Goal: Task Accomplishment & Management: Use online tool/utility

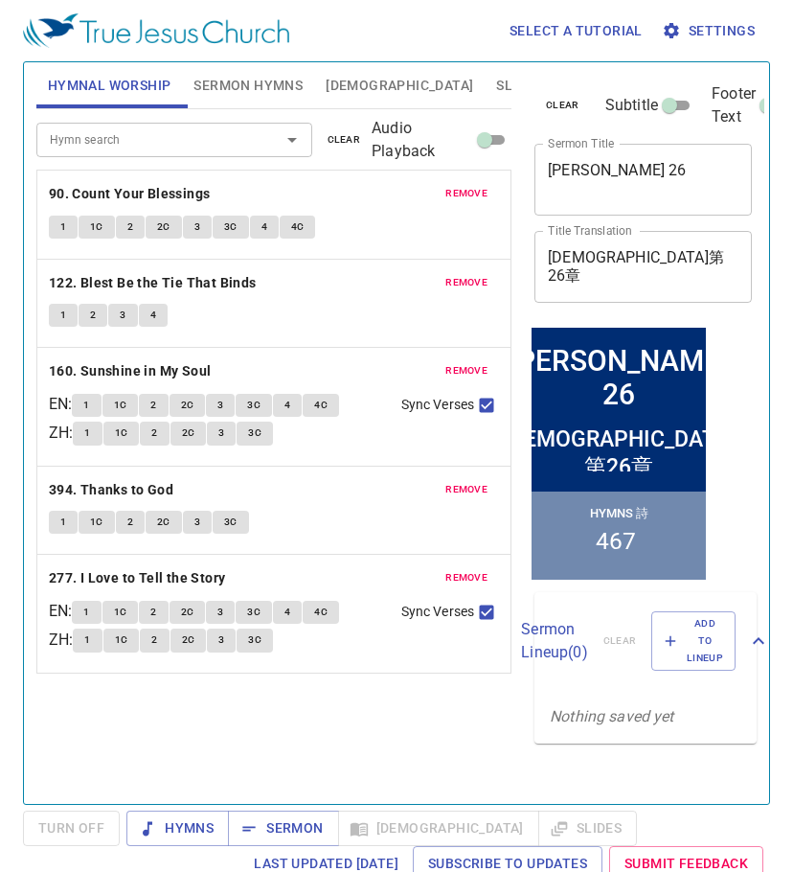
click at [476, 184] on button "remove" at bounding box center [466, 193] width 65 height 23
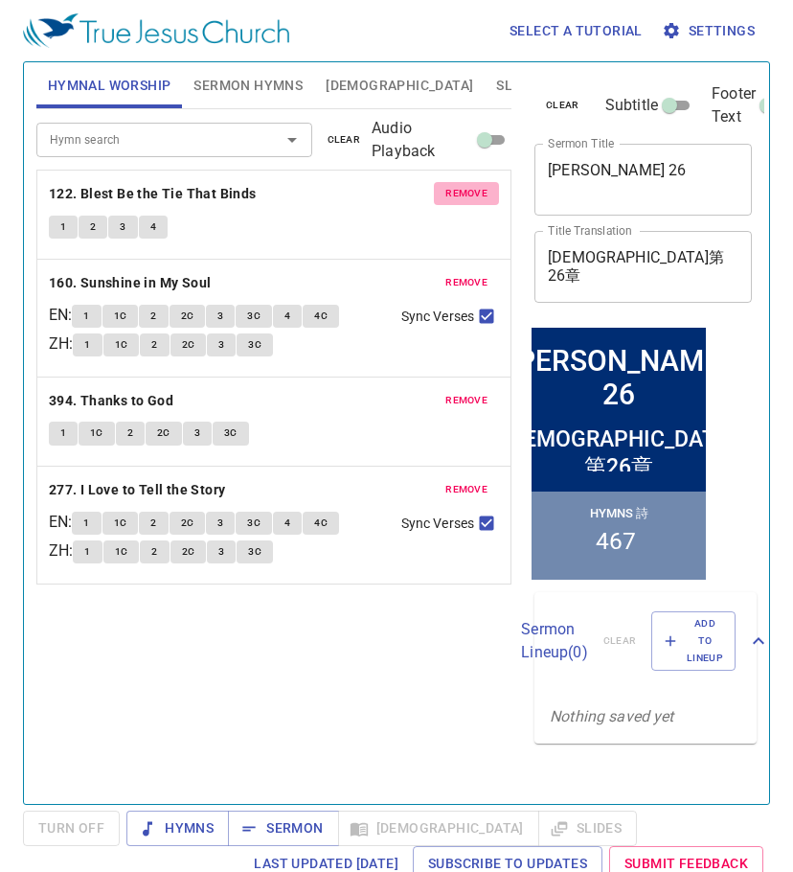
click at [476, 184] on button "remove" at bounding box center [466, 193] width 65 height 23
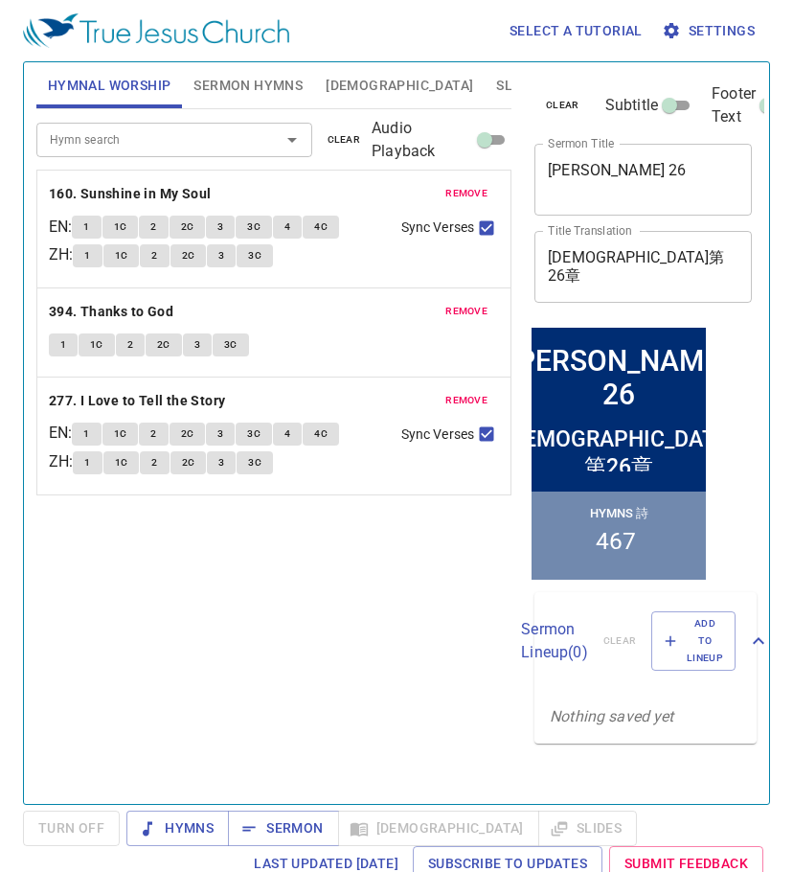
click at [476, 184] on button "remove" at bounding box center [466, 193] width 65 height 23
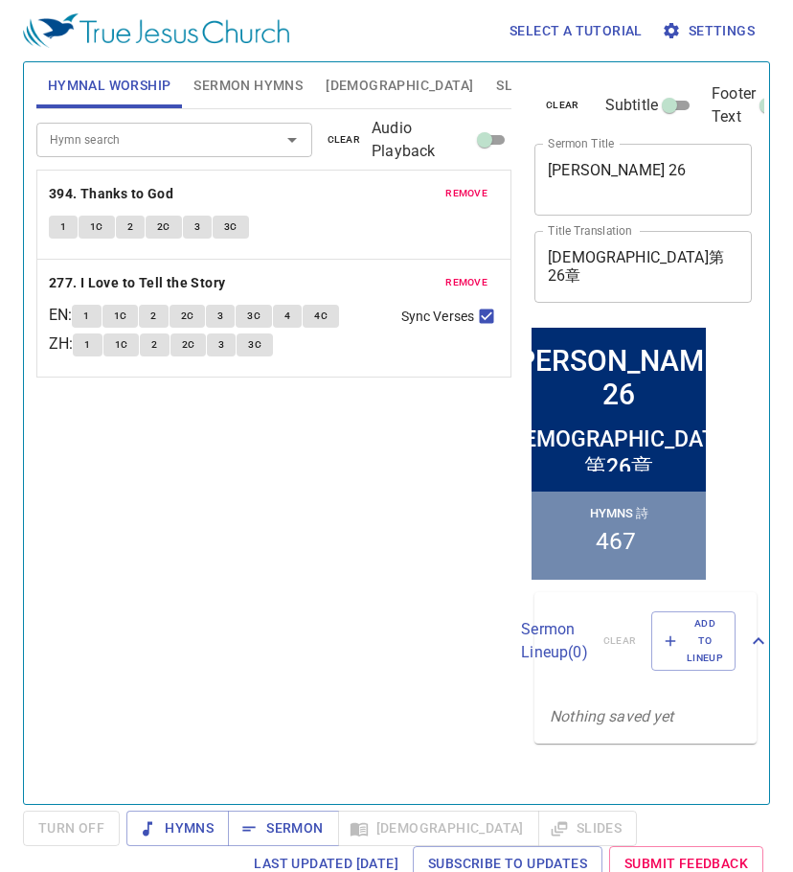
click at [476, 184] on button "remove" at bounding box center [466, 193] width 65 height 23
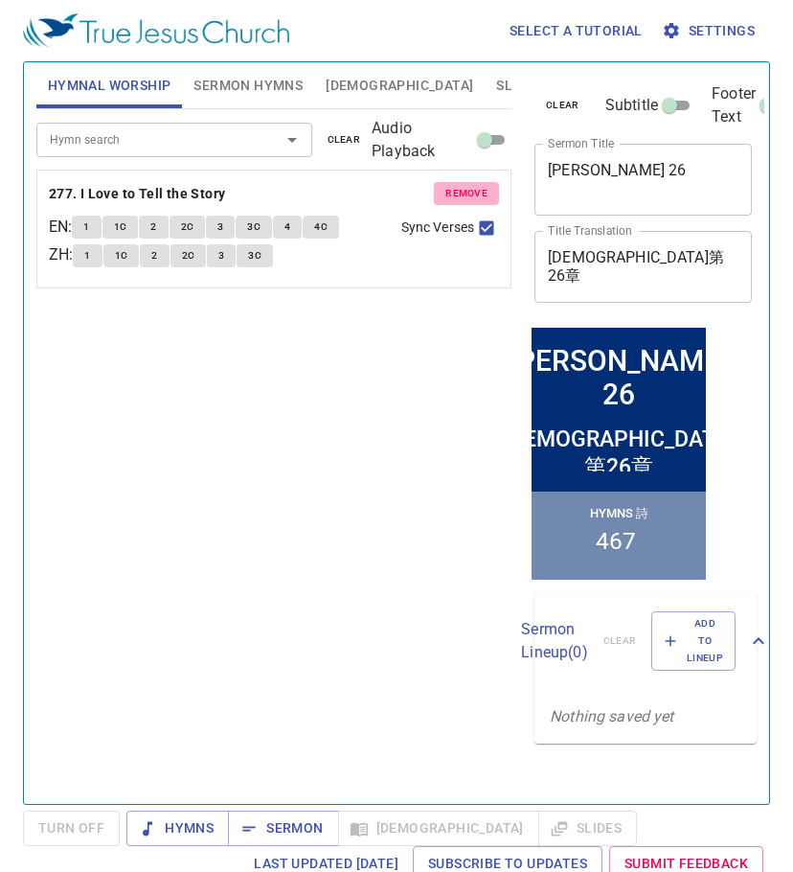
click at [476, 184] on button "remove" at bounding box center [466, 193] width 65 height 23
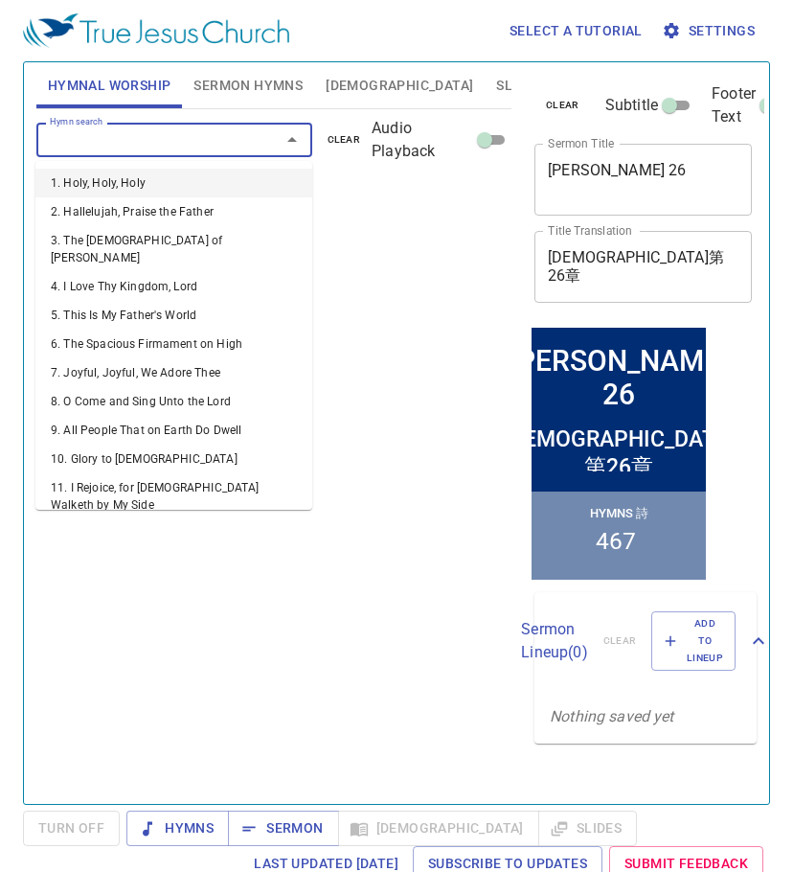
click at [184, 138] on input "Hymn search" at bounding box center [146, 139] width 208 height 22
type input "58"
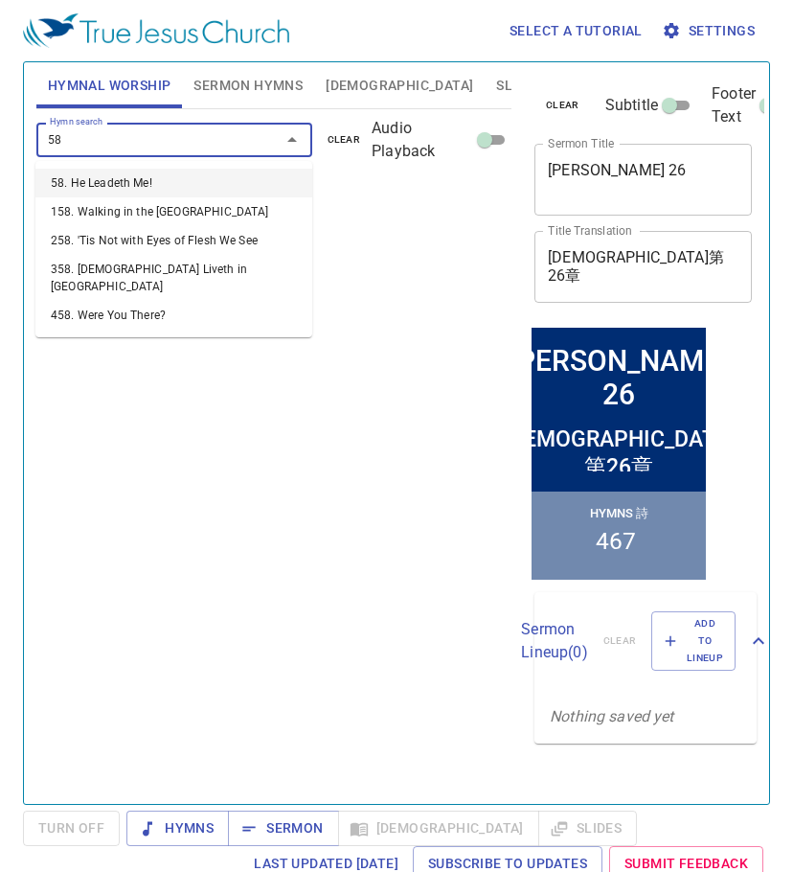
click at [102, 169] on li "58. He Leadeth Me!" at bounding box center [173, 183] width 277 height 29
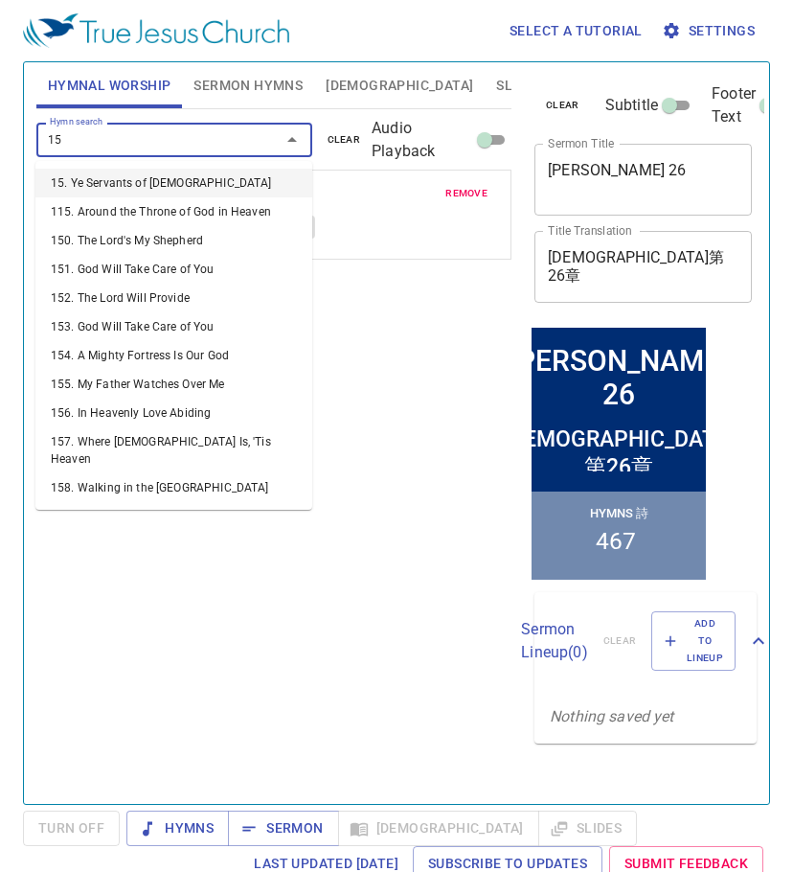
type input "151"
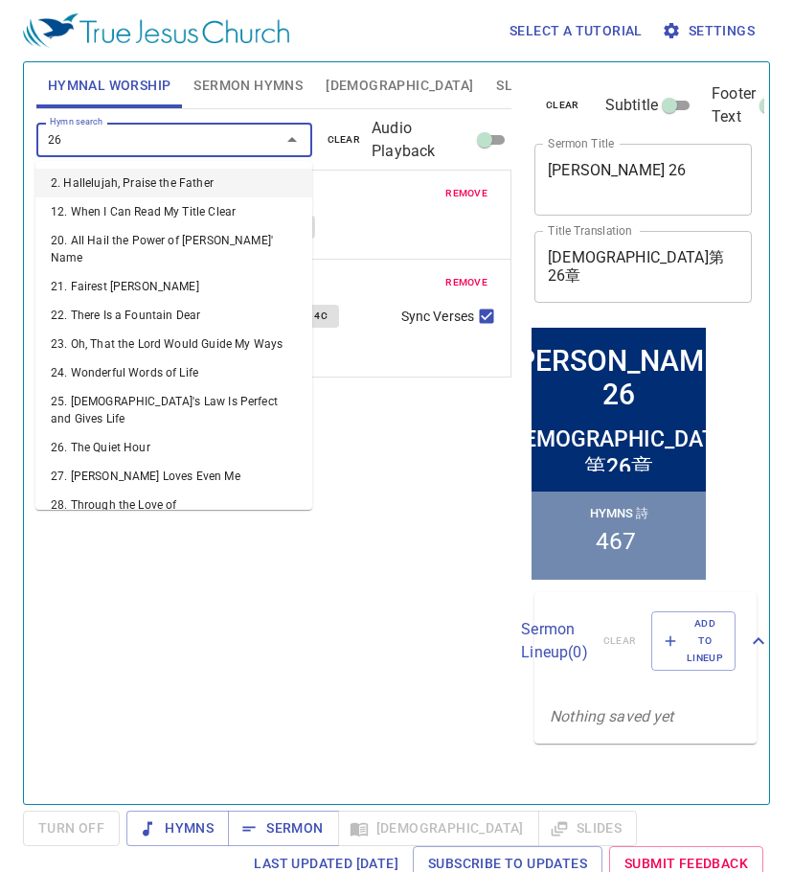
type input "264"
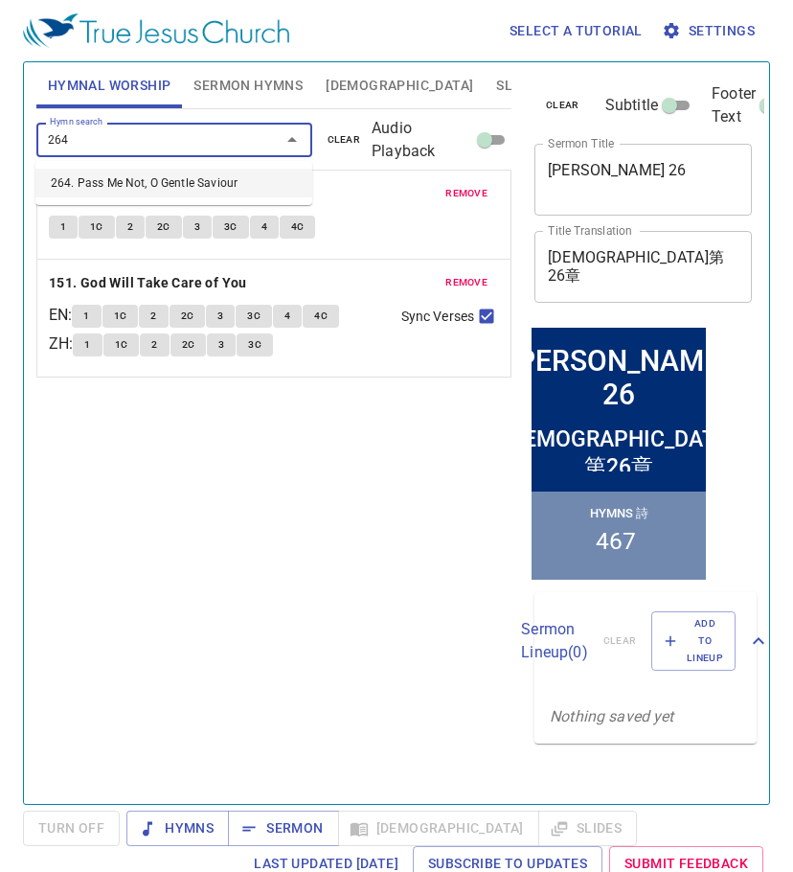
click at [102, 171] on li "264. Pass Me Not, O Gentle Saviour" at bounding box center [173, 183] width 277 height 29
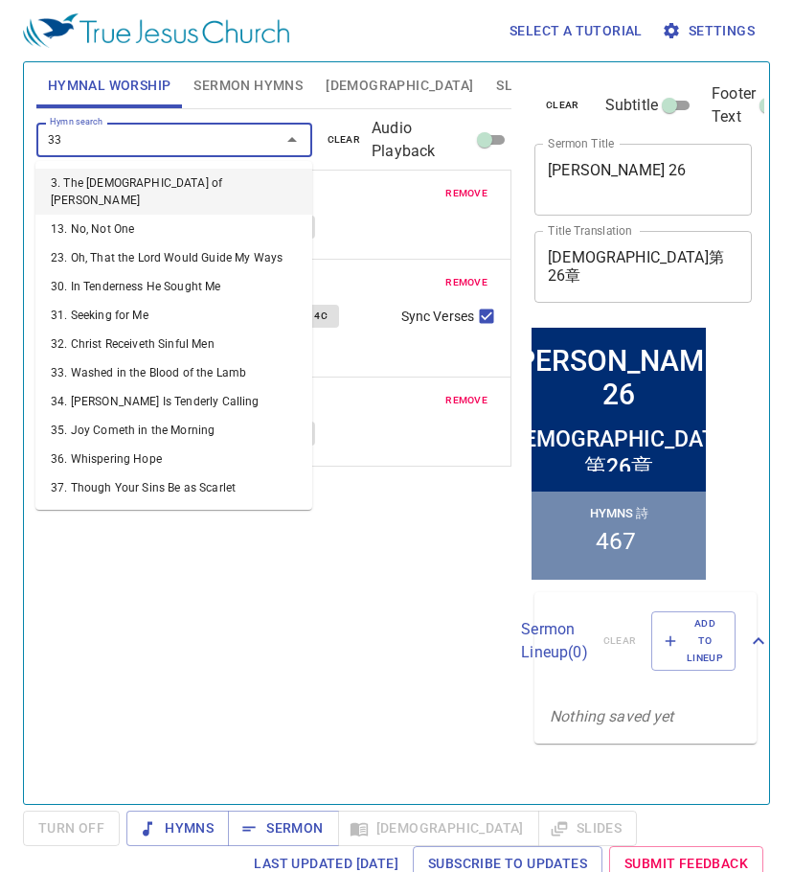
type input "336"
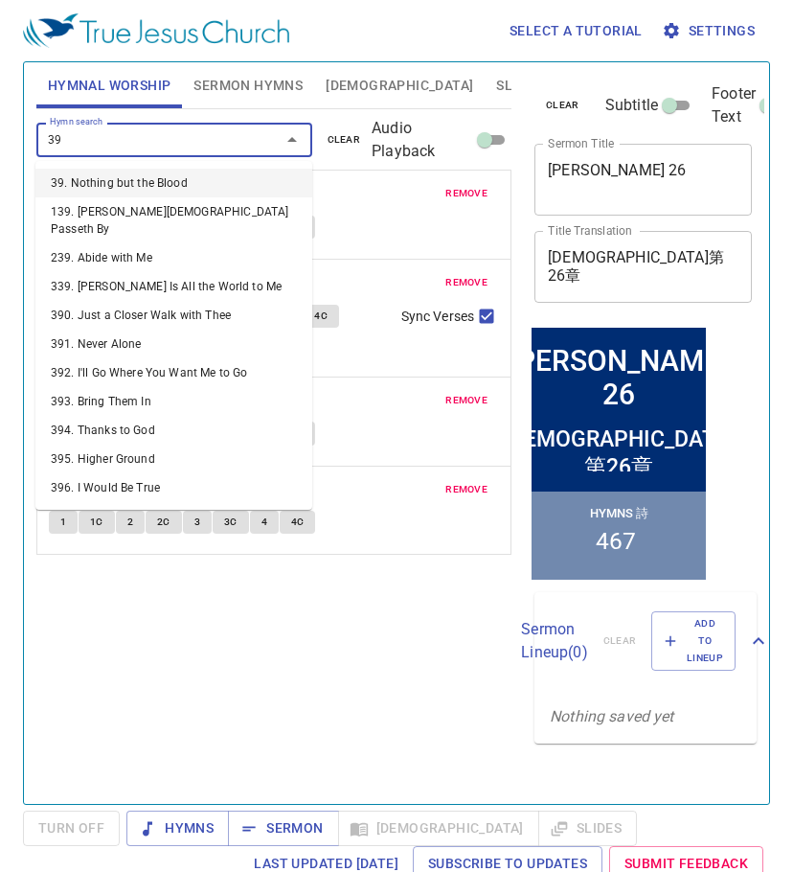
type input "391"
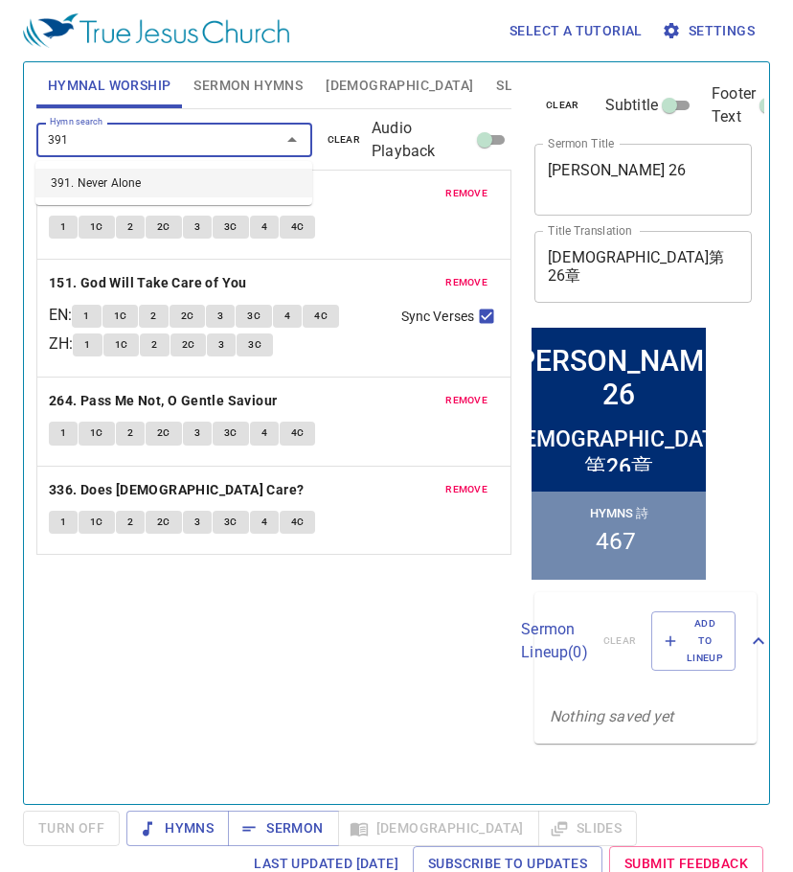
click at [102, 171] on li "391. Never Alone" at bounding box center [173, 183] width 277 height 29
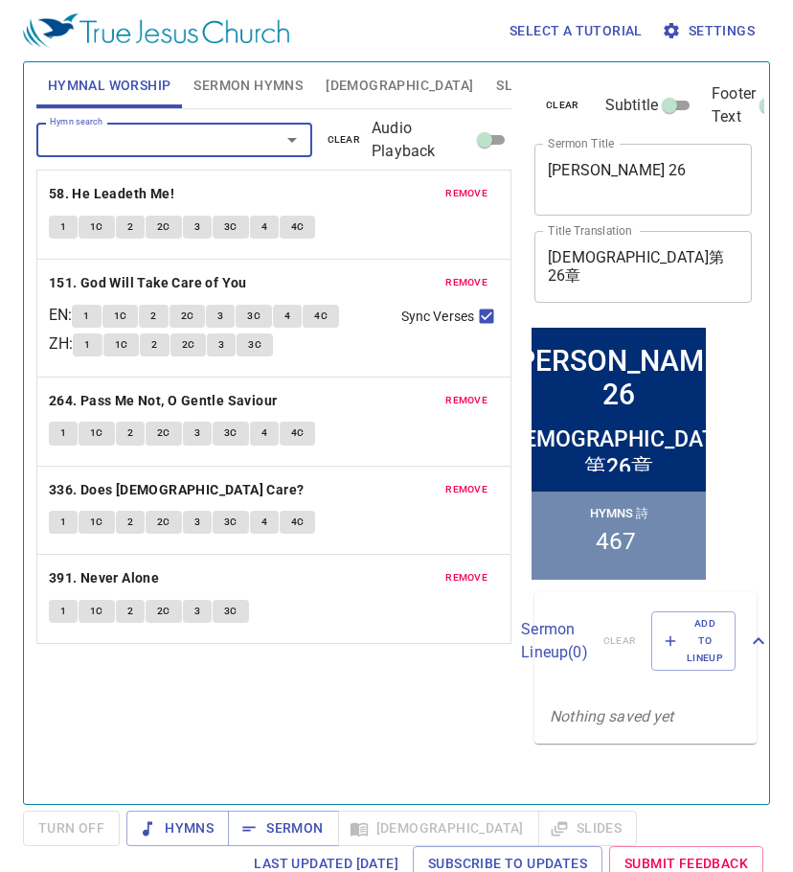
click at [286, 78] on span "Sermon Hymns" at bounding box center [247, 86] width 109 height 24
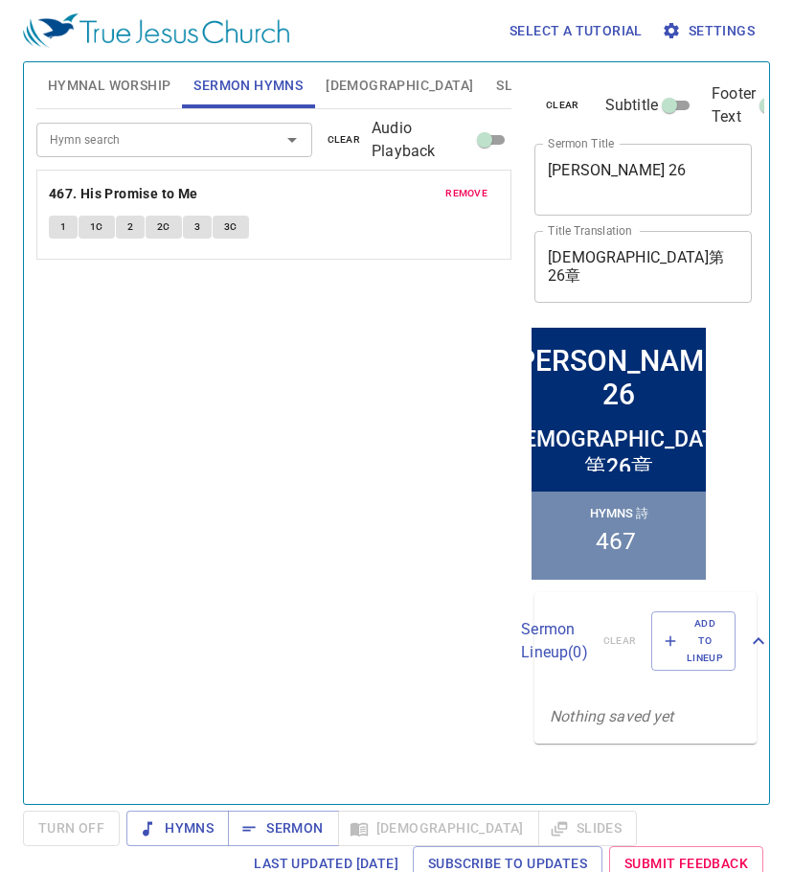
click at [474, 194] on span "remove" at bounding box center [466, 193] width 42 height 17
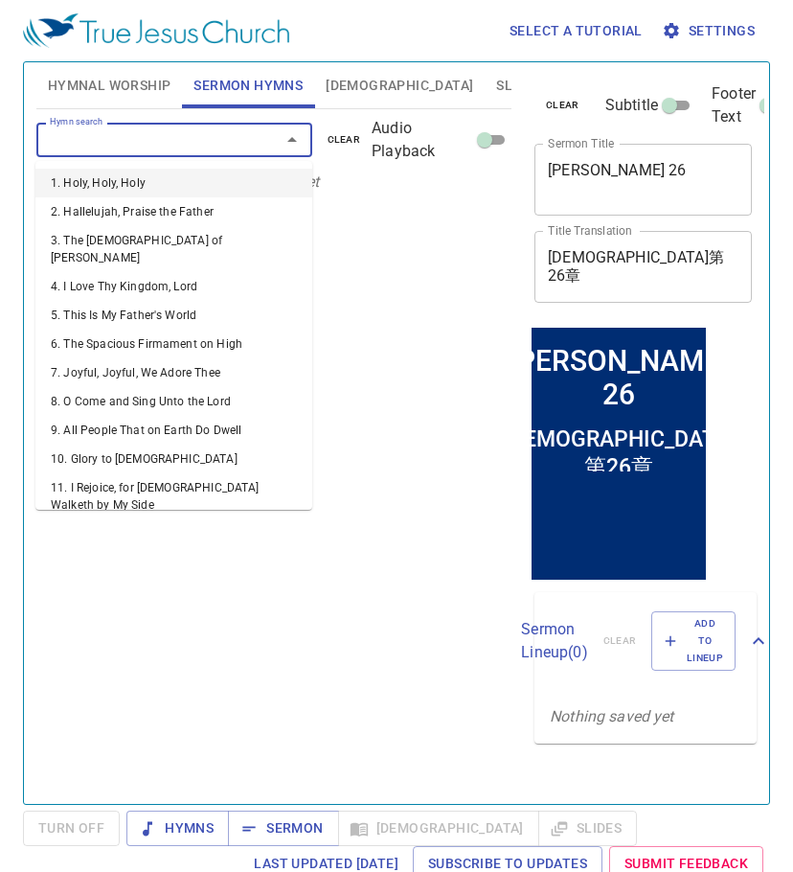
click at [147, 129] on input "Hymn search" at bounding box center [146, 139] width 208 height 22
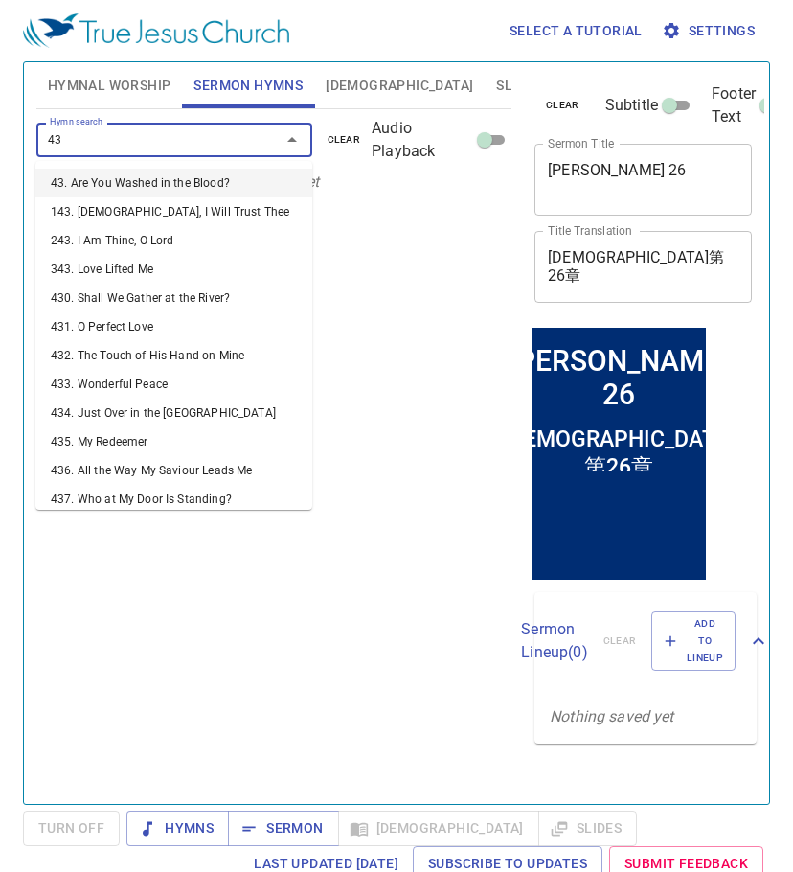
type input "438"
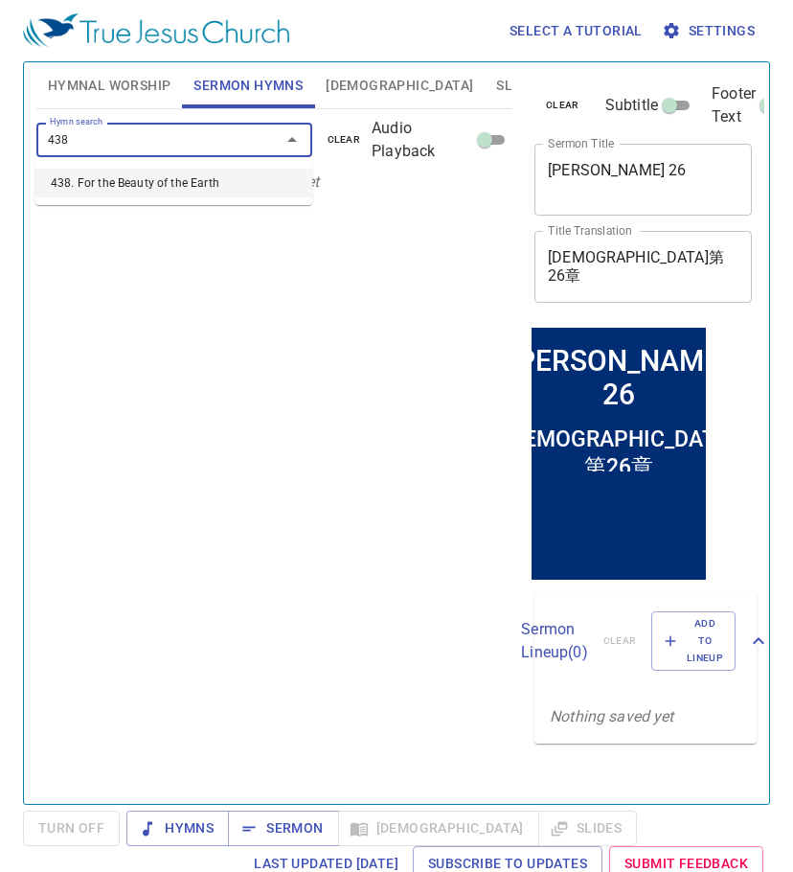
click at [145, 174] on li "438. For the Beauty of the Earth" at bounding box center [173, 183] width 277 height 29
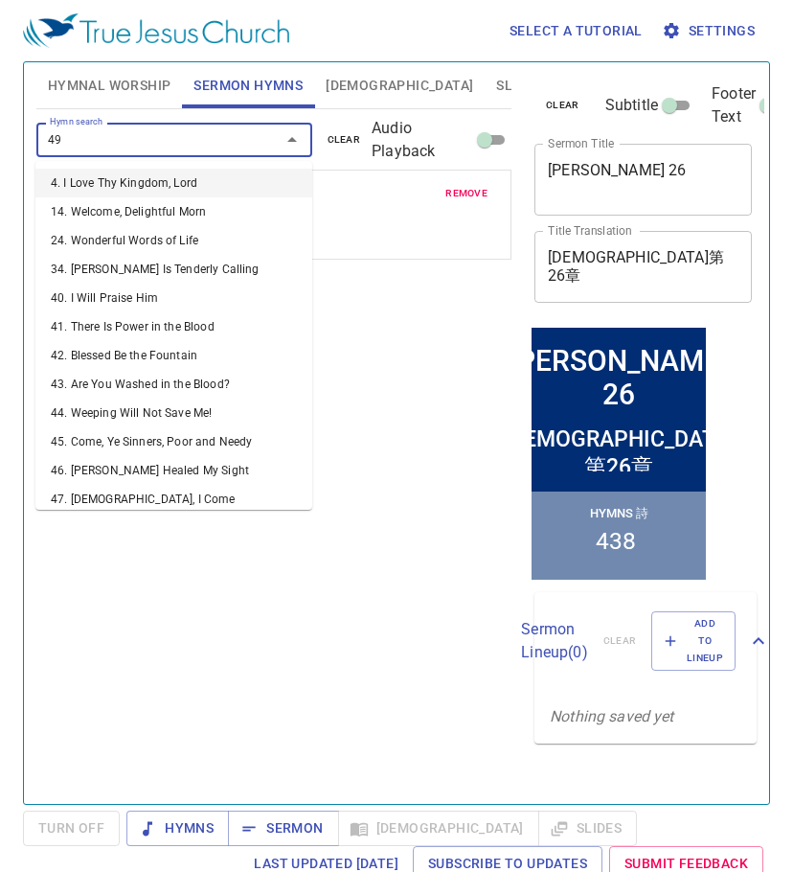
type input "492"
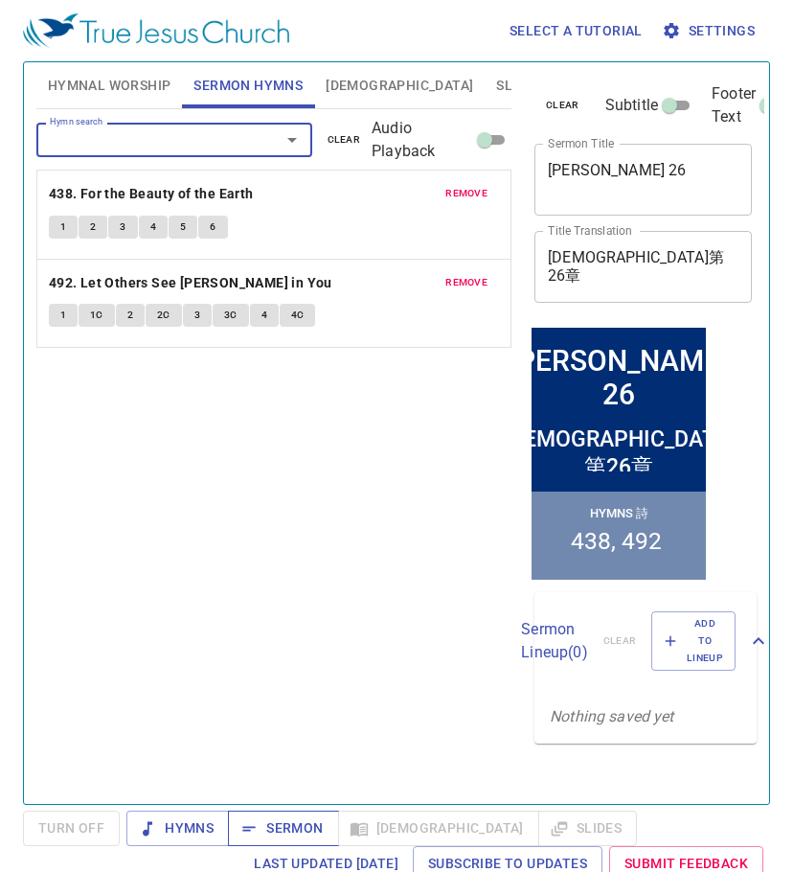
click at [248, 813] on button "Sermon" at bounding box center [283, 827] width 110 height 35
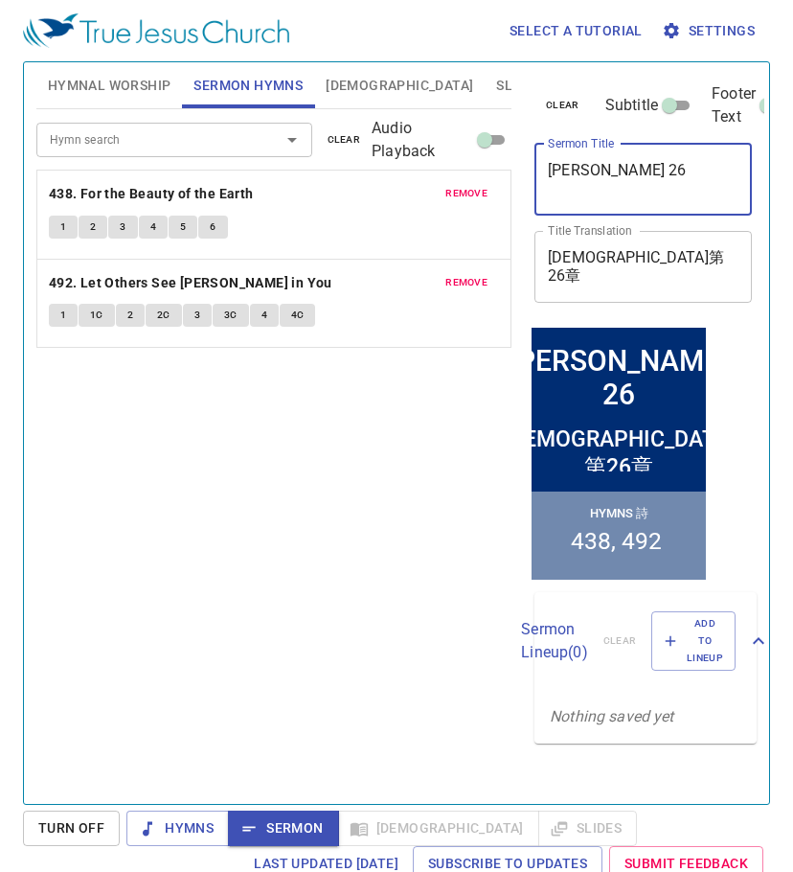
drag, startPoint x: 657, startPoint y: 163, endPoint x: 526, endPoint y: 165, distance: 131.2
click at [526, 165] on div "clear Subtitle Footer Text Sermon Title Matthew 26 x Sermon Title Title Transla…" at bounding box center [641, 425] width 245 height 741
paste textarea "[PERSON_NAME]'s Other Three Friends"
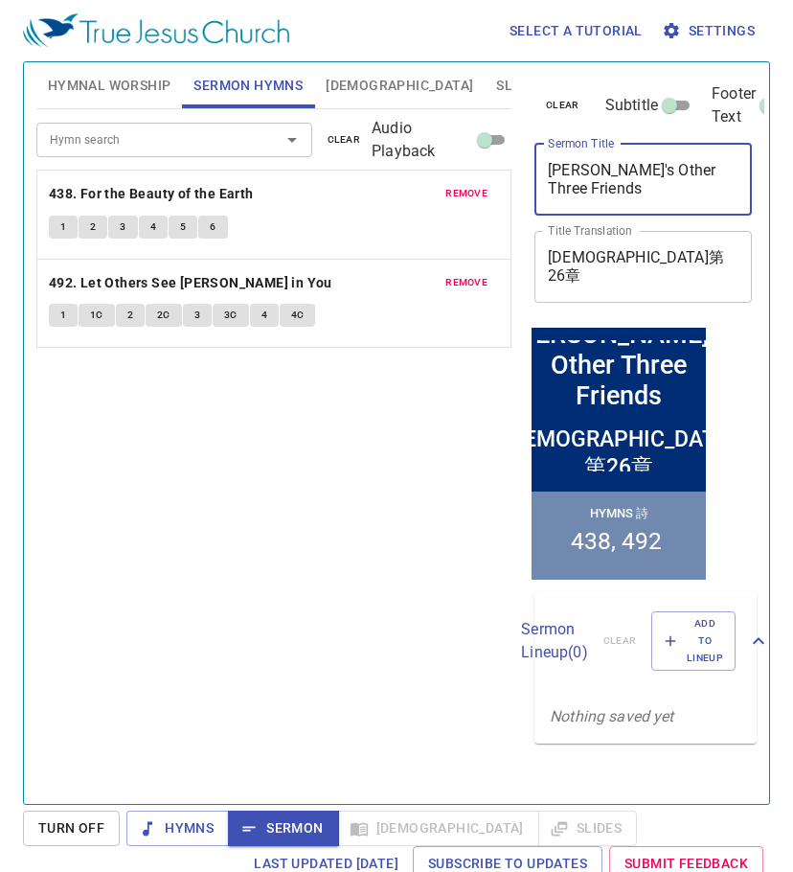
type textarea "[PERSON_NAME]'s Other Three Friends"
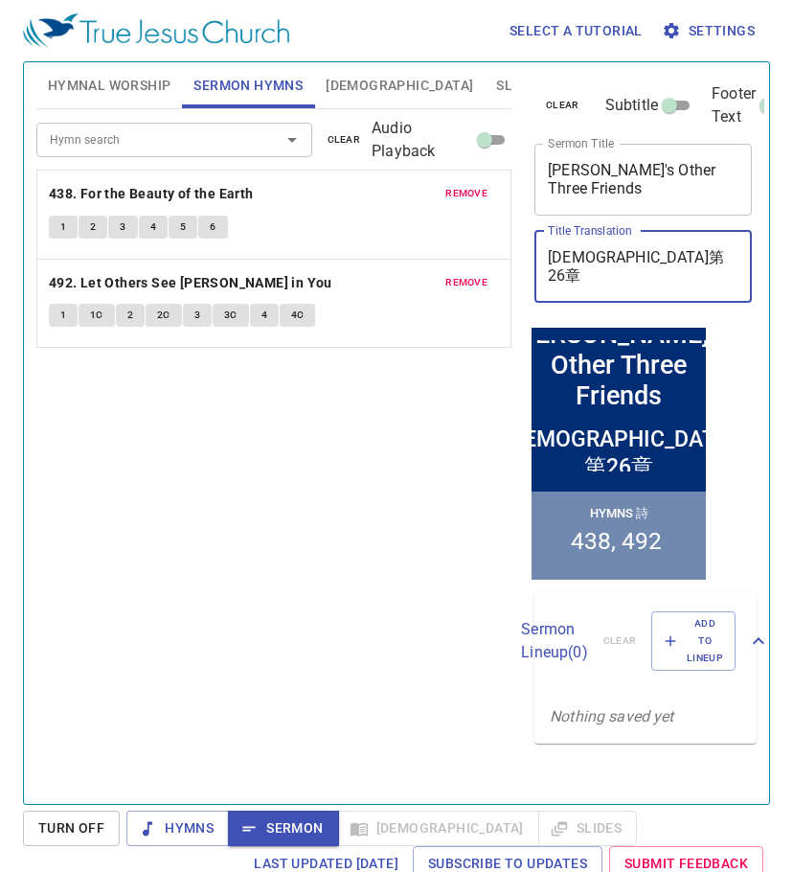
drag, startPoint x: 699, startPoint y: 258, endPoint x: 548, endPoint y: 258, distance: 151.3
click at [548, 258] on textarea "馬太福音第26章" at bounding box center [643, 266] width 191 height 36
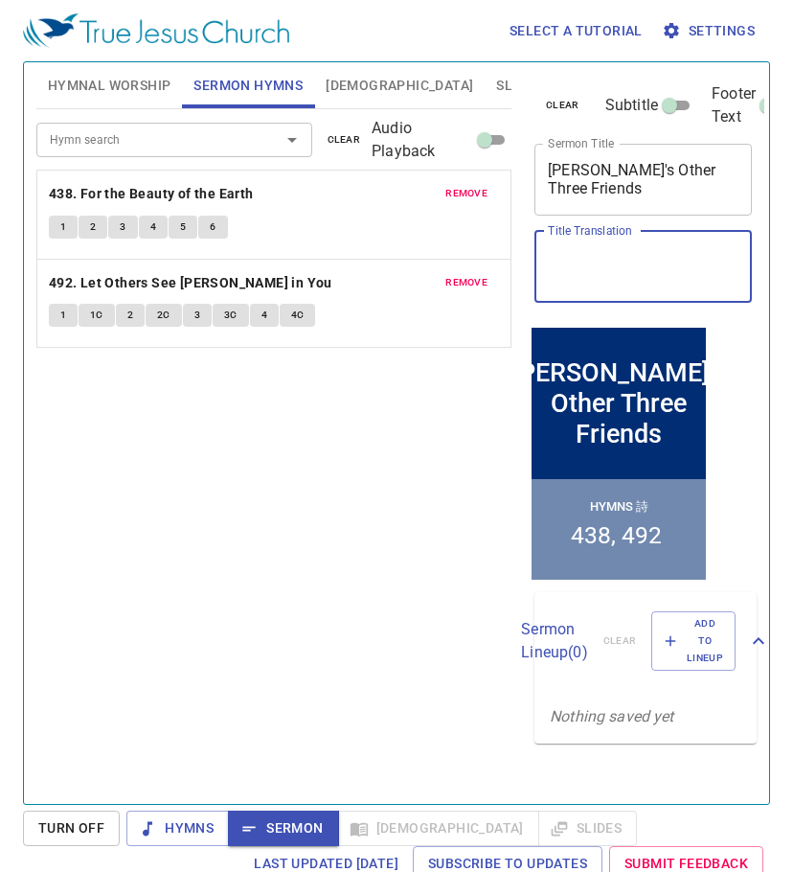
click at [624, 275] on textarea "Title Translation" at bounding box center [643, 266] width 191 height 36
paste textarea "但以理的另外三位朋友"
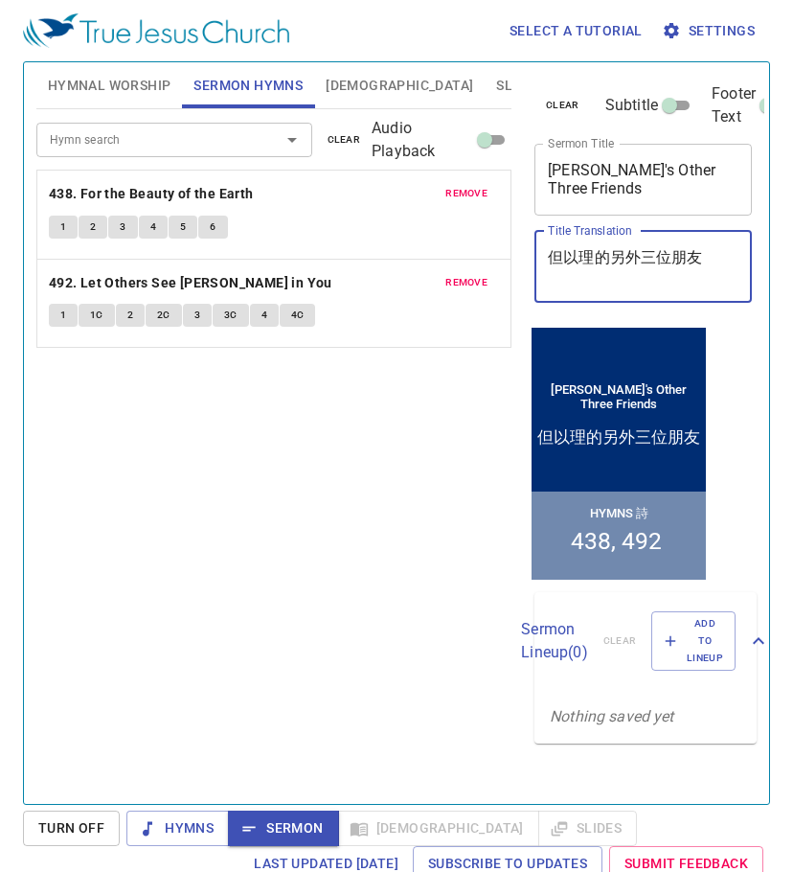
type textarea "但以理的另外三位朋友"
click at [369, 557] on div "Hymn search Hymn search clear Audio Playback remove 438. For the Beauty of the …" at bounding box center [273, 448] width 475 height 678
click at [151, 89] on span "Hymnal Worship" at bounding box center [110, 86] width 124 height 24
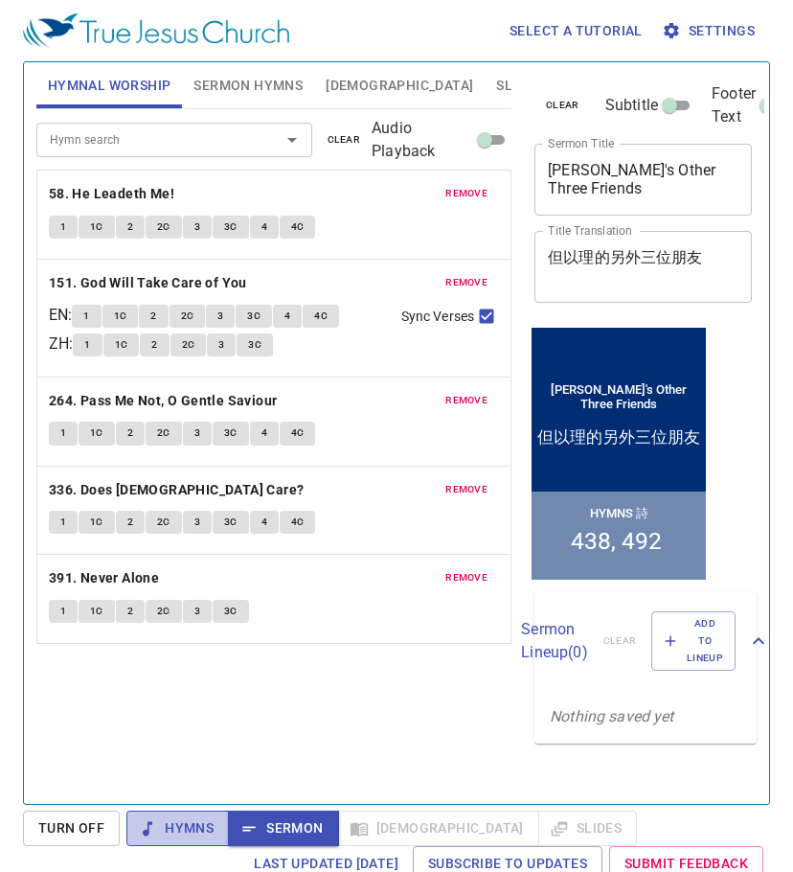
click at [184, 817] on span "Hymns" at bounding box center [178, 828] width 72 height 24
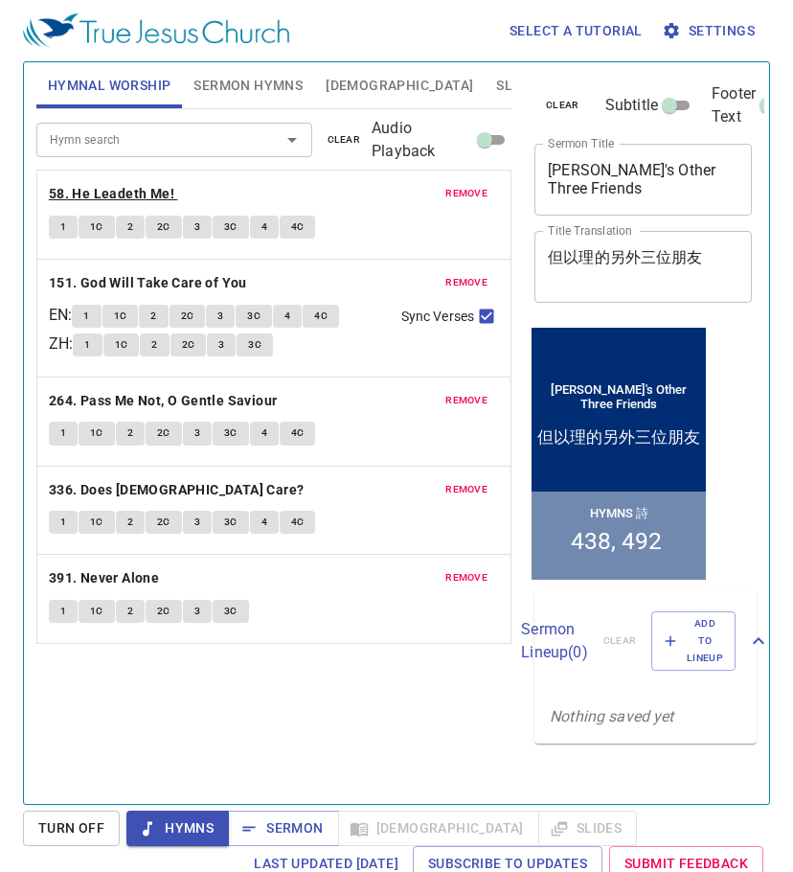
click at [139, 190] on b "58. He Leadeth Me!" at bounding box center [111, 194] width 125 height 24
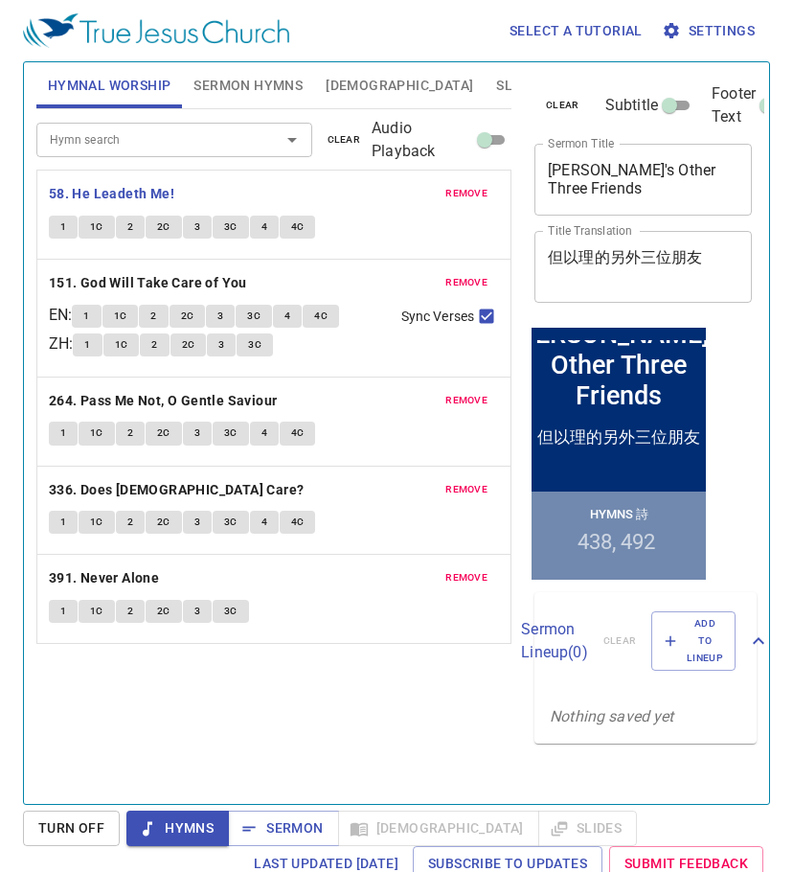
click at [193, 836] on span "Hymns" at bounding box center [178, 828] width 72 height 24
click at [244, 83] on span "Sermon Hymns" at bounding box center [247, 86] width 109 height 24
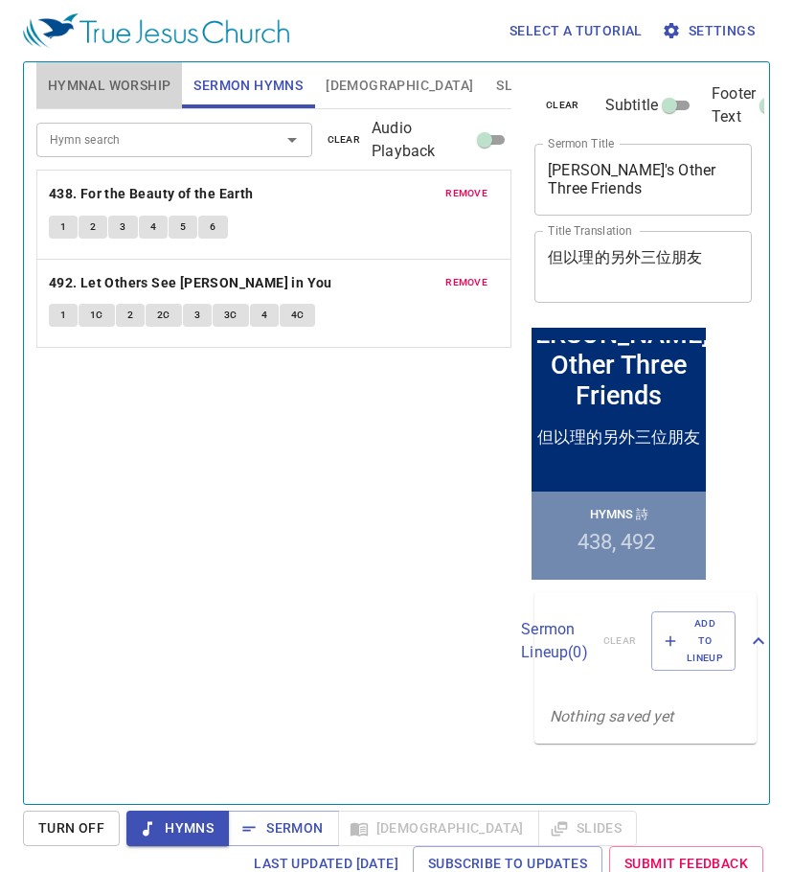
click at [135, 80] on span "Hymnal Worship" at bounding box center [110, 86] width 124 height 24
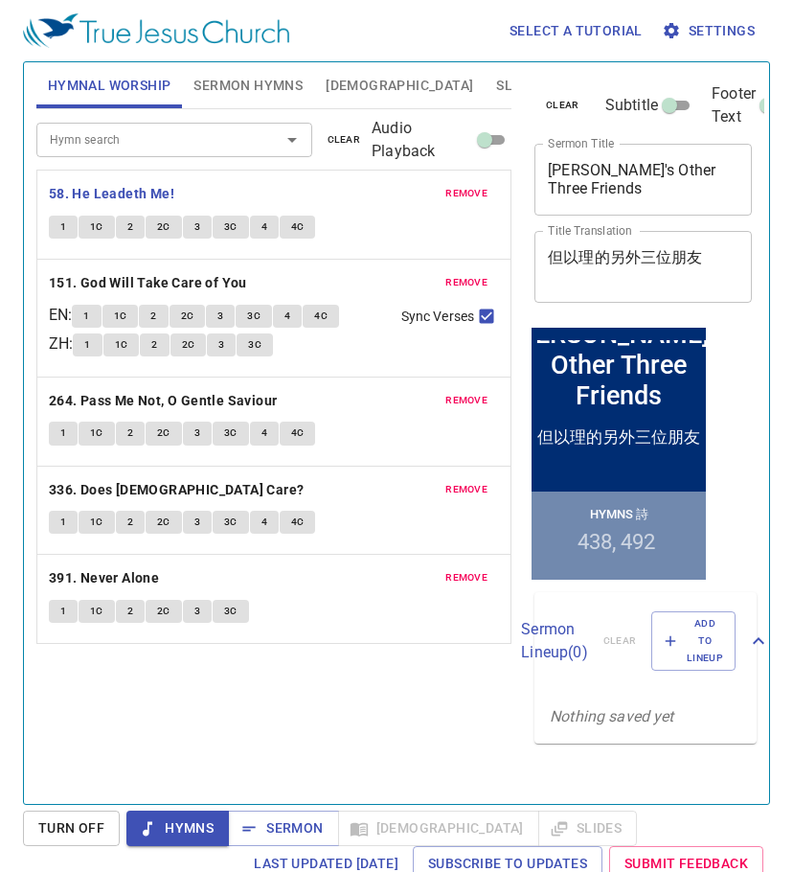
click at [188, 824] on span "Hymns" at bounding box center [178, 828] width 72 height 24
click at [122, 78] on span "Hymnal Worship" at bounding box center [110, 86] width 124 height 24
click at [130, 191] on b "58. He Leadeth Me!" at bounding box center [111, 194] width 125 height 24
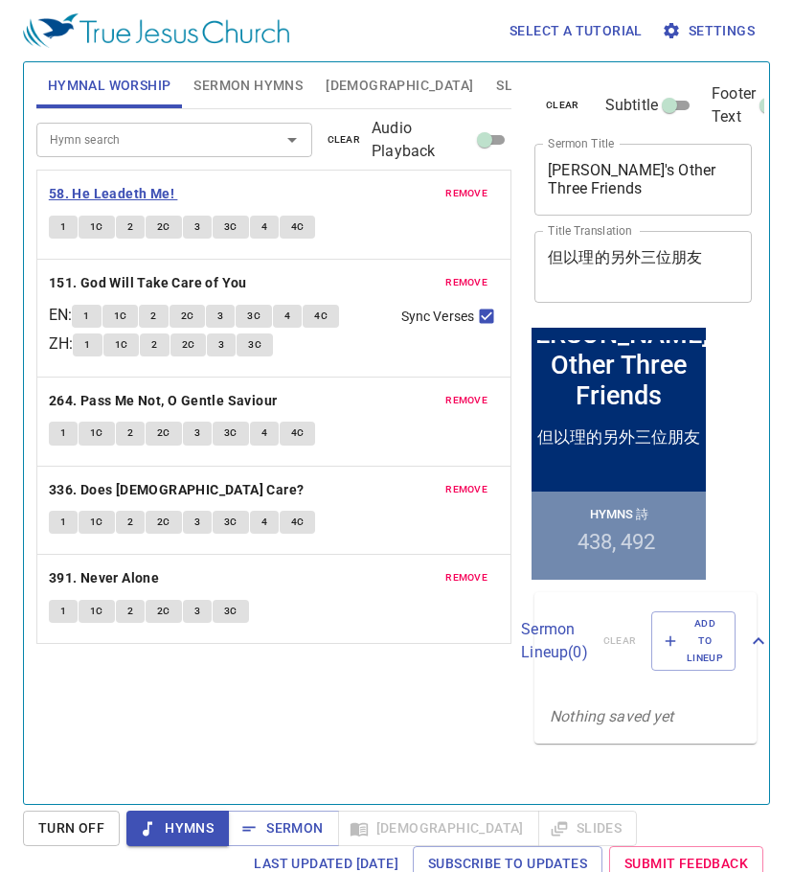
click at [130, 191] on b "58. He Leadeth Me!" at bounding box center [111, 194] width 125 height 24
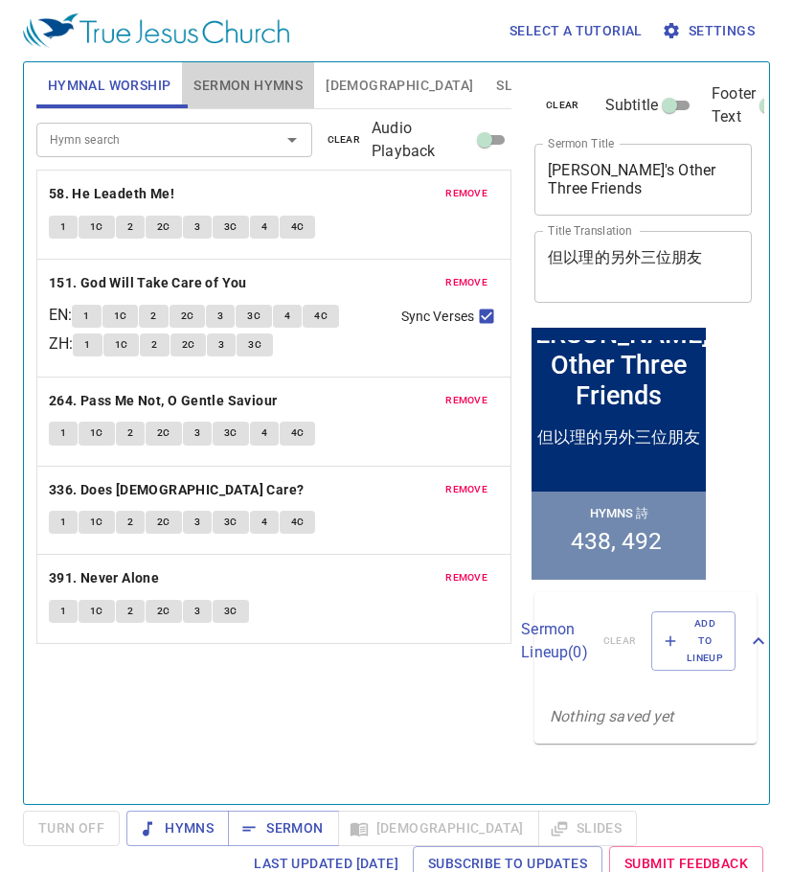
click at [247, 82] on span "Sermon Hymns" at bounding box center [247, 86] width 109 height 24
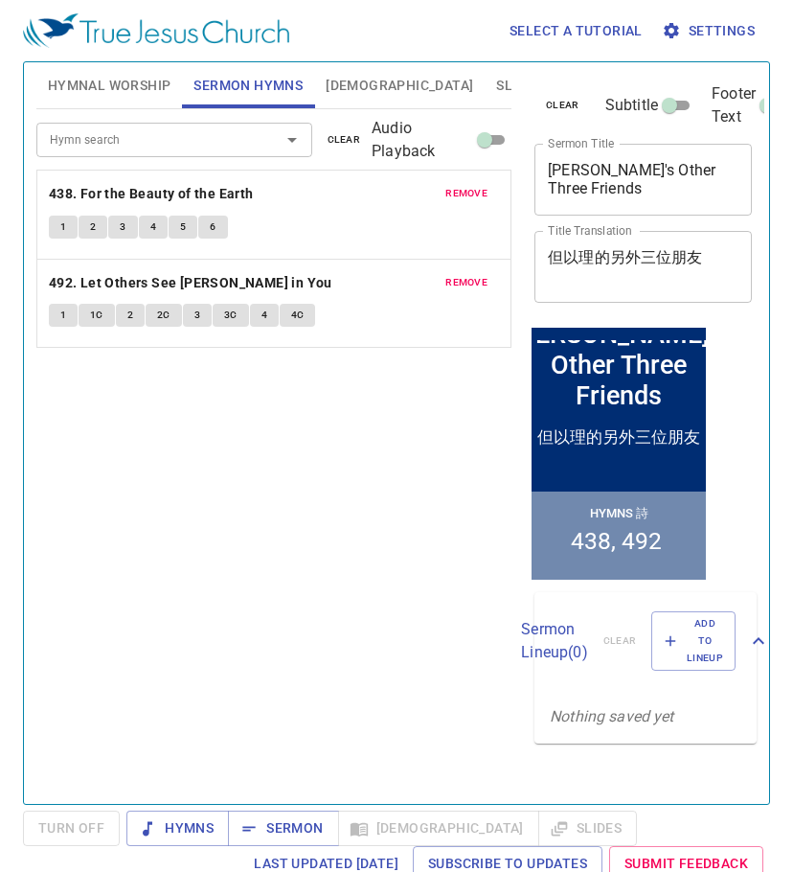
click at [125, 75] on span "Hymnal Worship" at bounding box center [110, 86] width 124 height 24
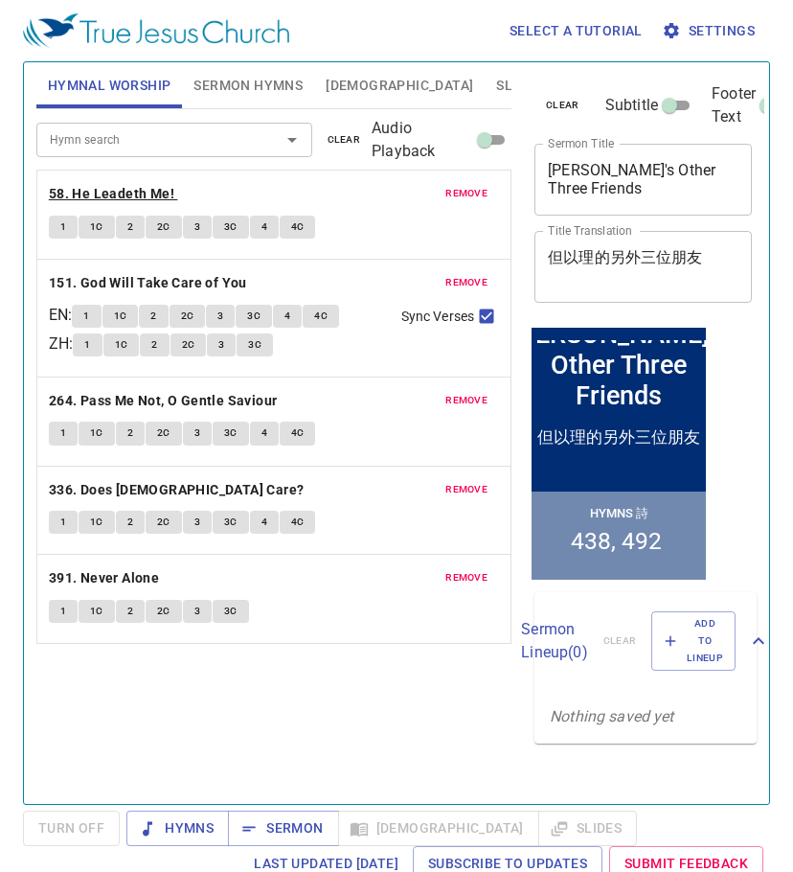
click at [143, 189] on b "58. He Leadeth Me!" at bounding box center [111, 194] width 125 height 24
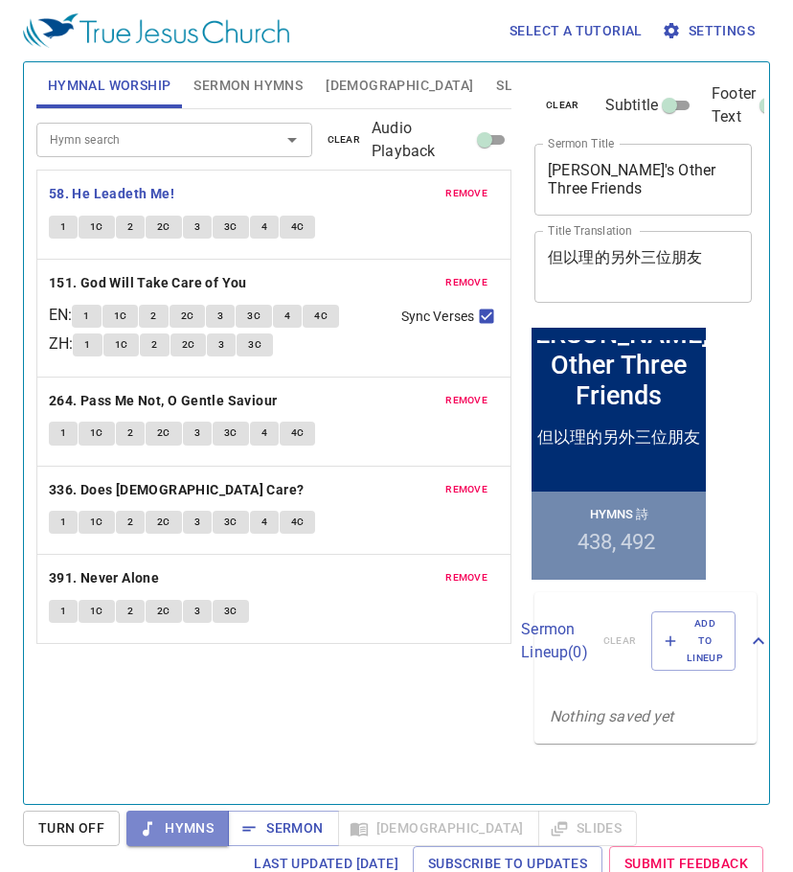
click at [165, 816] on span "Hymns" at bounding box center [178, 828] width 72 height 24
click at [156, 191] on b "58. He Leadeth Me!" at bounding box center [111, 194] width 125 height 24
click at [63, 236] on button "1" at bounding box center [63, 227] width 29 height 23
click at [102, 224] on button "1C" at bounding box center [97, 227] width 36 height 23
click at [131, 222] on span "2" at bounding box center [130, 226] width 6 height 17
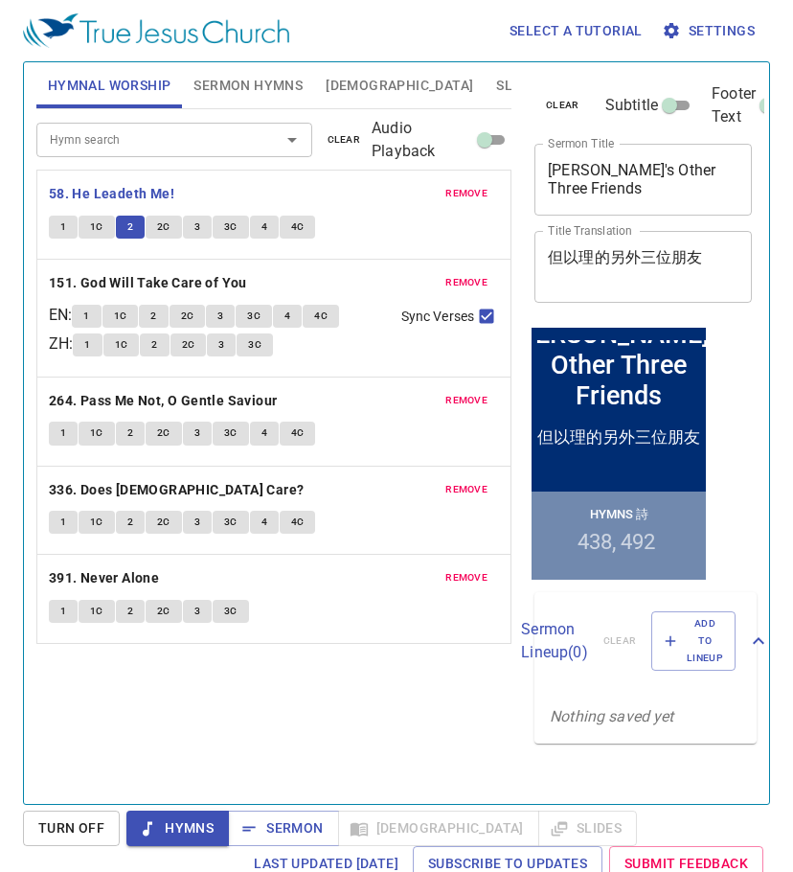
click at [171, 231] on button "2C" at bounding box center [164, 227] width 36 height 23
click at [192, 222] on button "3" at bounding box center [197, 227] width 29 height 23
click at [233, 221] on span "3C" at bounding box center [230, 226] width 13 height 17
click at [264, 222] on span "4" at bounding box center [264, 226] width 6 height 17
click at [291, 231] on span "4C" at bounding box center [297, 226] width 13 height 17
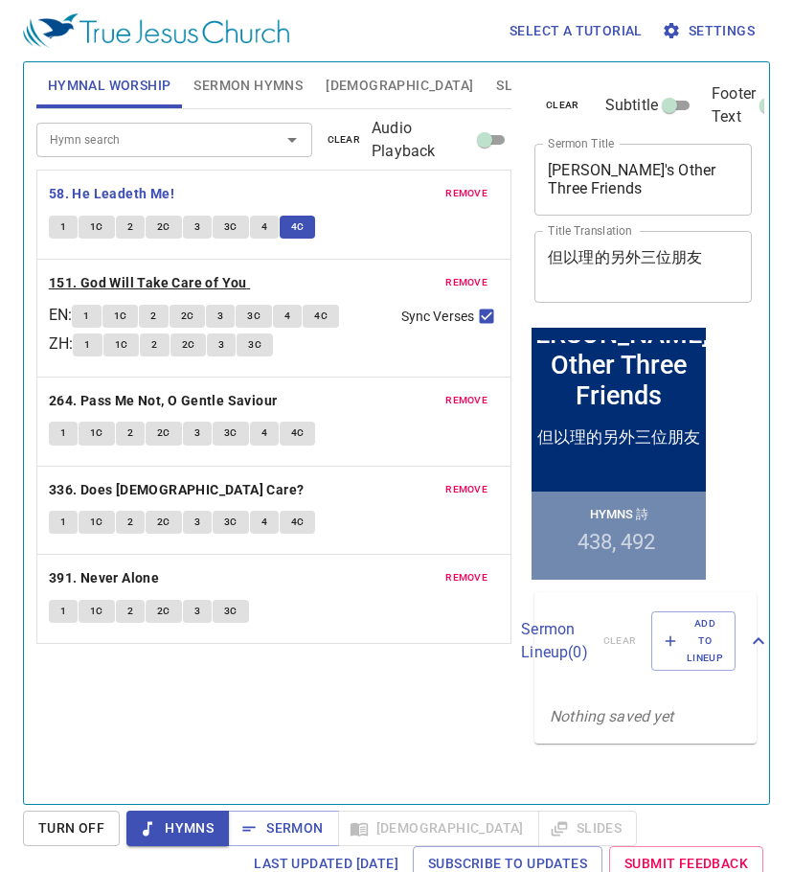
click at [211, 279] on b "151. God Will Take Care of You" at bounding box center [148, 283] width 198 height 24
click at [89, 309] on span "1" at bounding box center [86, 315] width 6 height 17
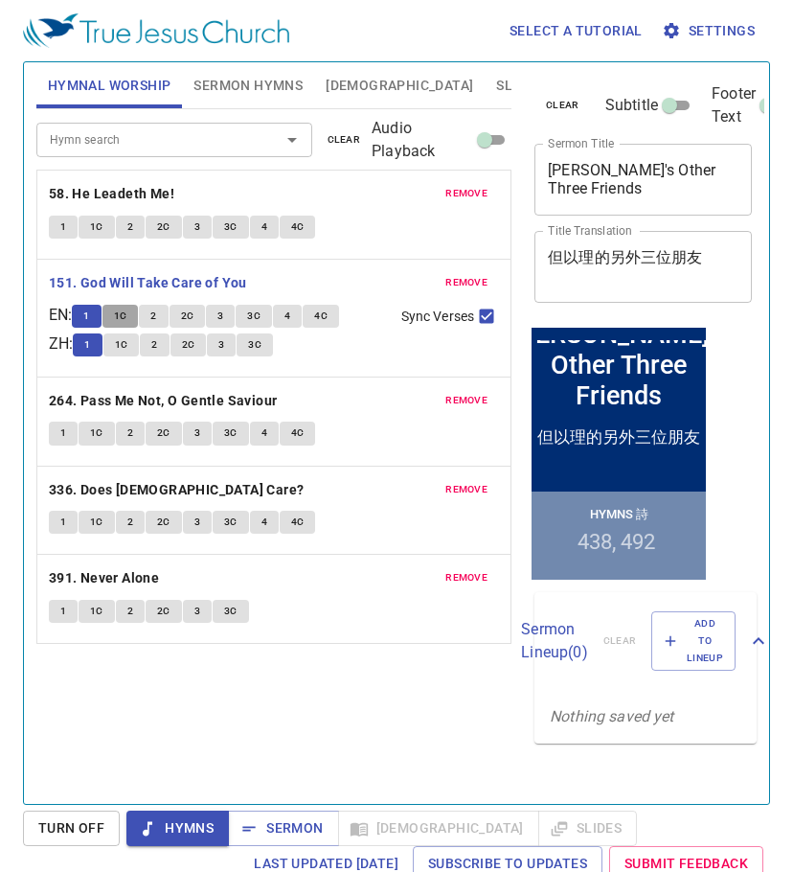
click at [118, 311] on button "1C" at bounding box center [120, 316] width 36 height 23
click at [156, 311] on span "2" at bounding box center [153, 315] width 6 height 17
click at [194, 316] on span "2C" at bounding box center [187, 315] width 13 height 17
click at [223, 314] on span "3" at bounding box center [220, 315] width 6 height 17
click at [258, 316] on span "3C" at bounding box center [253, 315] width 13 height 17
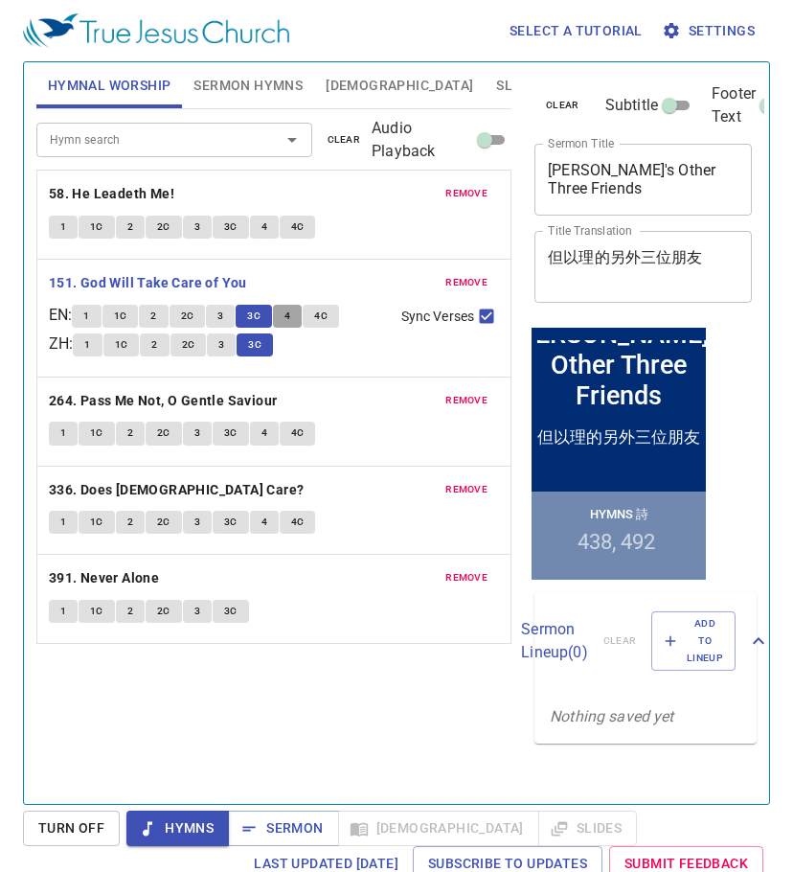
click at [290, 318] on span "4" at bounding box center [287, 315] width 6 height 17
click at [326, 312] on span "4C" at bounding box center [320, 315] width 13 height 17
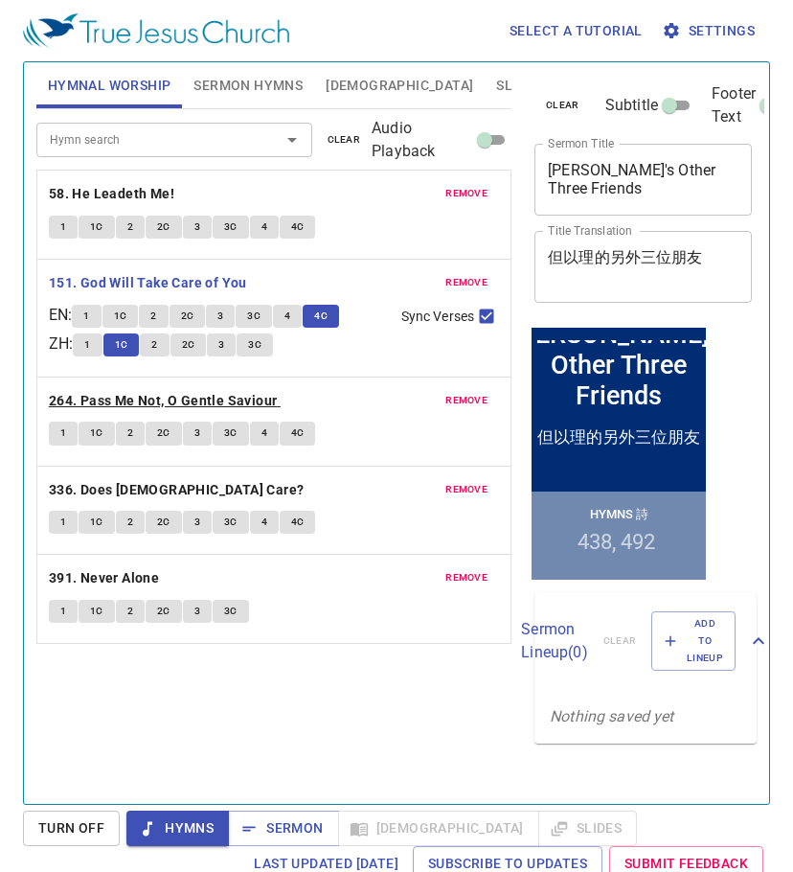
click at [175, 394] on b "264. Pass Me Not, O Gentle Saviour" at bounding box center [163, 401] width 229 height 24
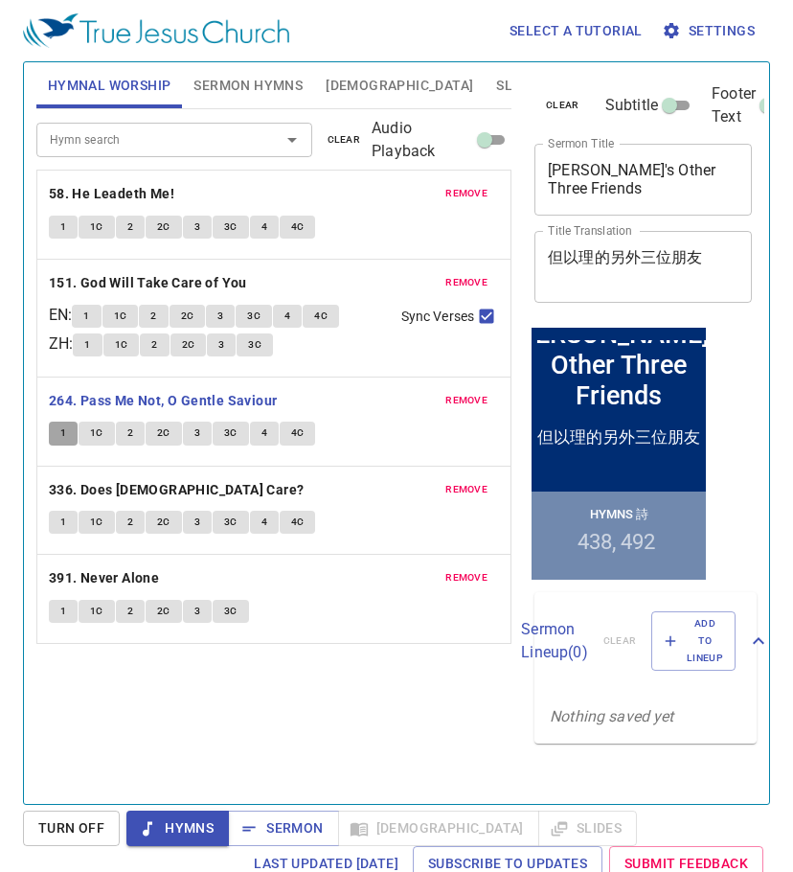
click at [54, 431] on button "1" at bounding box center [63, 432] width 29 height 23
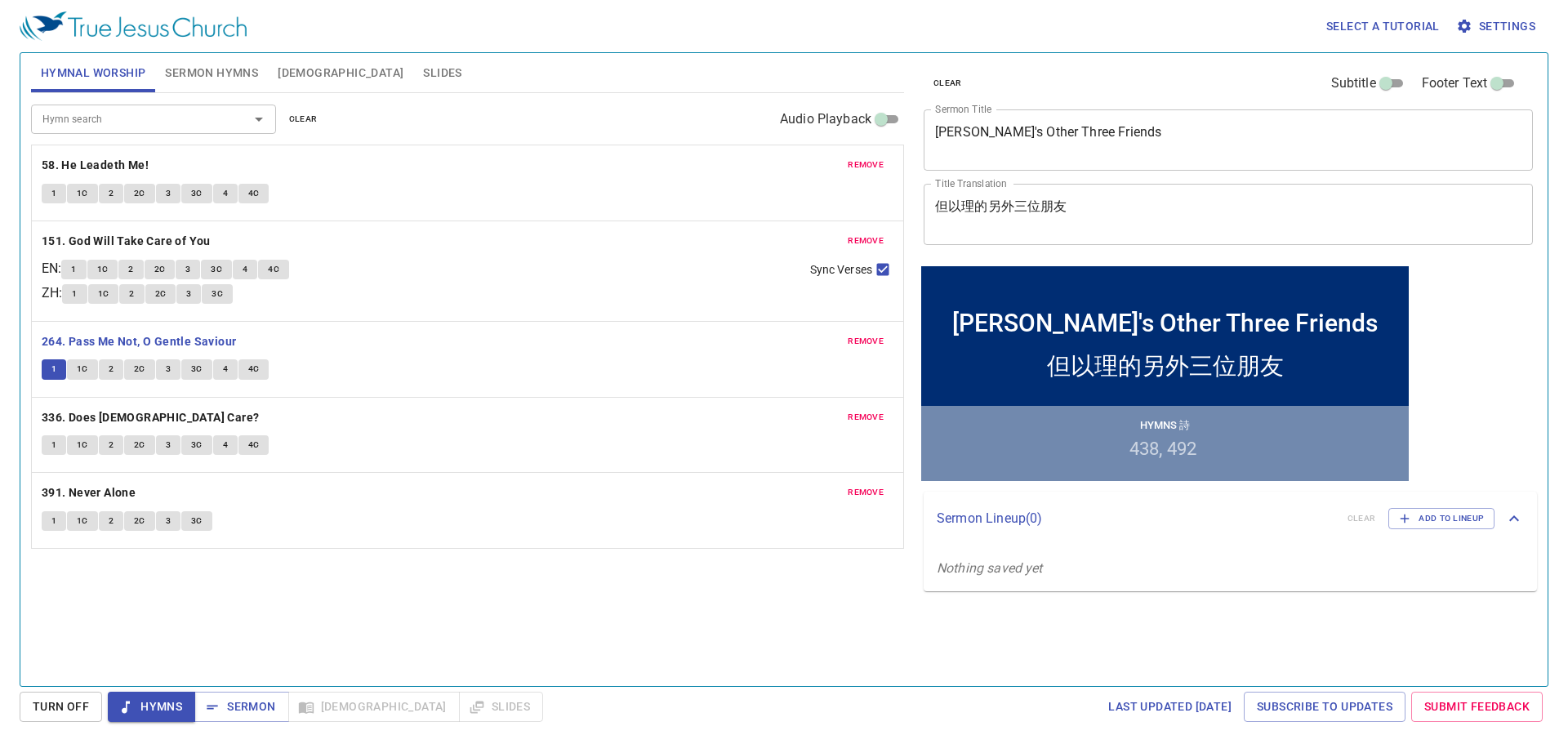
click at [78, 371] on span "1C" at bounding box center [82, 368] width 11 height 14
click at [108, 369] on span "2" at bounding box center [111, 368] width 5 height 14
click at [145, 375] on button "2C" at bounding box center [140, 368] width 31 height 20
click at [167, 372] on span "3" at bounding box center [168, 368] width 5 height 14
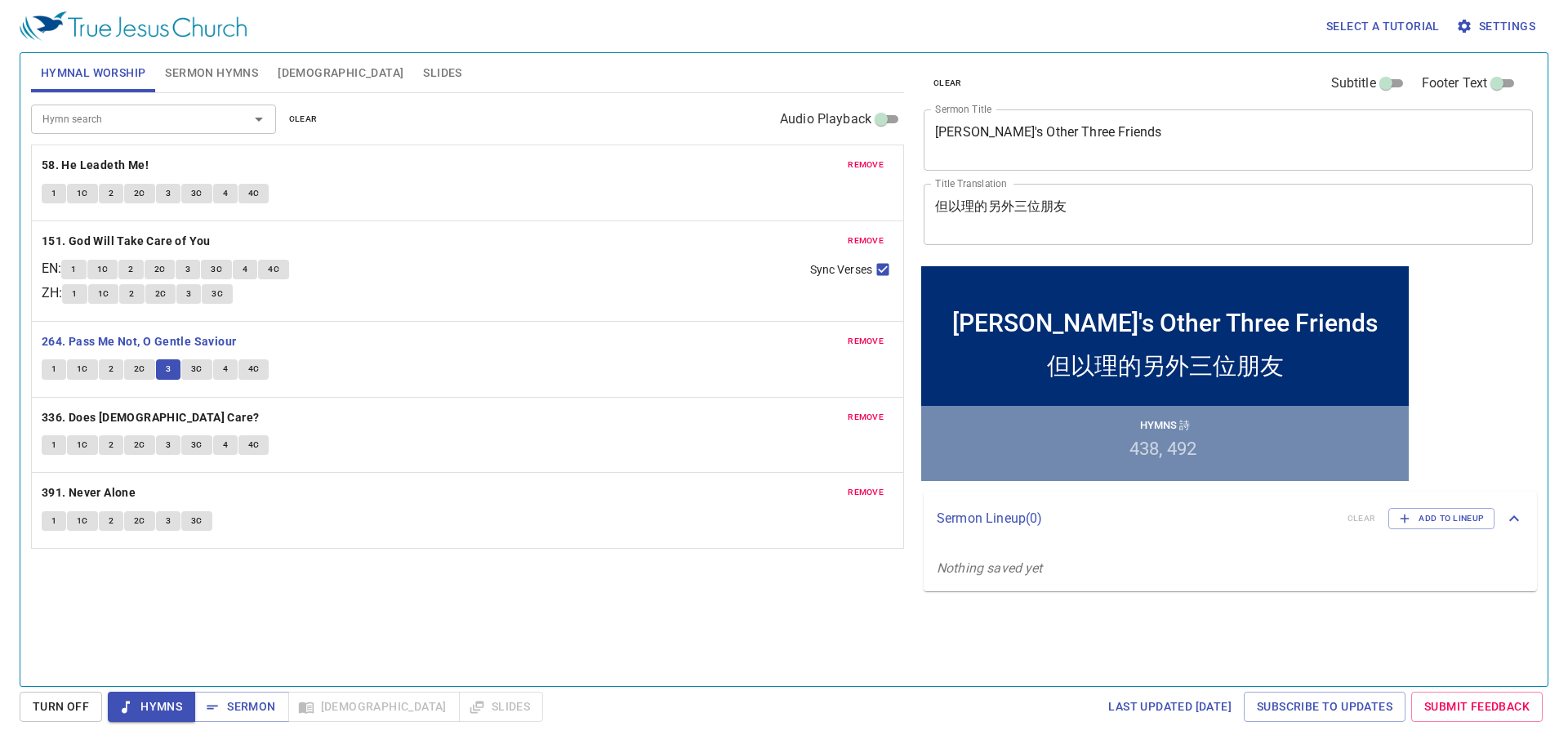
click at [197, 373] on span "3C" at bounding box center [196, 368] width 11 height 14
click at [223, 370] on span "4" at bounding box center [225, 368] width 5 height 14
click at [252, 371] on span "4C" at bounding box center [253, 368] width 11 height 14
click at [51, 444] on span "1" at bounding box center [54, 444] width 5 height 14
click at [86, 412] on b "336. Does [DEMOGRAPHIC_DATA] Care?" at bounding box center [151, 418] width 218 height 20
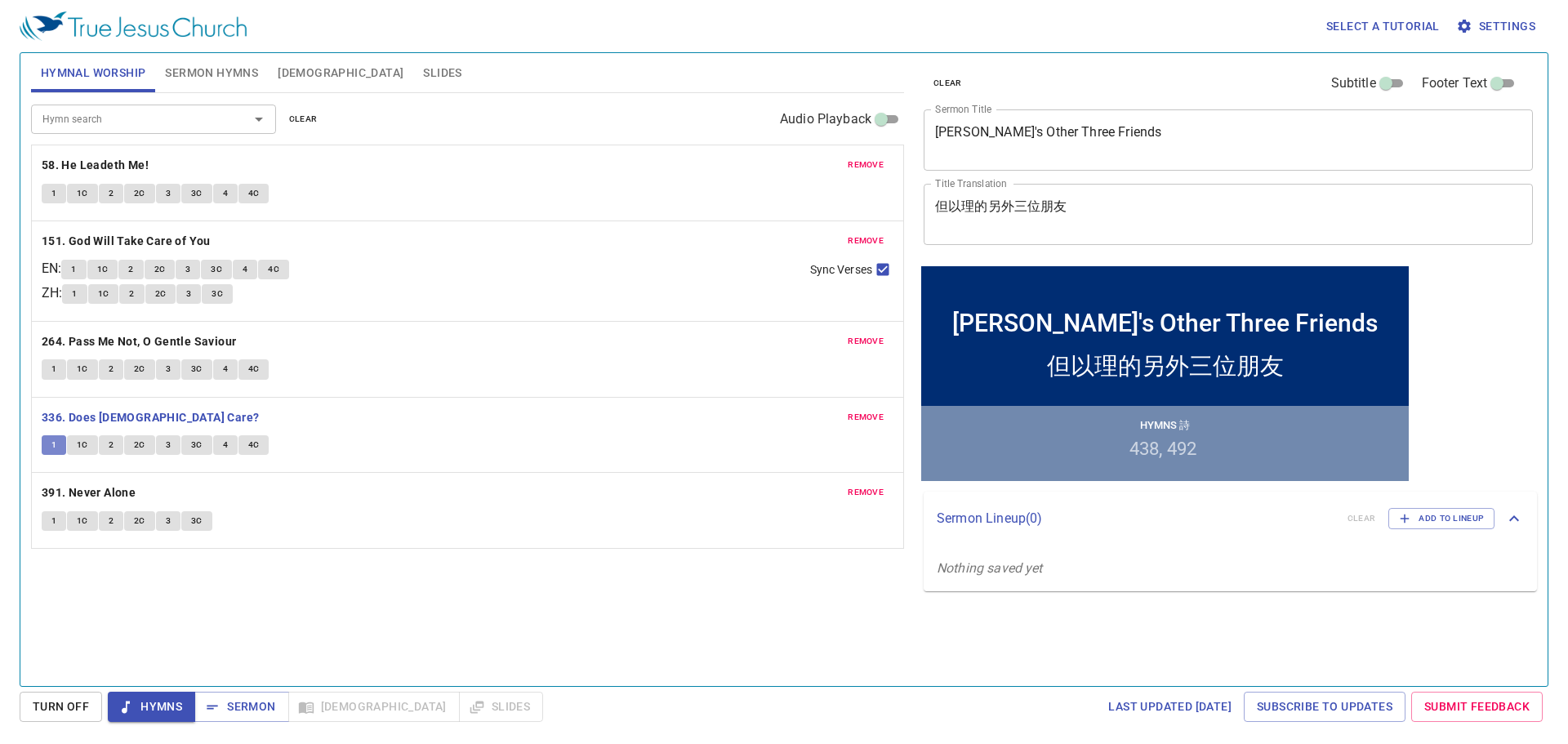
click at [54, 445] on span "1" at bounding box center [54, 444] width 5 height 14
click at [84, 444] on span "1C" at bounding box center [82, 444] width 11 height 14
click at [107, 439] on button "2" at bounding box center [111, 444] width 25 height 20
click at [144, 441] on span "2C" at bounding box center [139, 444] width 11 height 14
click at [168, 449] on span "3" at bounding box center [168, 444] width 5 height 14
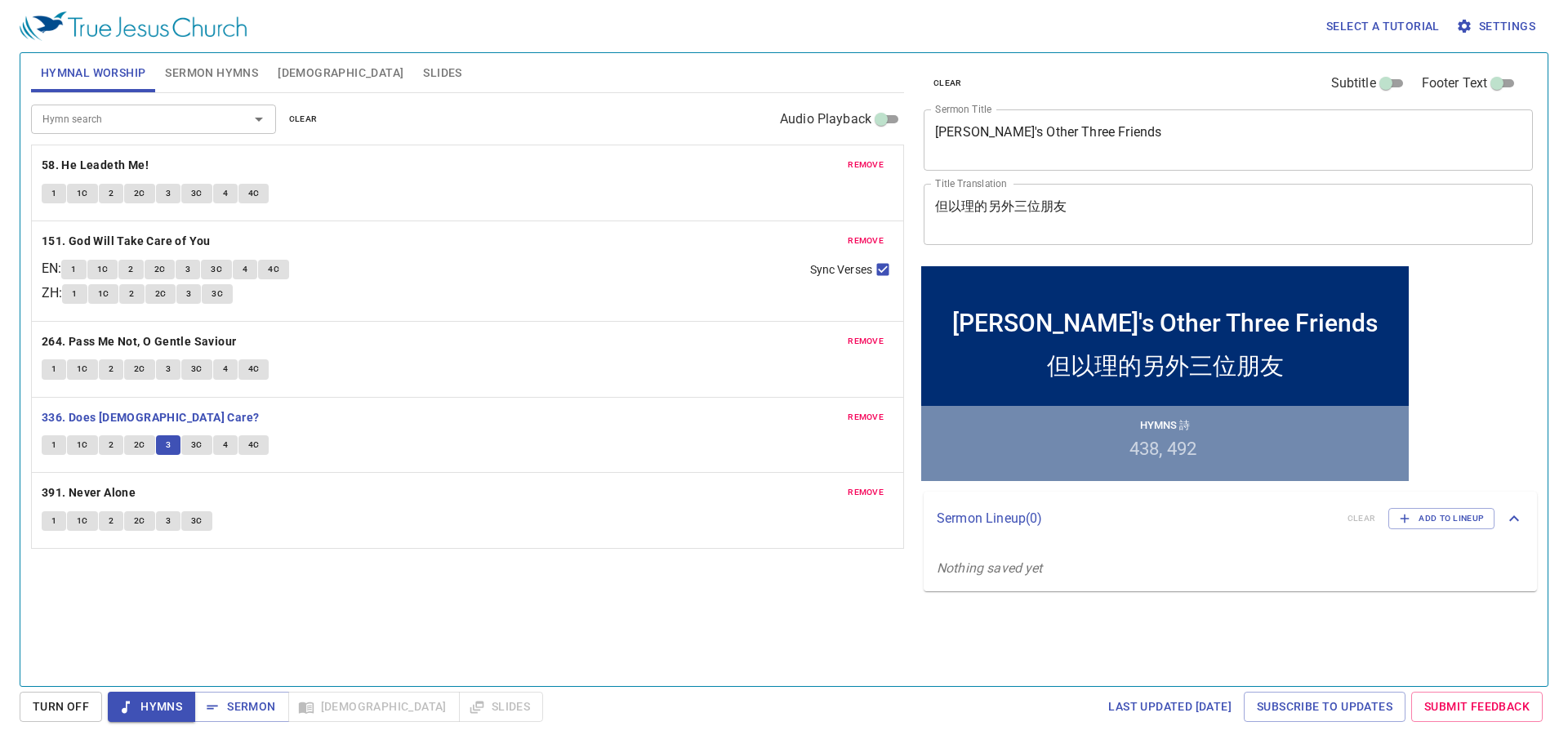
click at [191, 444] on span "3C" at bounding box center [196, 444] width 11 height 14
click at [228, 446] on button "4" at bounding box center [225, 444] width 25 height 20
click at [250, 450] on span "4C" at bounding box center [253, 444] width 11 height 14
click at [86, 494] on b "391. Never Alone" at bounding box center [89, 493] width 94 height 20
click at [240, 704] on span "Sermon" at bounding box center [240, 707] width 67 height 20
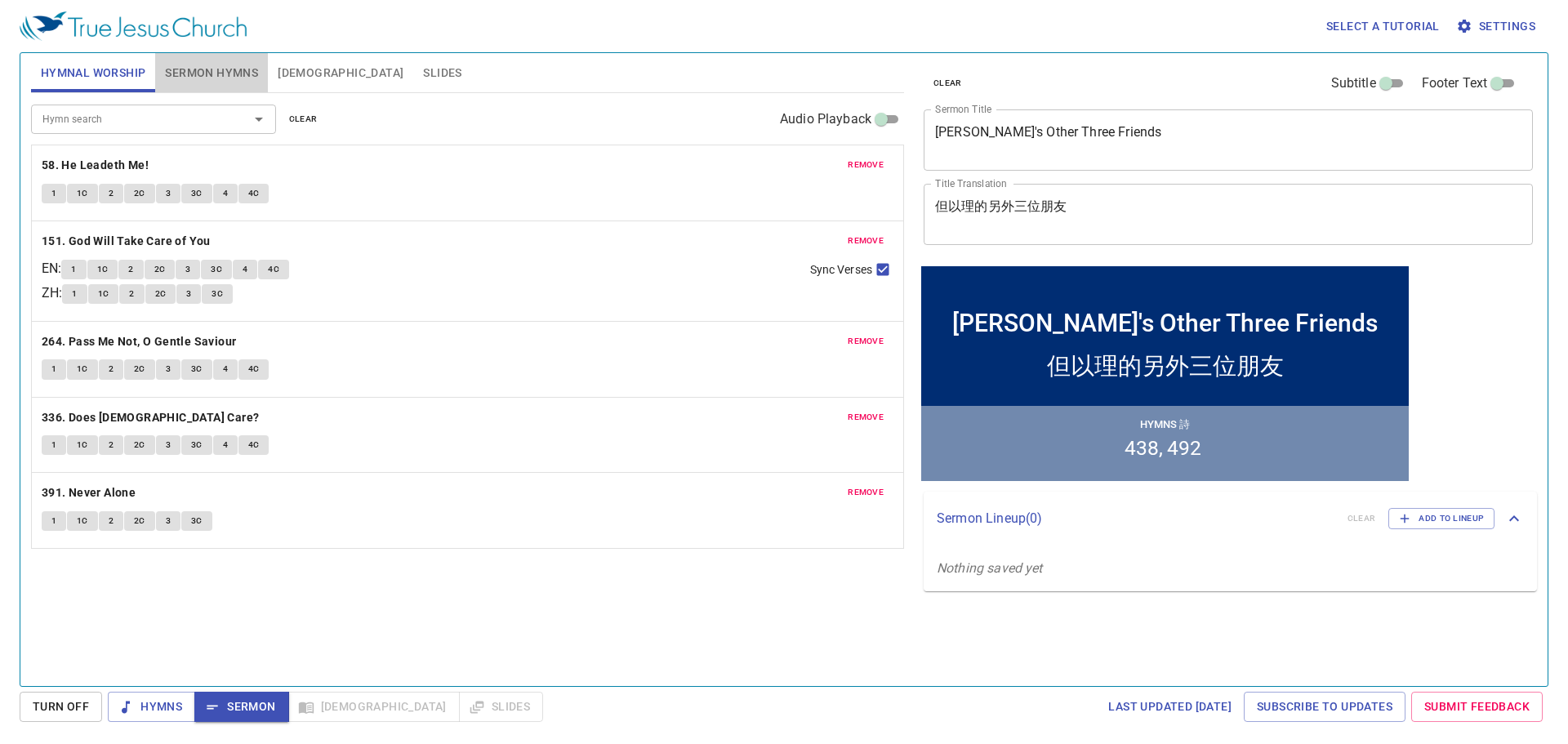
click at [191, 76] on span "Sermon Hymns" at bounding box center [211, 73] width 93 height 20
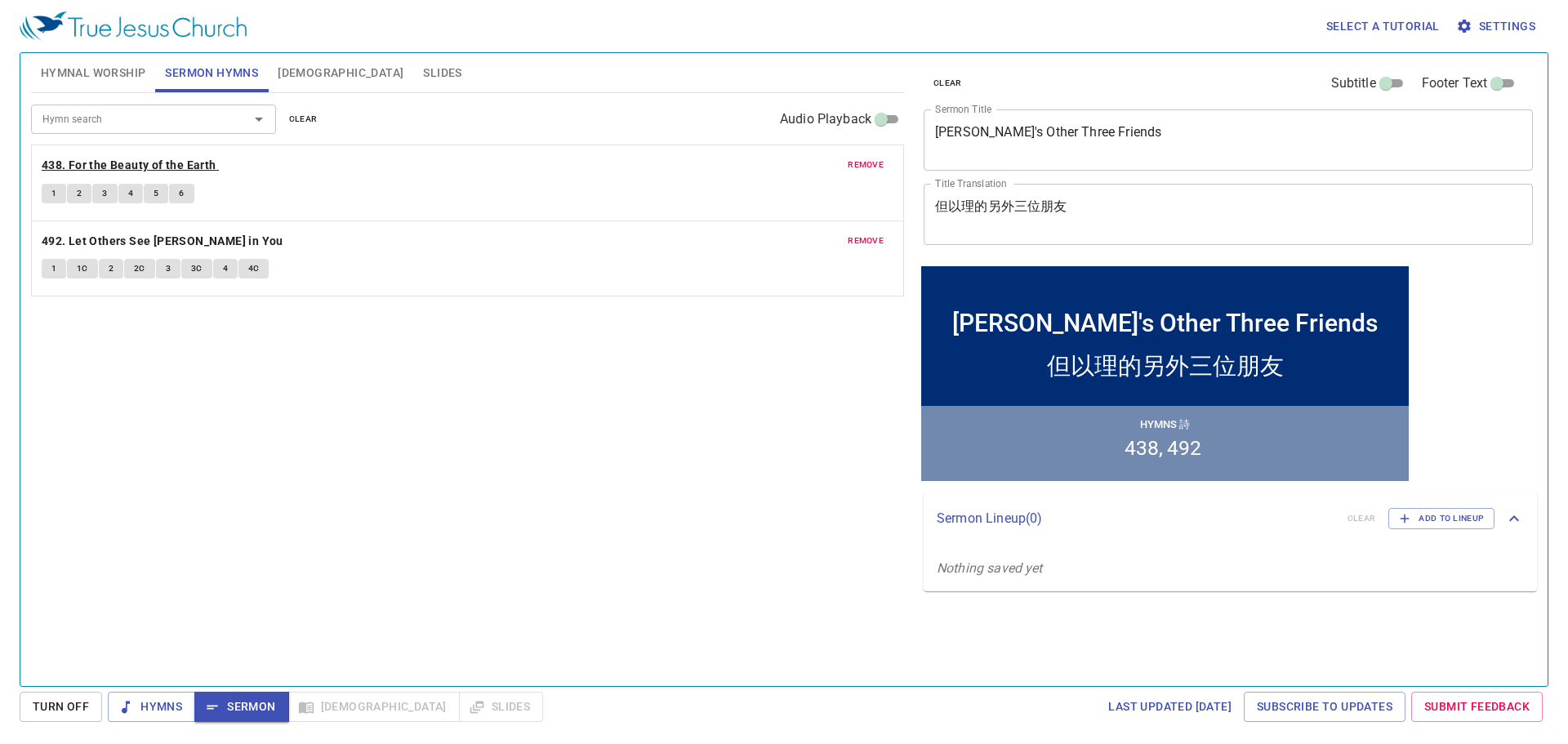
click at [124, 164] on b "438. For the Beauty of the Earth" at bounding box center [129, 165] width 175 height 20
click at [51, 193] on span "1" at bounding box center [54, 193] width 5 height 14
click at [78, 192] on span "2" at bounding box center [79, 193] width 5 height 14
click at [103, 194] on span "3" at bounding box center [105, 193] width 5 height 14
click at [128, 194] on span "4" at bounding box center [130, 193] width 5 height 14
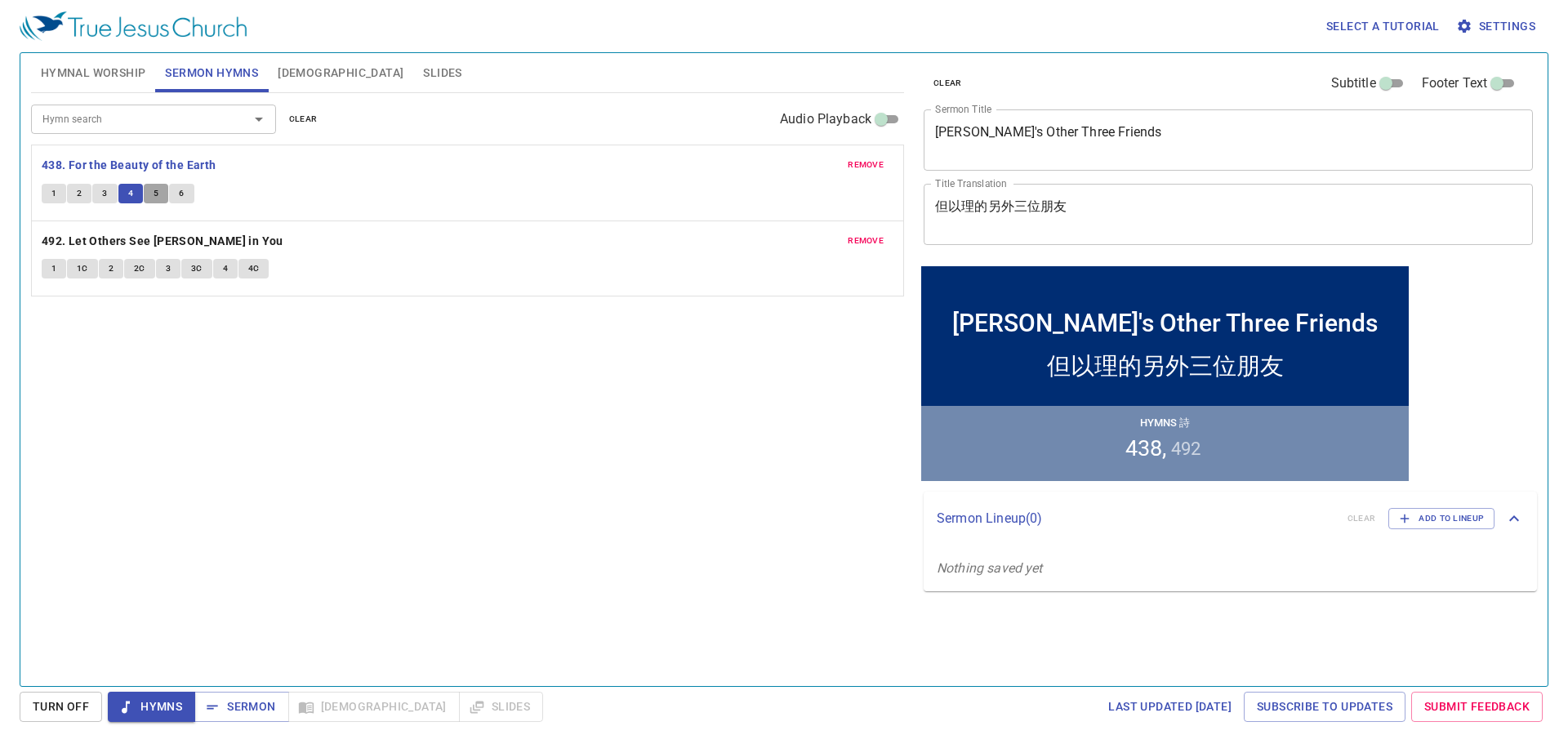
click at [158, 193] on span "5" at bounding box center [156, 193] width 5 height 14
click at [182, 188] on span "6" at bounding box center [182, 193] width 5 height 14
click at [255, 701] on span "Sermon" at bounding box center [240, 707] width 67 height 20
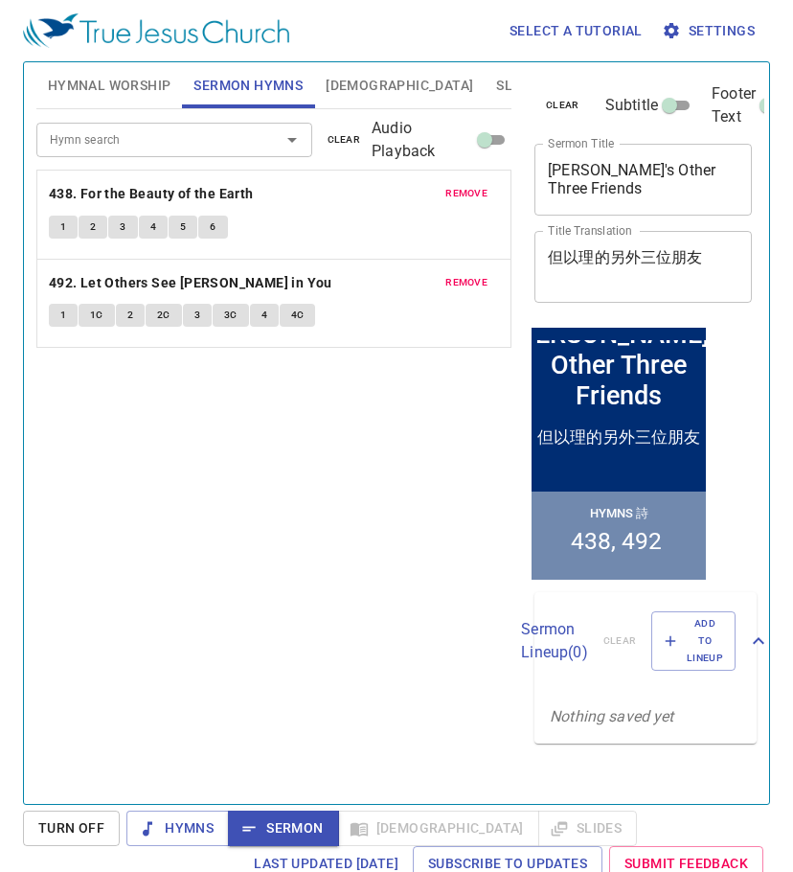
click at [355, 81] on span "[DEMOGRAPHIC_DATA]" at bounding box center [399, 86] width 147 height 24
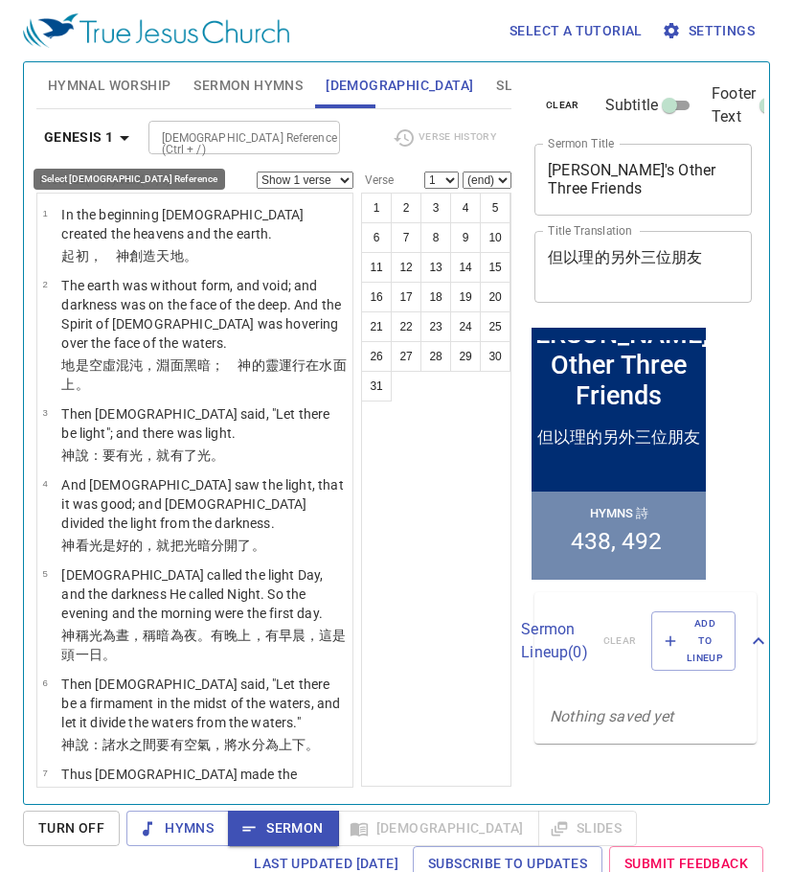
click at [122, 137] on icon "button" at bounding box center [125, 138] width 10 height 5
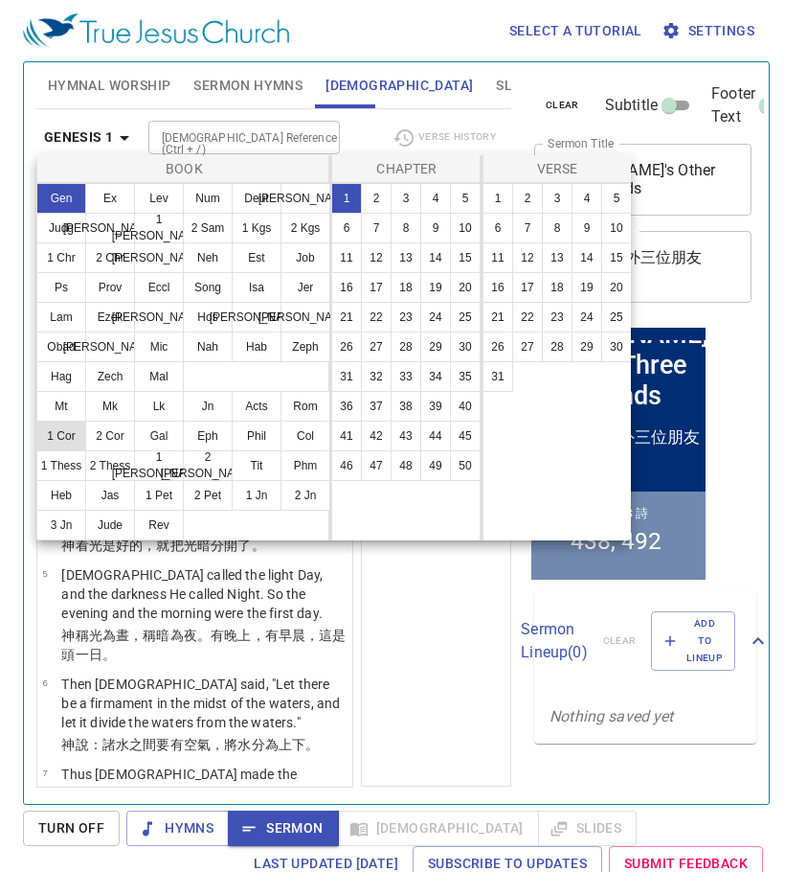
click at [57, 437] on button "1 Cor" at bounding box center [61, 435] width 50 height 31
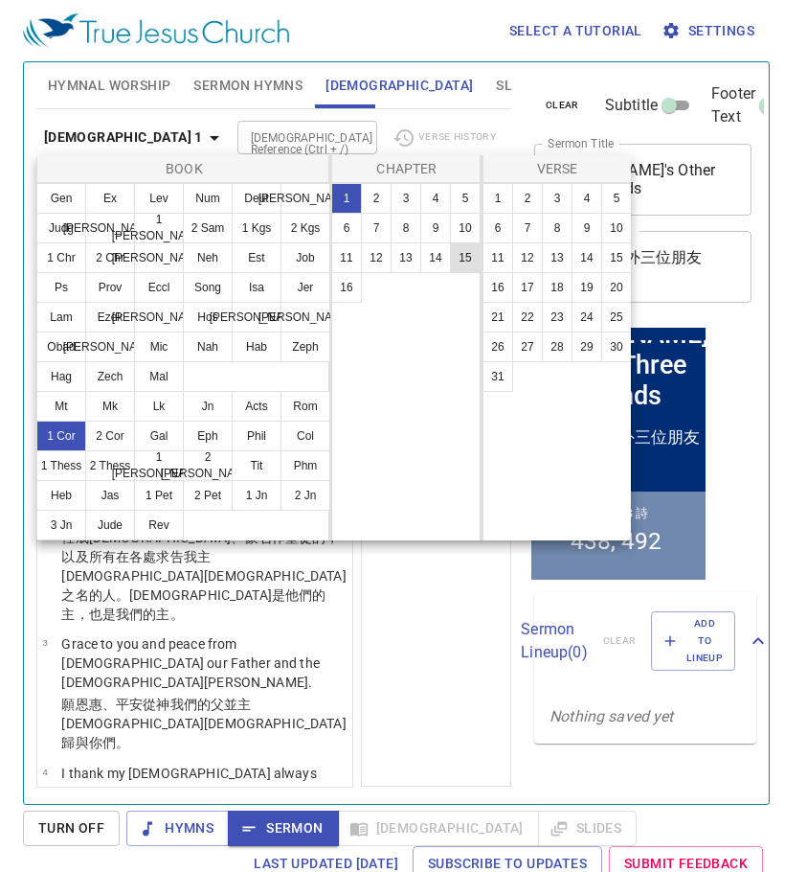
click at [469, 260] on button "15" at bounding box center [465, 257] width 31 height 31
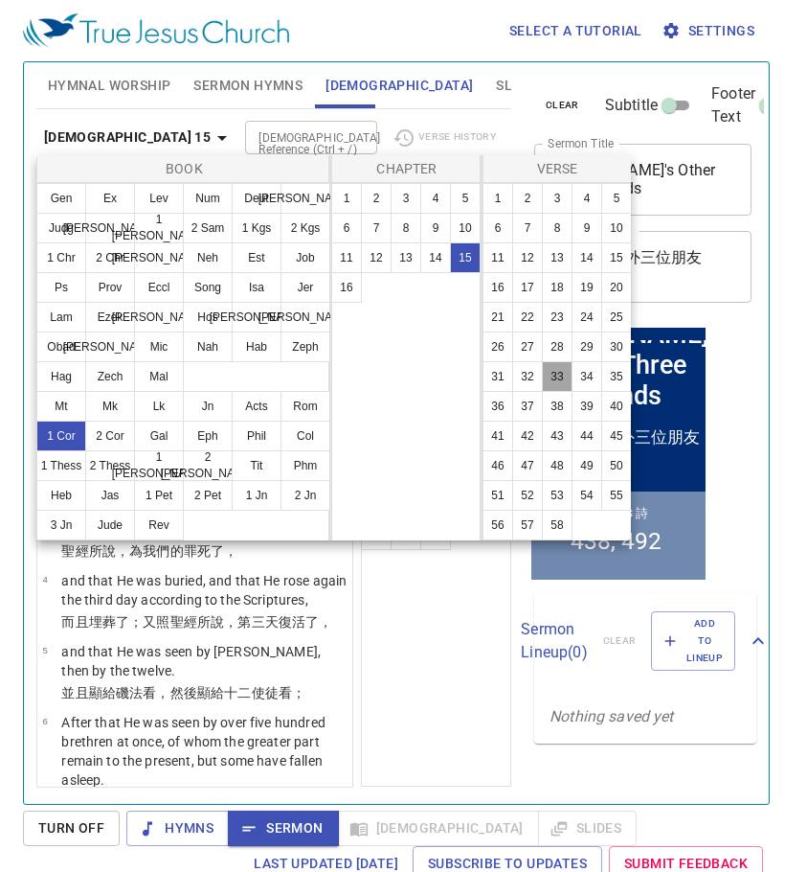
click at [553, 371] on button "33" at bounding box center [557, 376] width 31 height 31
select select "33"
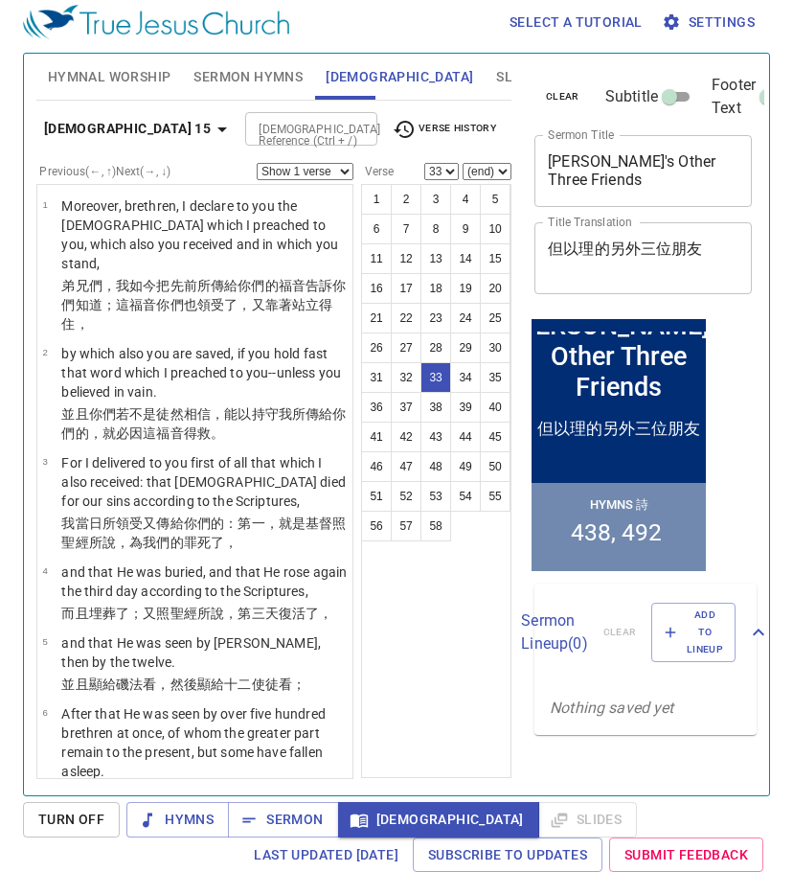
scroll to position [3108, 0]
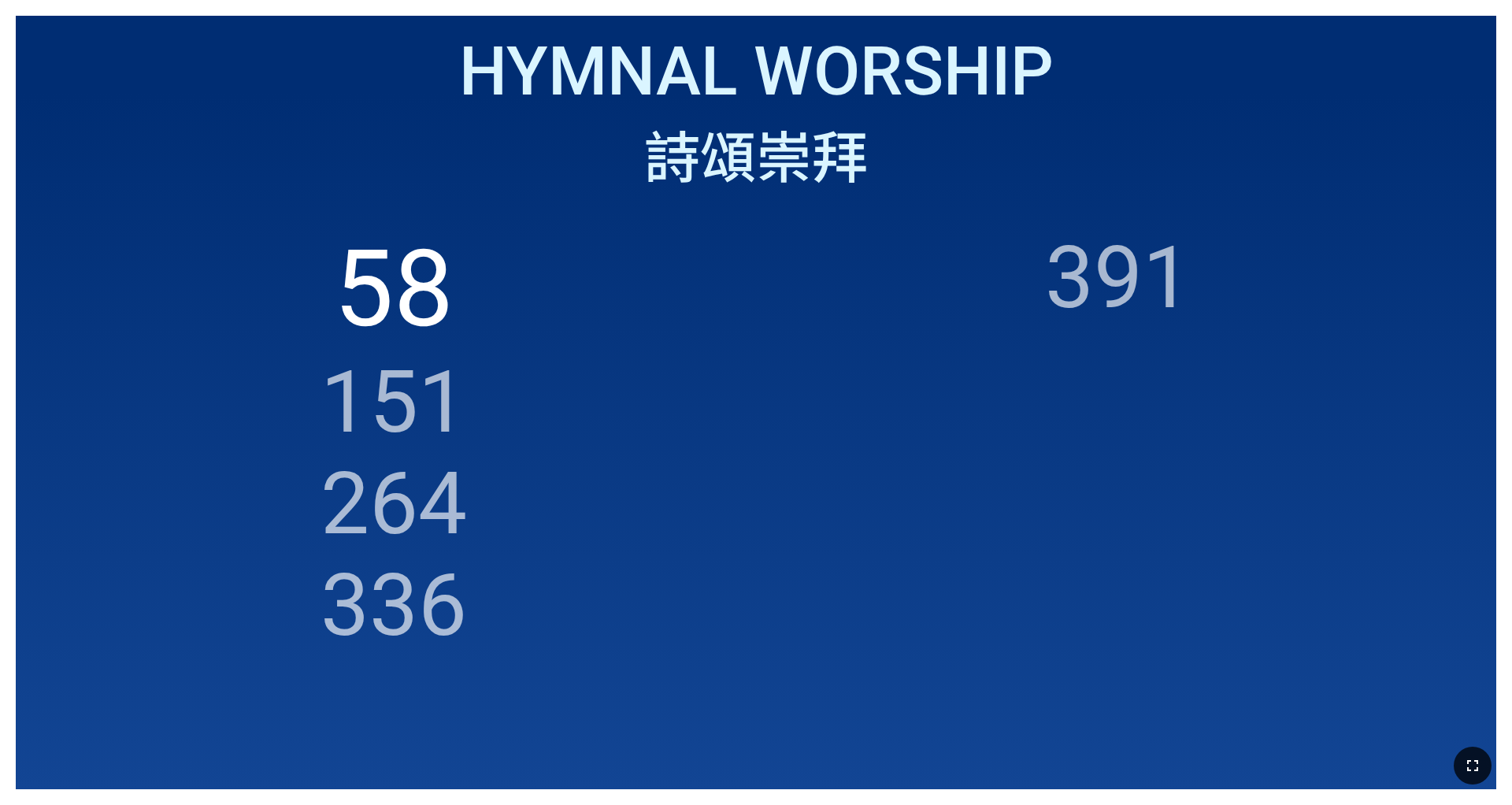
click at [629, 502] on icon "button" at bounding box center [1473, 765] width 19 height 19
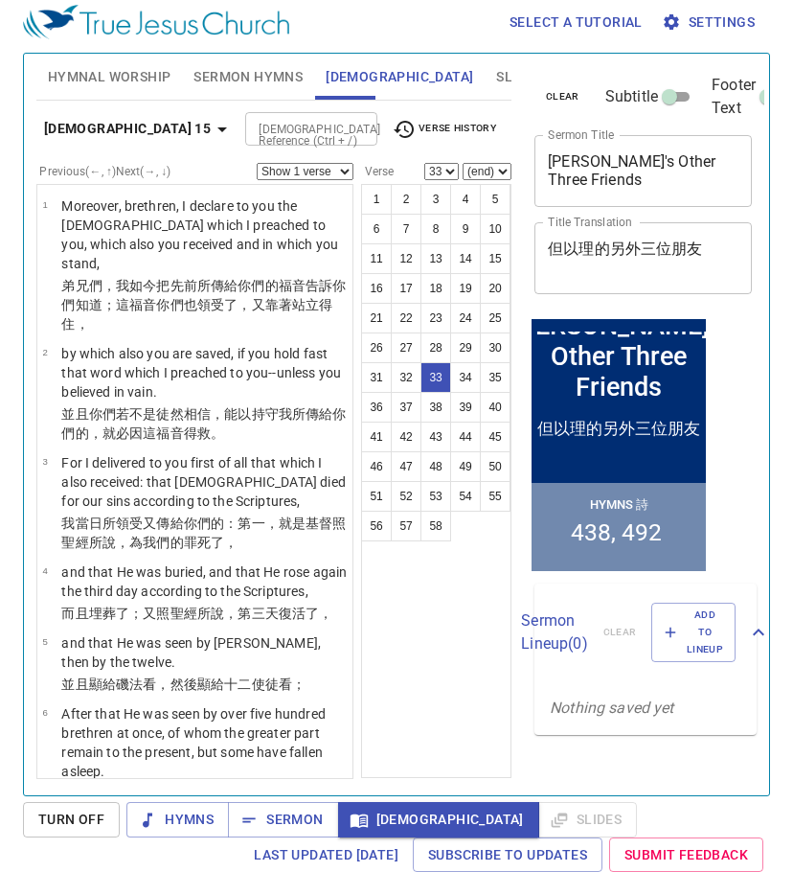
scroll to position [3108, 0]
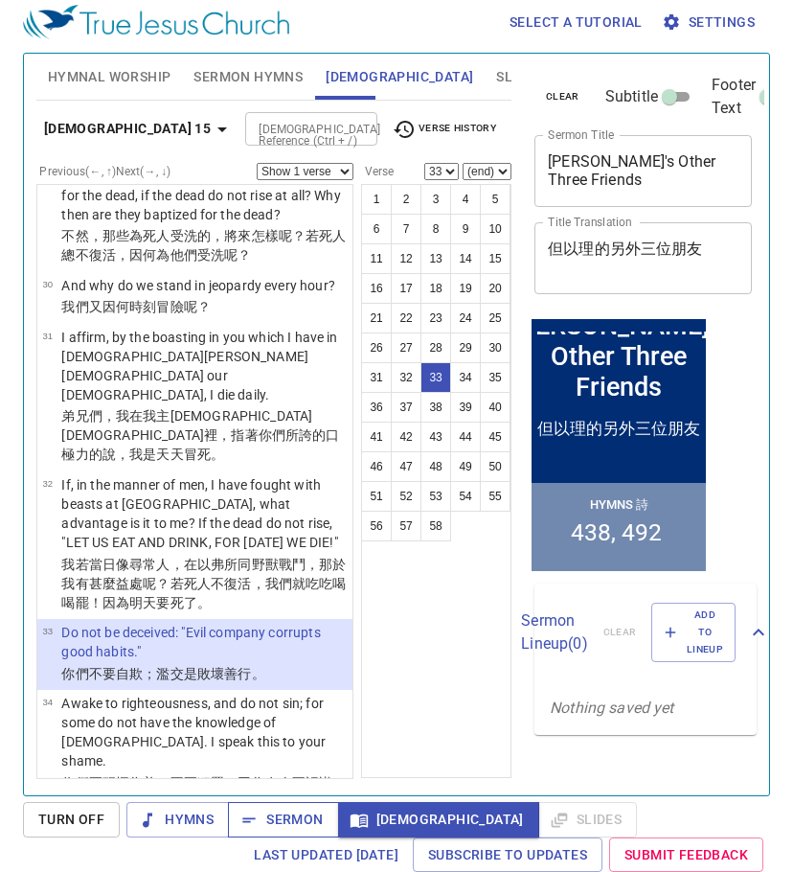
click at [299, 818] on span "Sermon" at bounding box center [282, 819] width 79 height 24
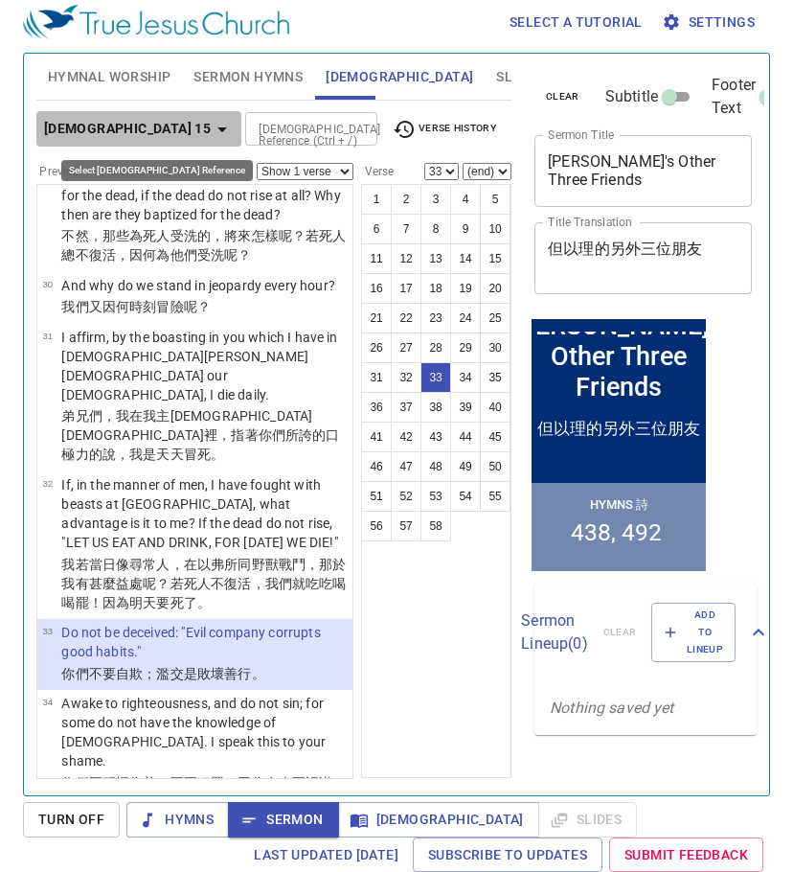
click at [161, 126] on b "1 Corinthians 15" at bounding box center [127, 129] width 167 height 24
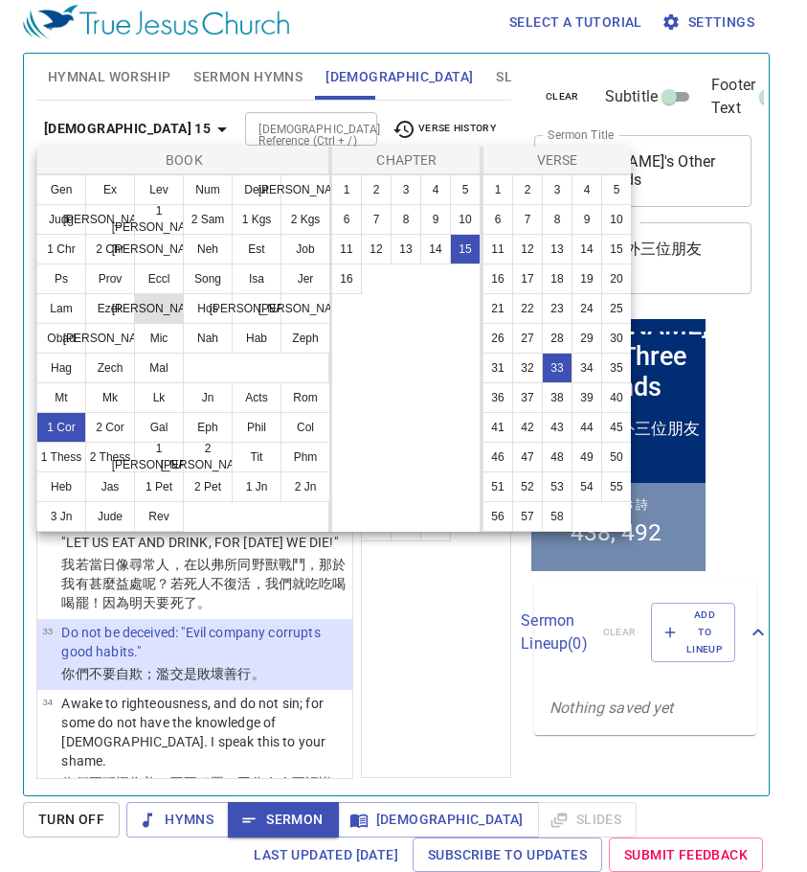
click at [166, 305] on button "[PERSON_NAME]" at bounding box center [159, 308] width 50 height 31
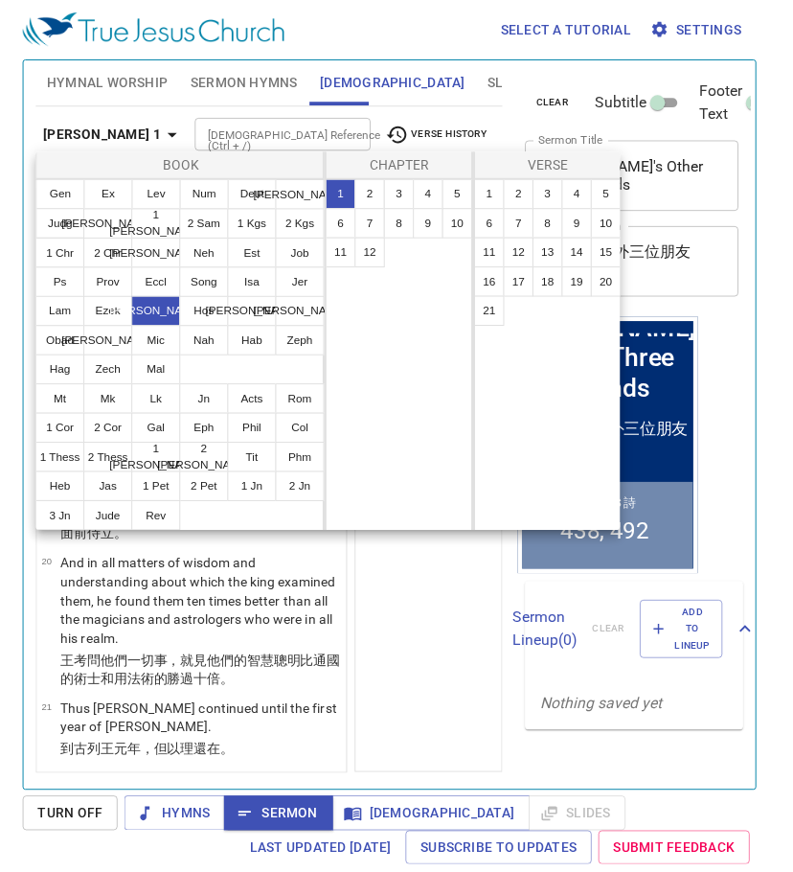
scroll to position [0, 0]
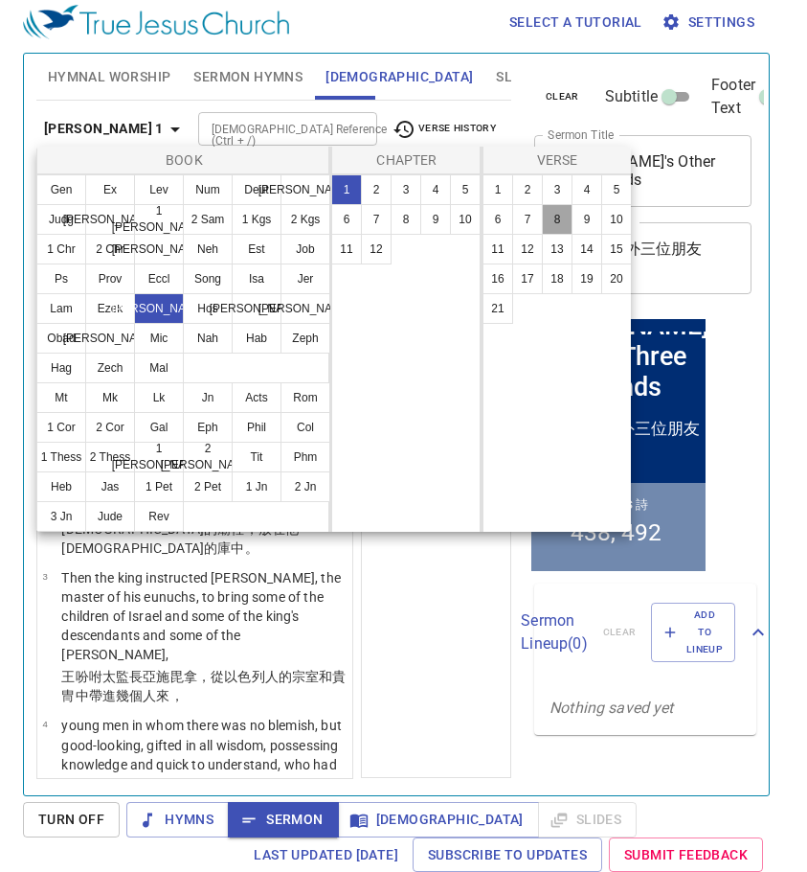
click at [556, 216] on button "8" at bounding box center [557, 219] width 31 height 31
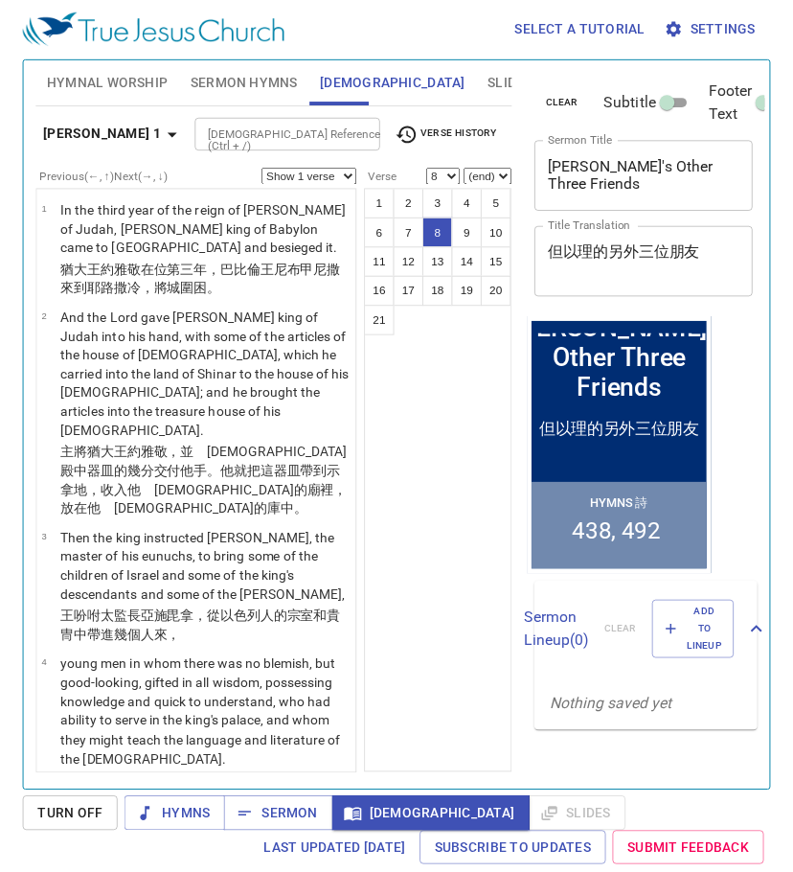
scroll to position [866, 0]
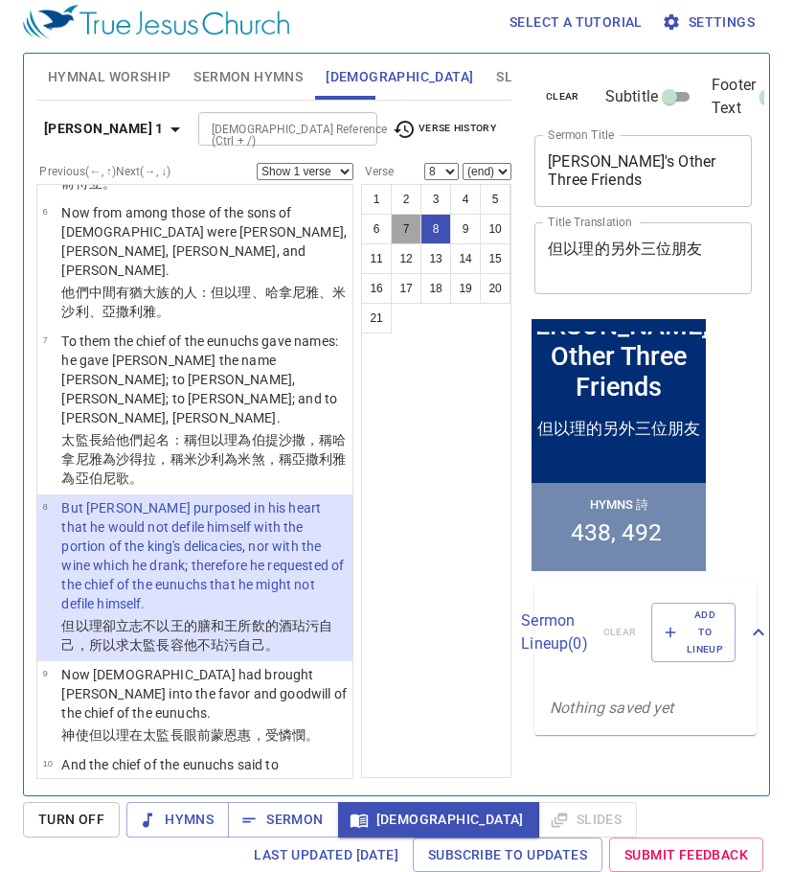
click at [402, 221] on button "7" at bounding box center [406, 229] width 31 height 31
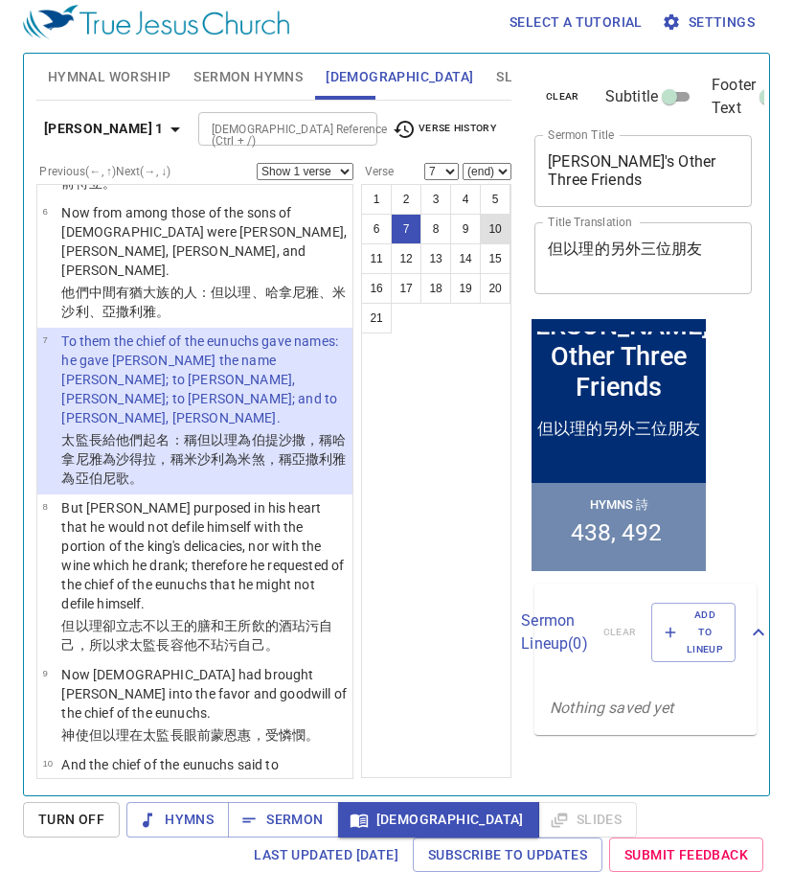
click at [489, 231] on button "10" at bounding box center [495, 229] width 31 height 31
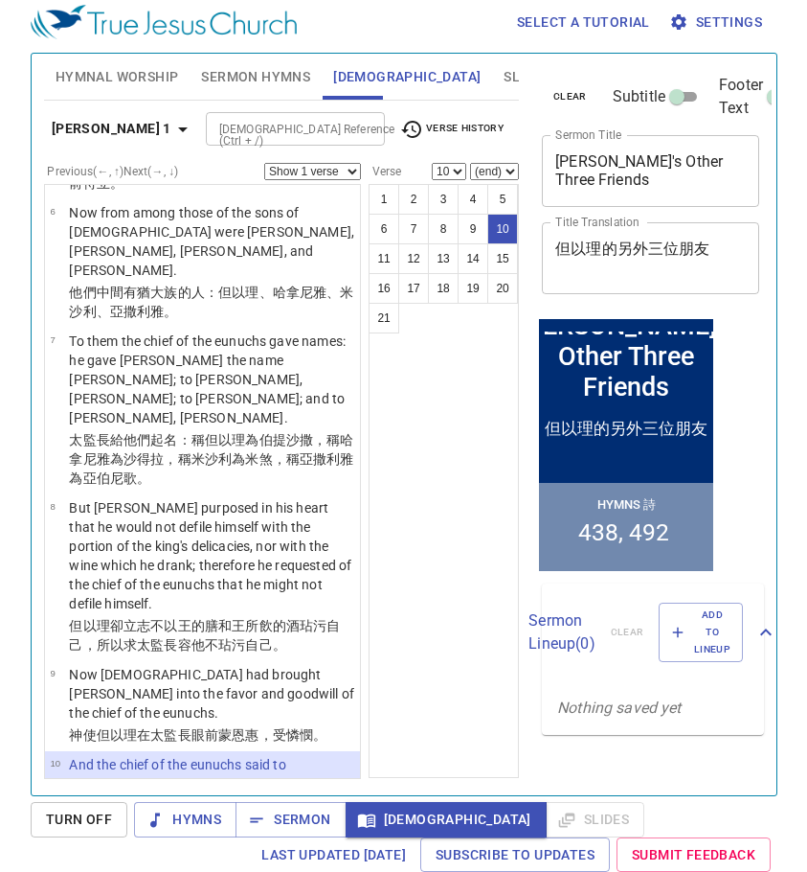
scroll to position [1123, 0]
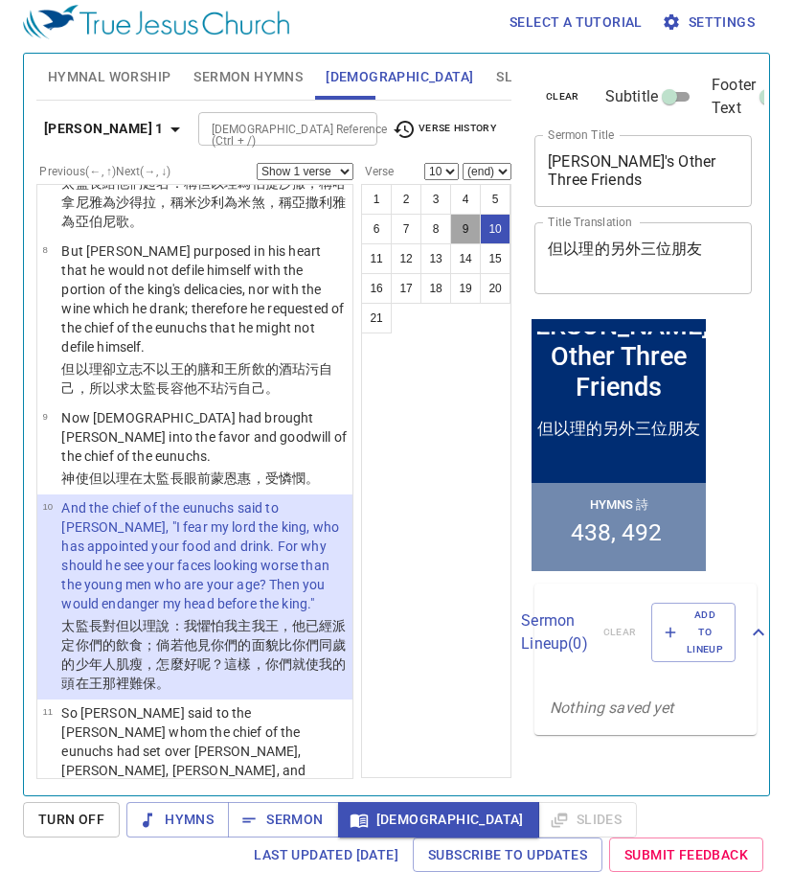
click at [461, 219] on button "9" at bounding box center [465, 229] width 31 height 31
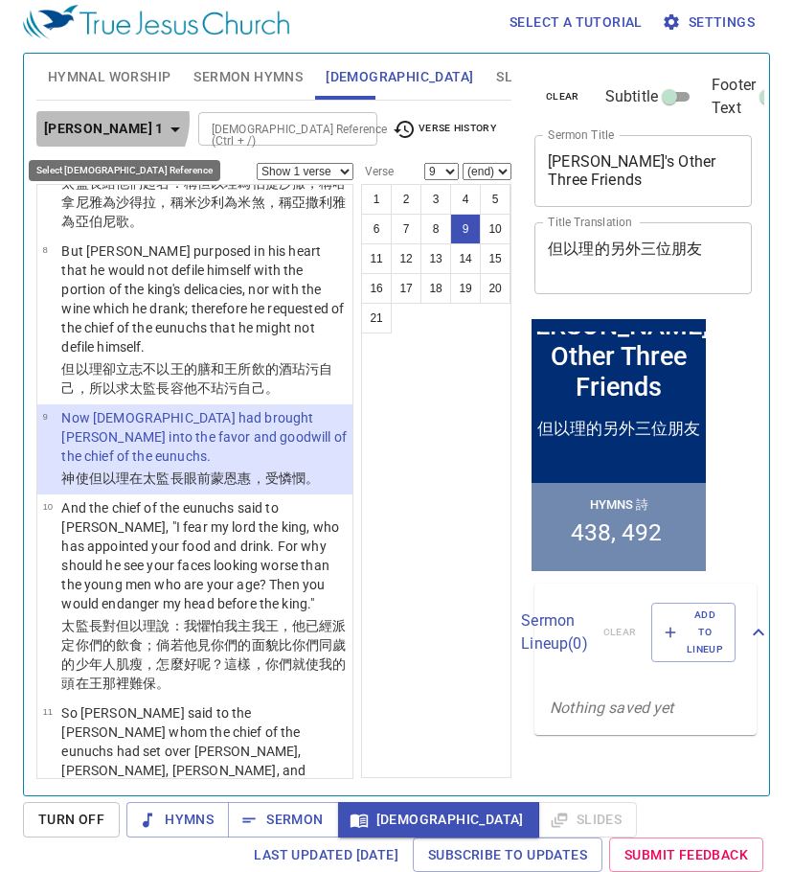
click at [164, 119] on icon "button" at bounding box center [175, 129] width 23 height 23
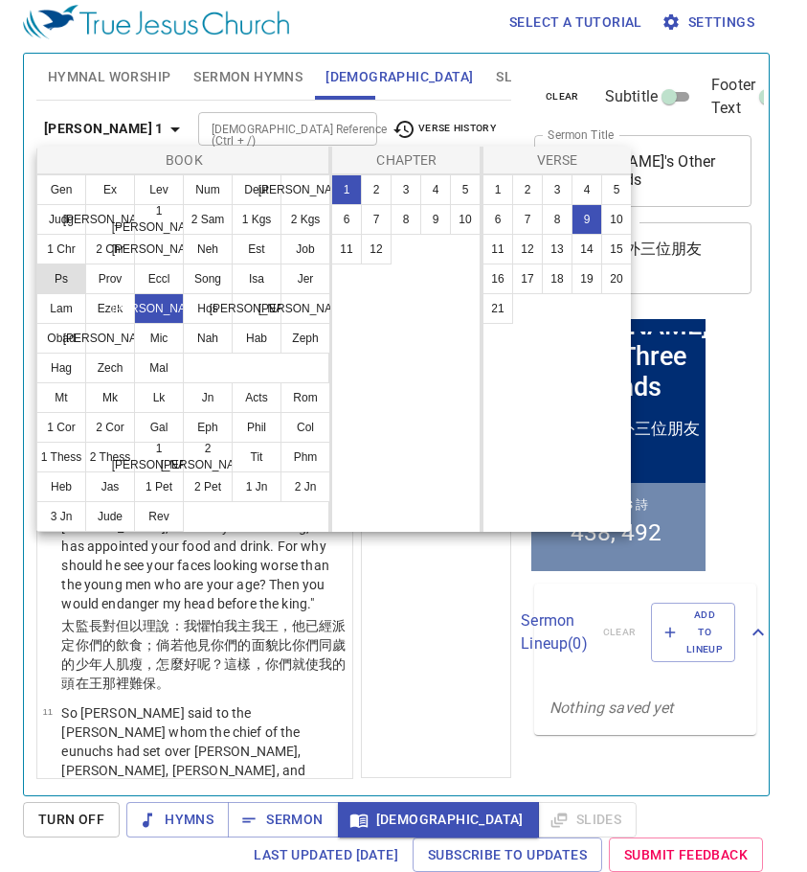
click at [64, 274] on button "Ps" at bounding box center [61, 278] width 50 height 31
select select "1"
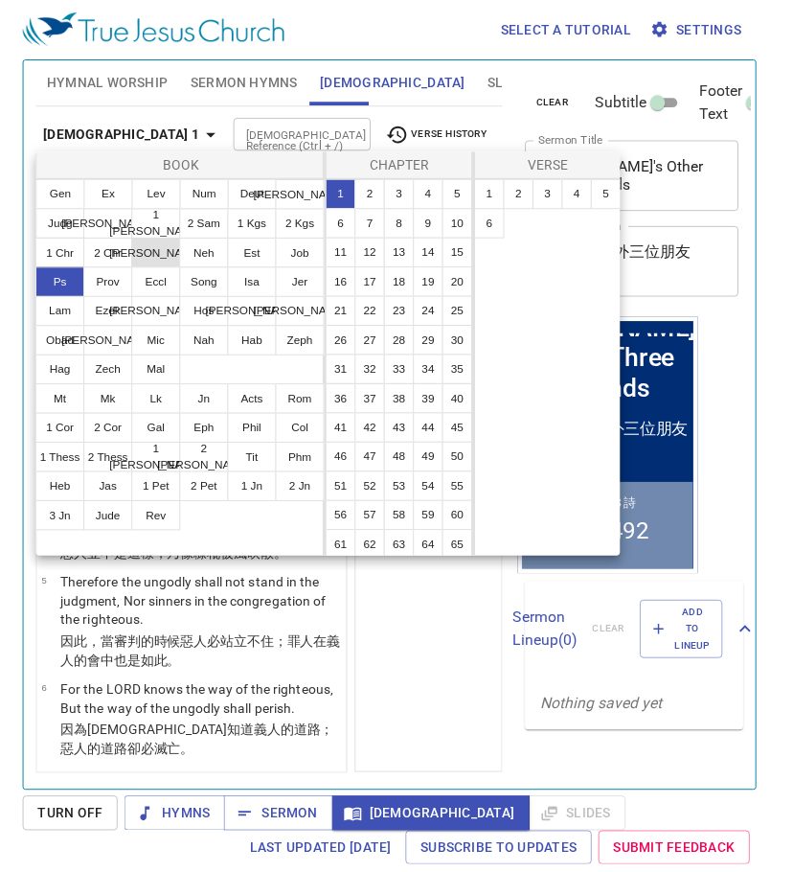
scroll to position [0, 0]
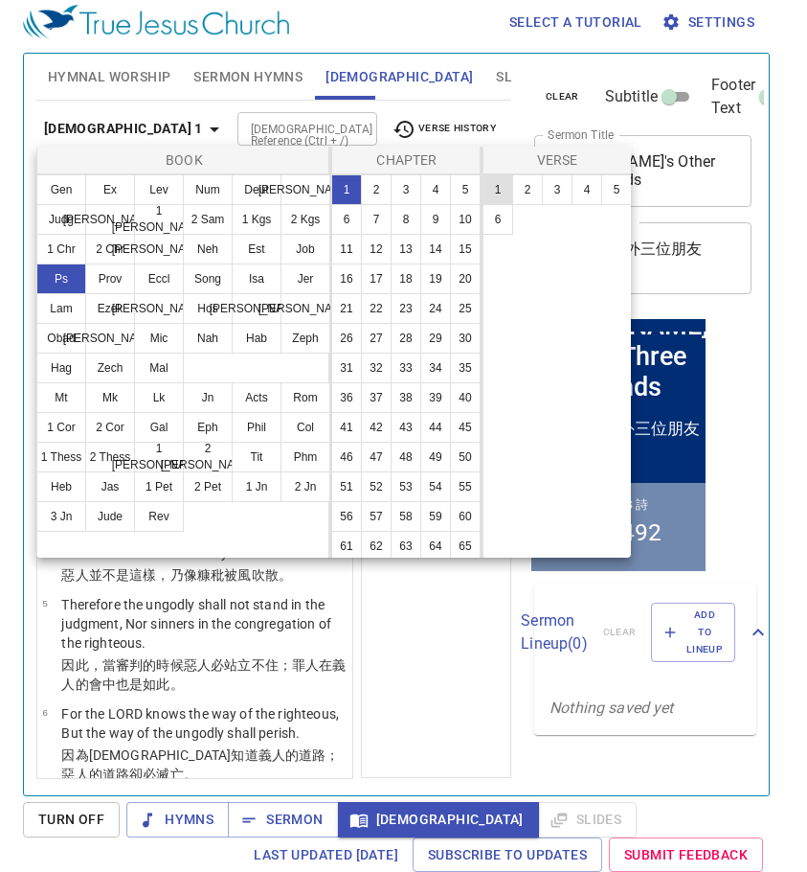
click at [497, 192] on button "1" at bounding box center [498, 189] width 31 height 31
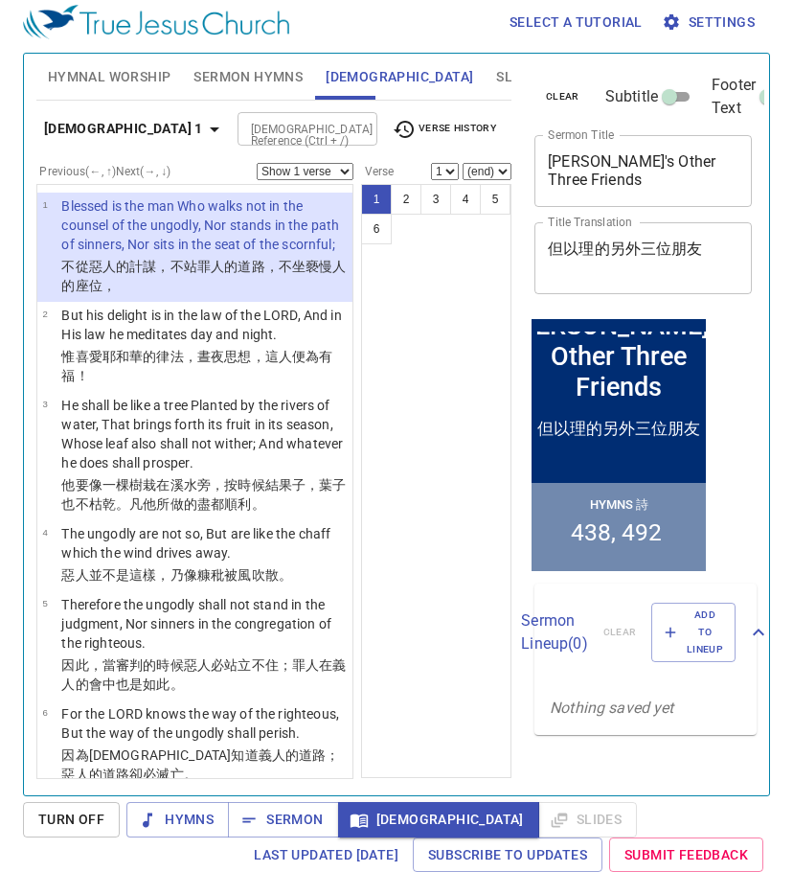
scroll to position [9, 0]
click at [399, 202] on button "2" at bounding box center [406, 199] width 31 height 31
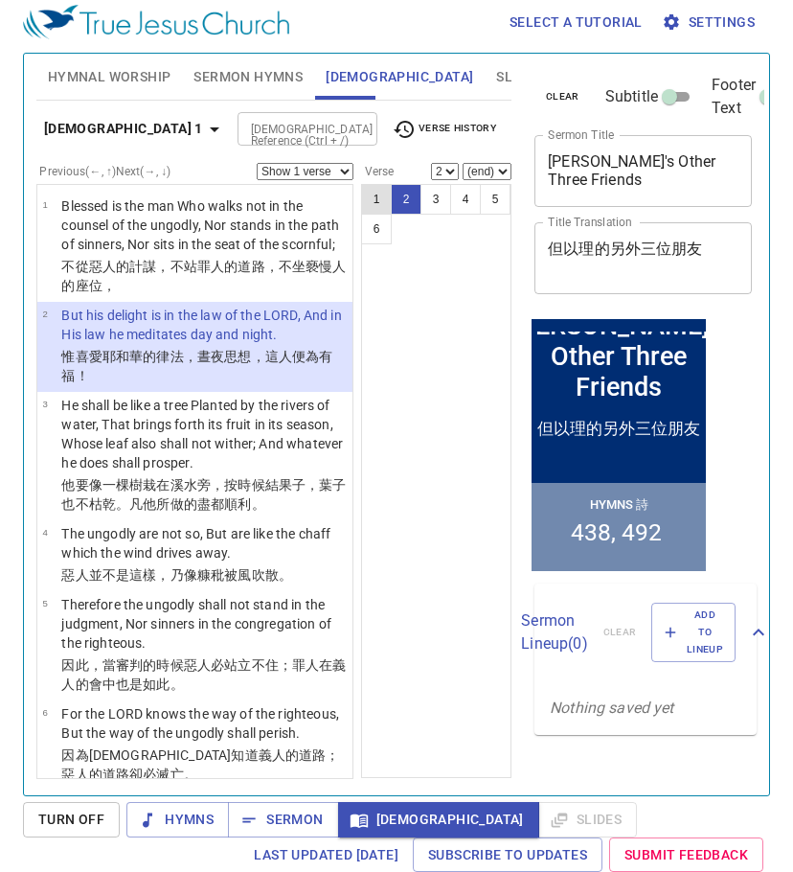
click at [377, 201] on button "1" at bounding box center [376, 199] width 31 height 31
select select "1"
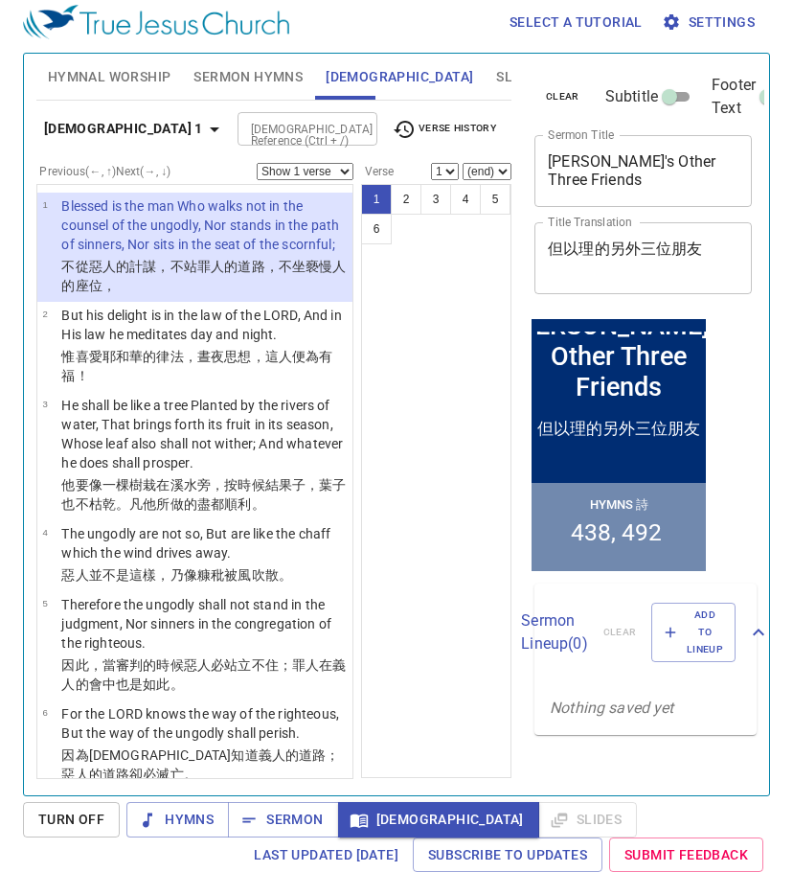
click at [347, 166] on select "Show 1 verse Show 2 verses Show 3 verses Show 4 verses Show 5 verses" at bounding box center [305, 171] width 97 height 17
click at [257, 163] on select "Show 1 verse Show 2 verses Show 3 verses Show 4 verses Show 5 verses" at bounding box center [305, 171] width 97 height 17
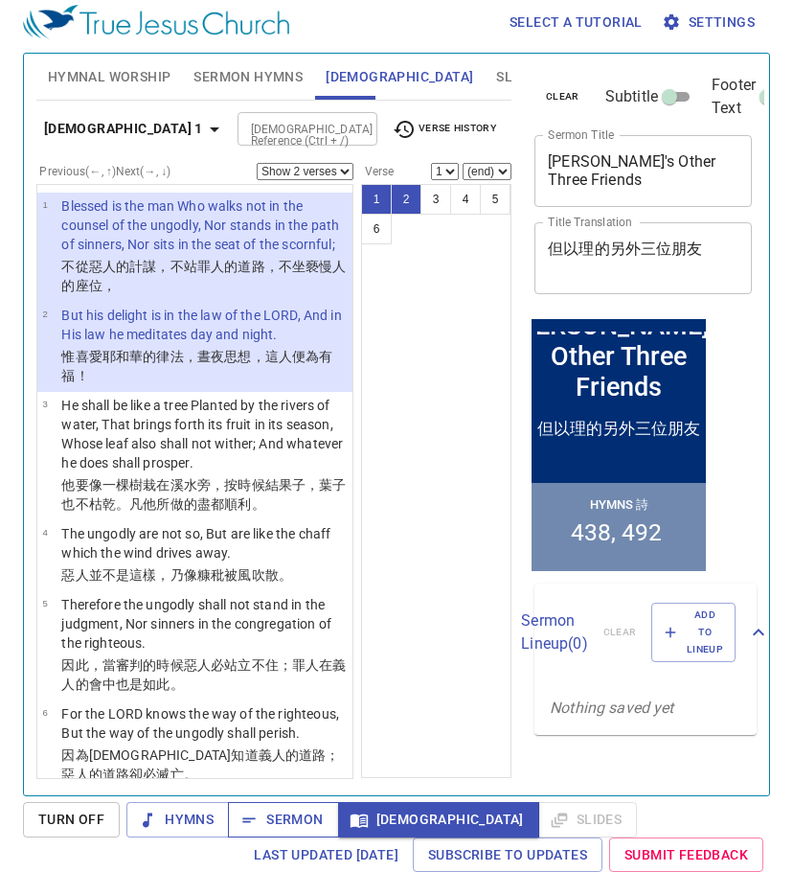
click at [284, 821] on span "Sermon" at bounding box center [282, 819] width 79 height 24
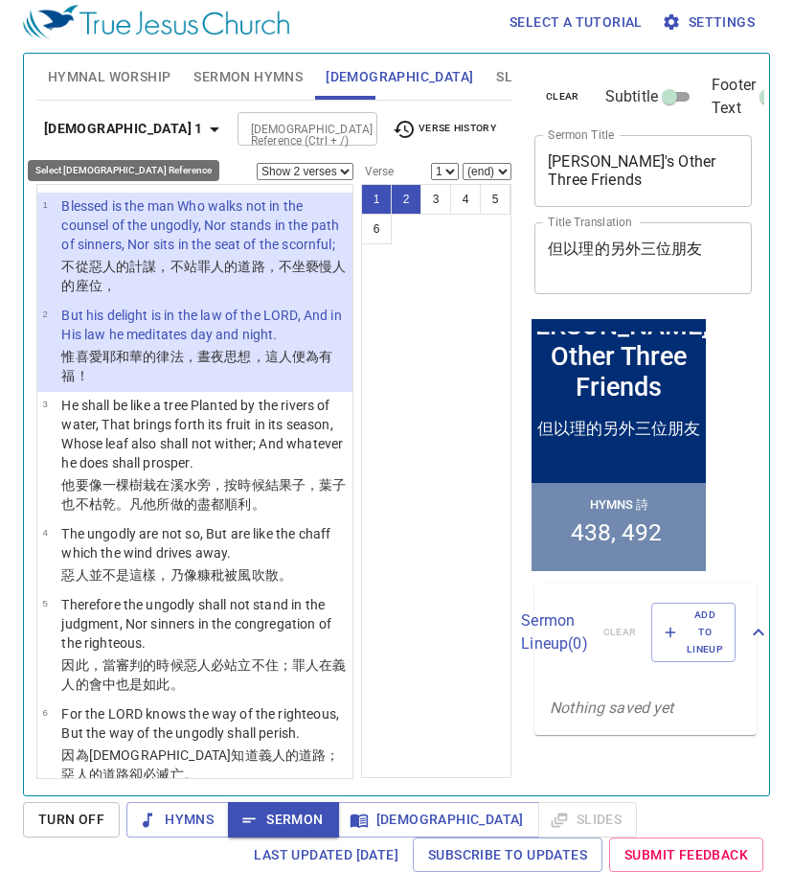
click at [203, 123] on icon "button" at bounding box center [214, 129] width 23 height 23
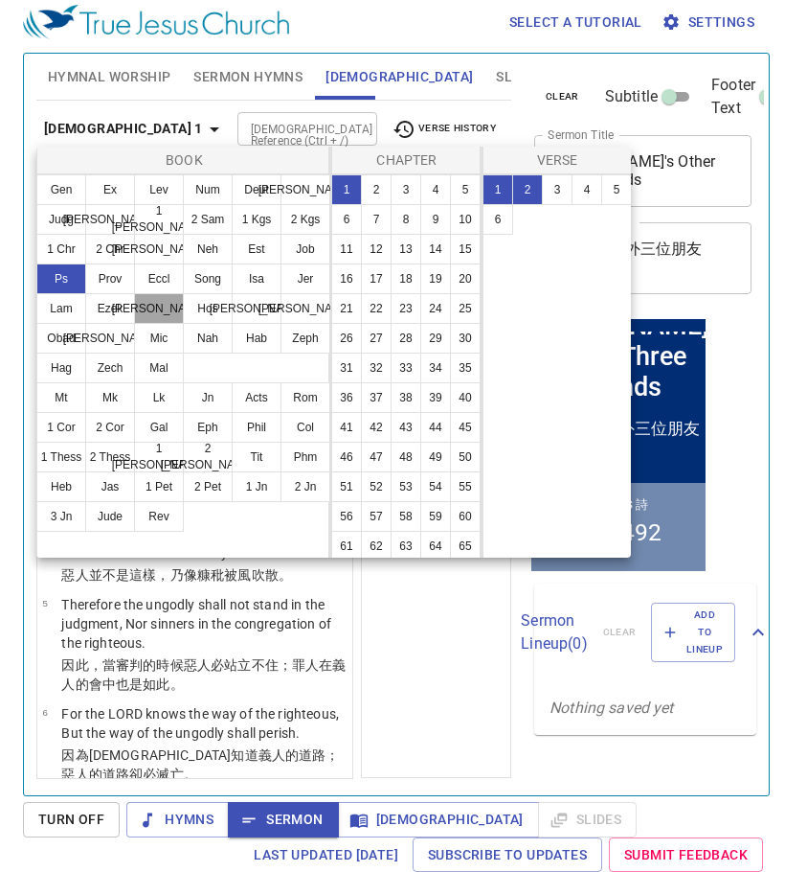
click at [149, 309] on button "[PERSON_NAME]" at bounding box center [159, 308] width 50 height 31
select select "1"
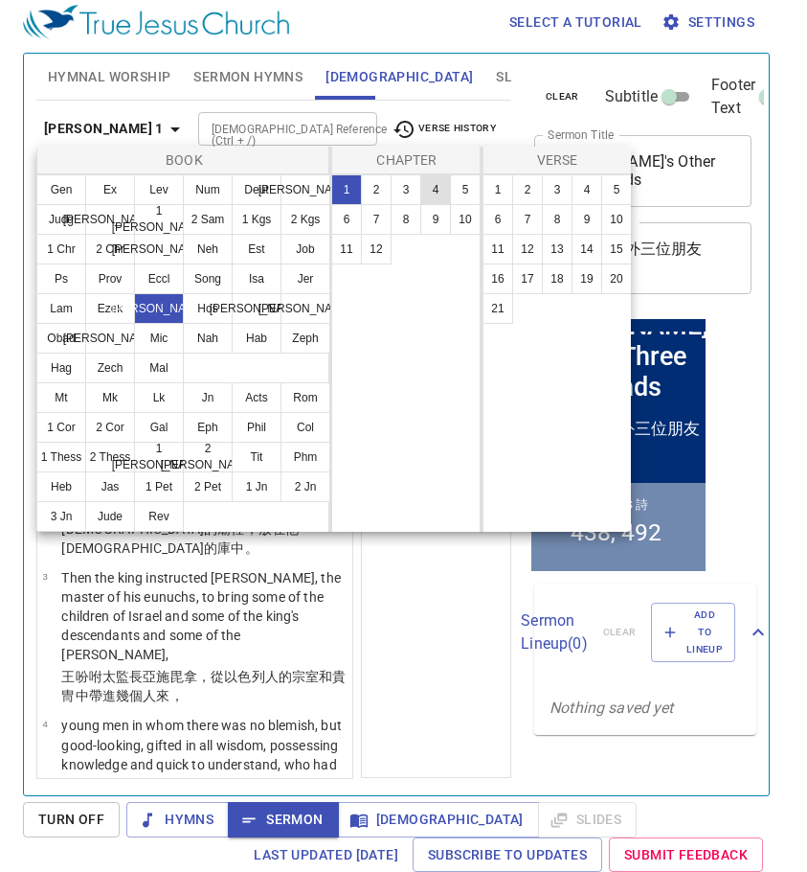
click at [438, 193] on button "4" at bounding box center [435, 189] width 31 height 31
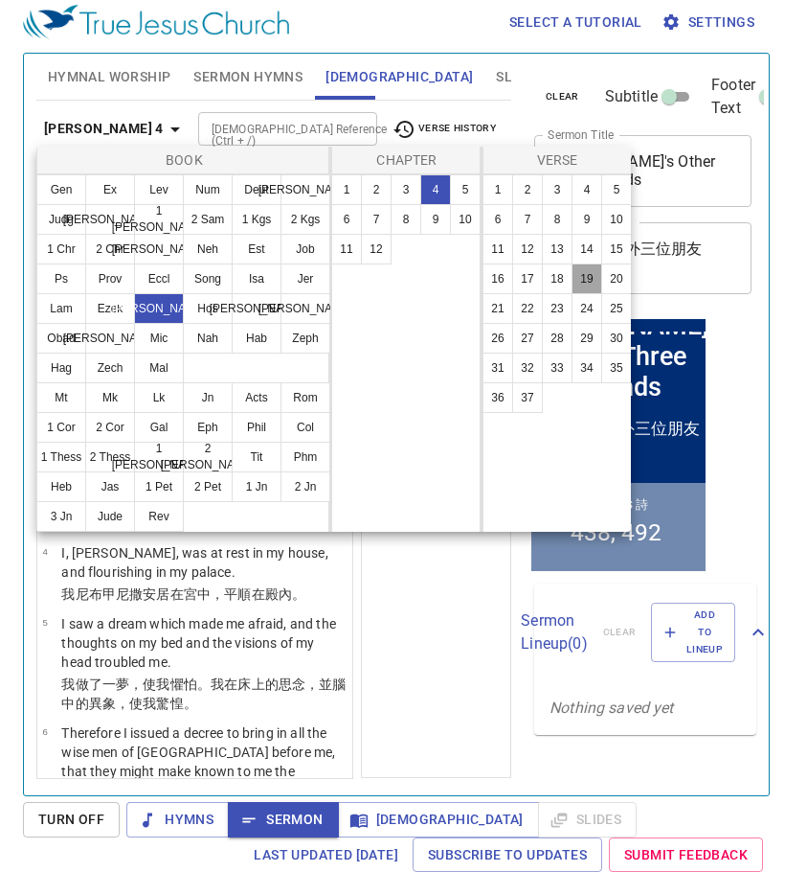
click at [596, 277] on button "19" at bounding box center [587, 278] width 31 height 31
select select "19"
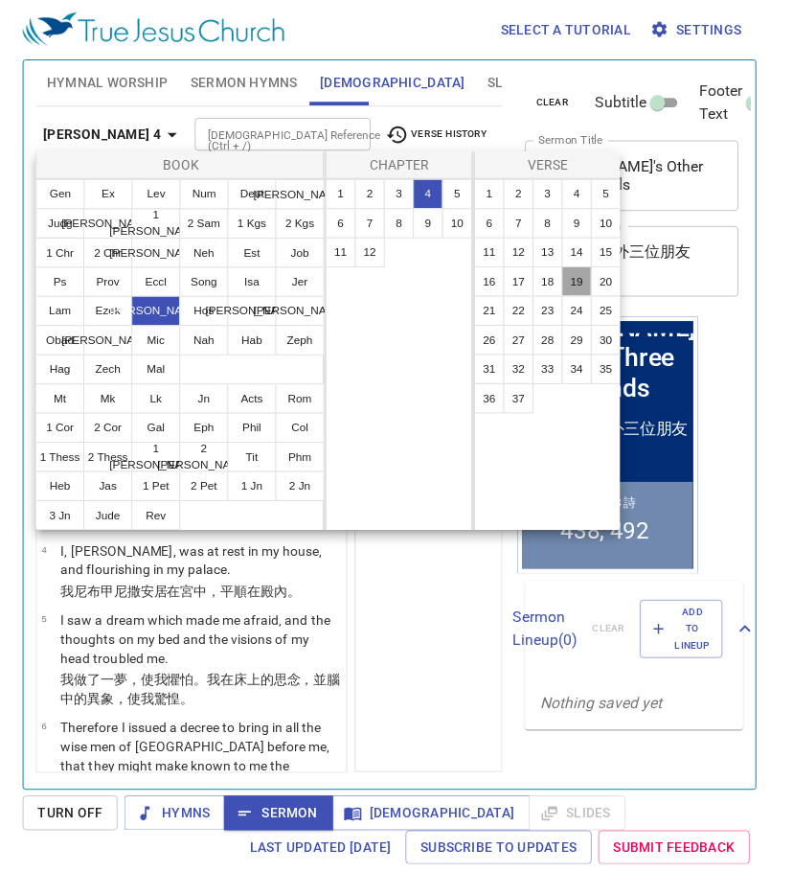
scroll to position [2317, 0]
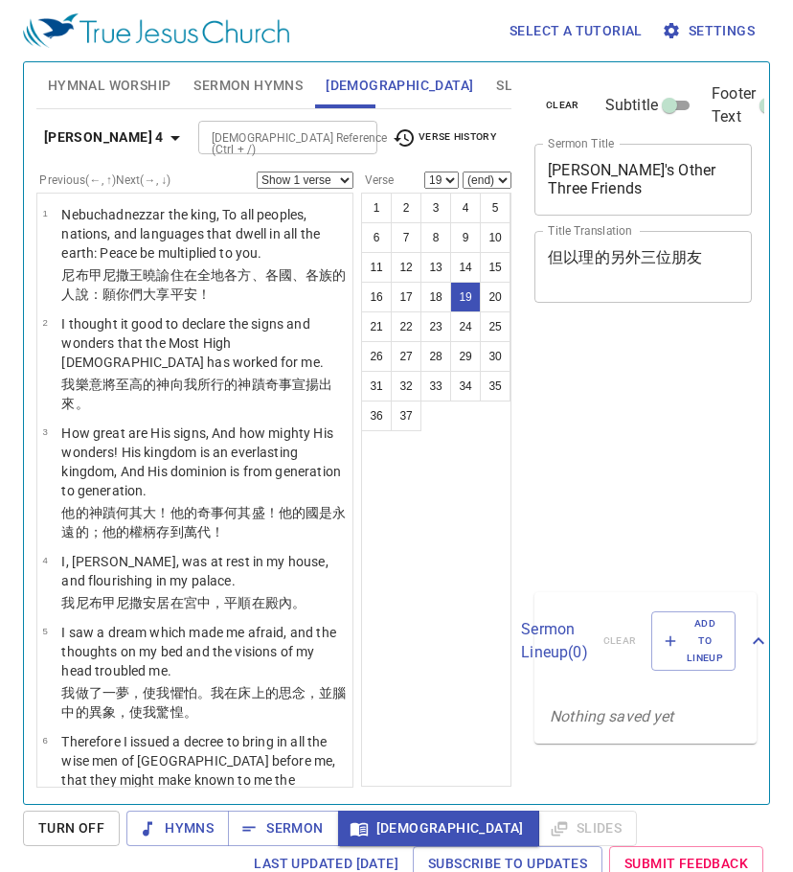
select select "19"
select select "18"
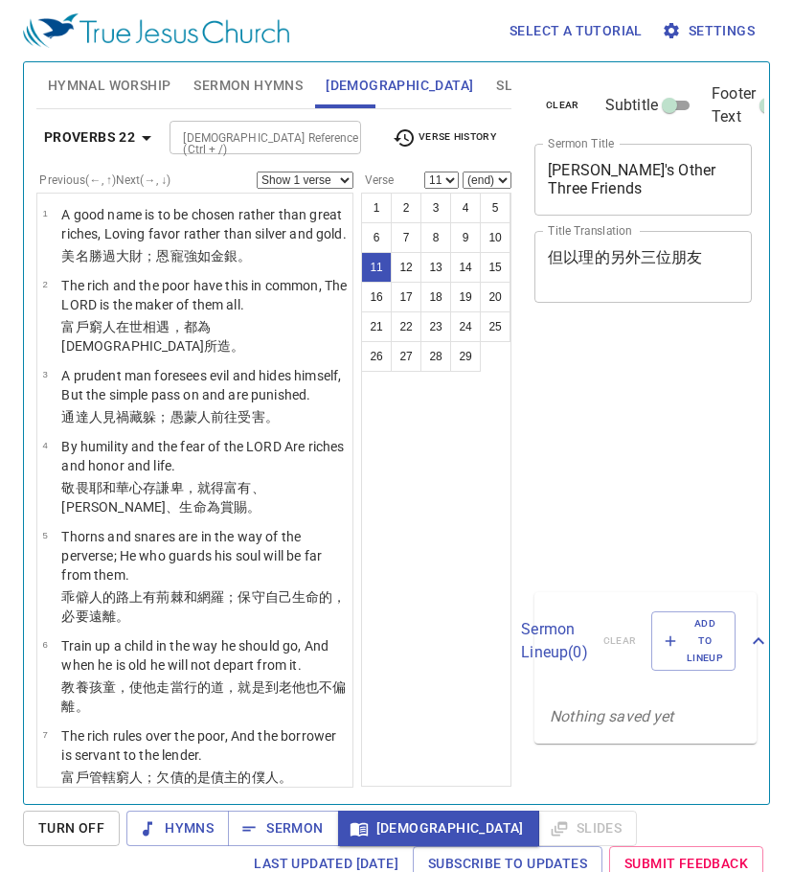
select select "11"
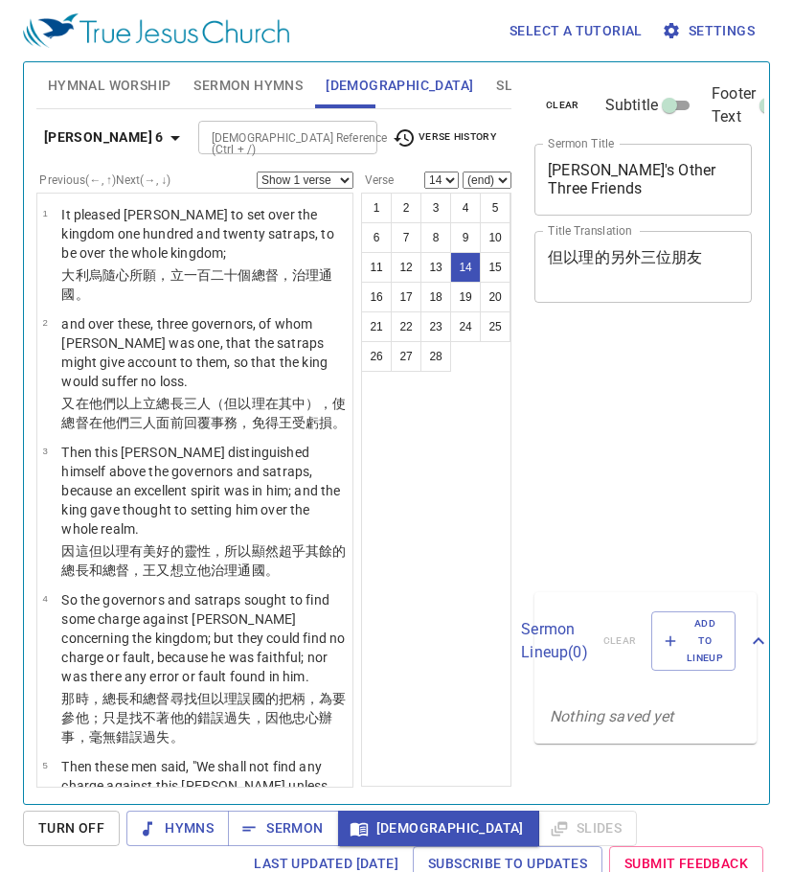
select select "14"
select select "2"
select select "21"
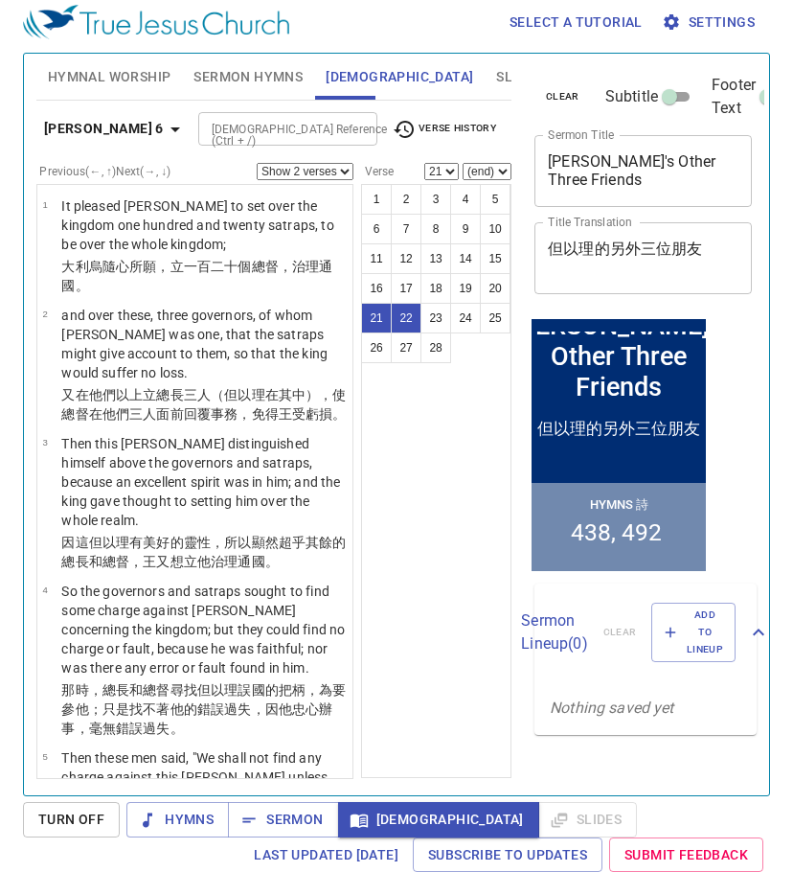
scroll to position [2775, 0]
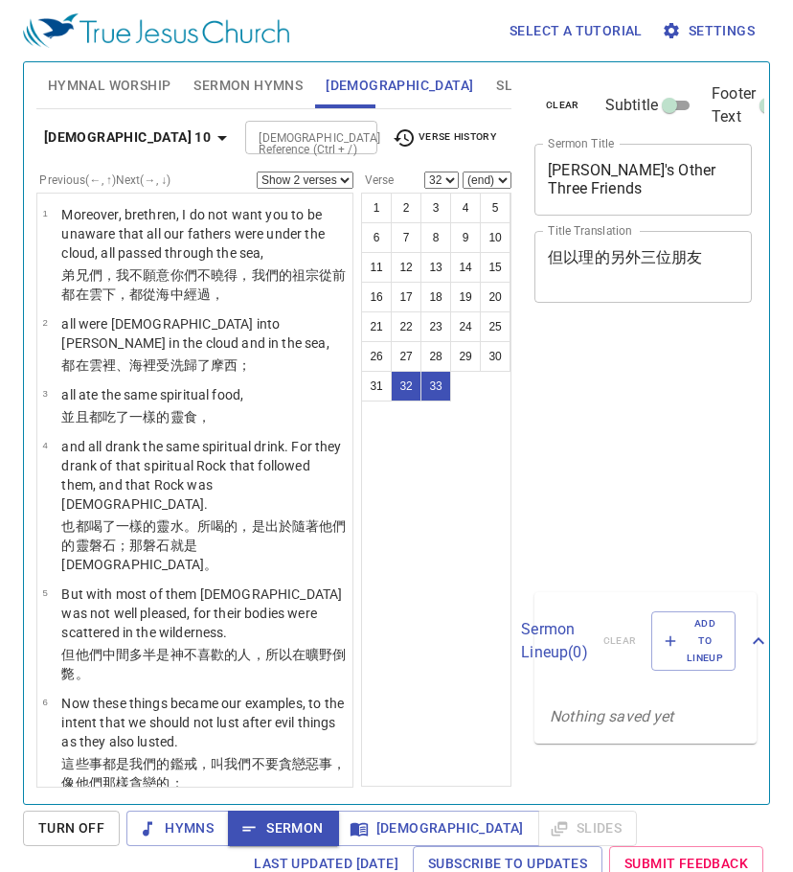
select select "2"
select select "32"
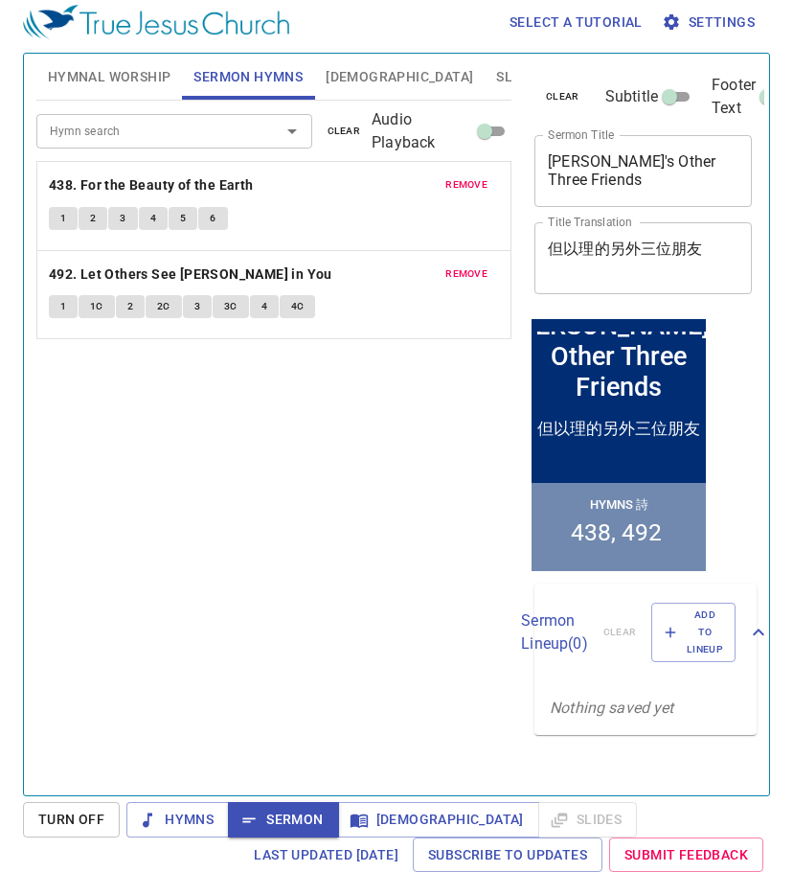
scroll to position [9, 0]
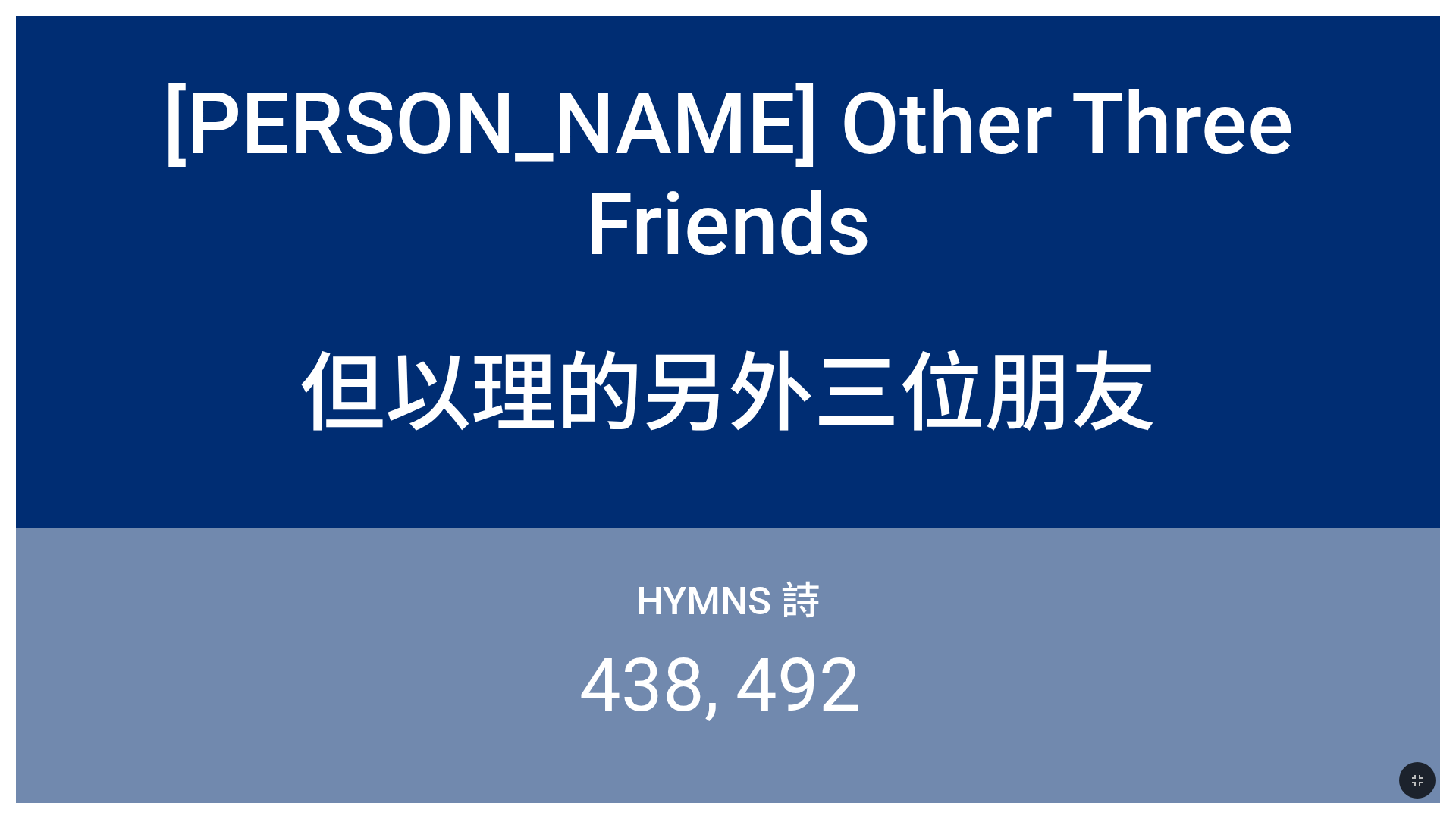
click at [1262, 293] on div "但以理的另外三位朋友" at bounding box center [728, 378] width 1424 height 173
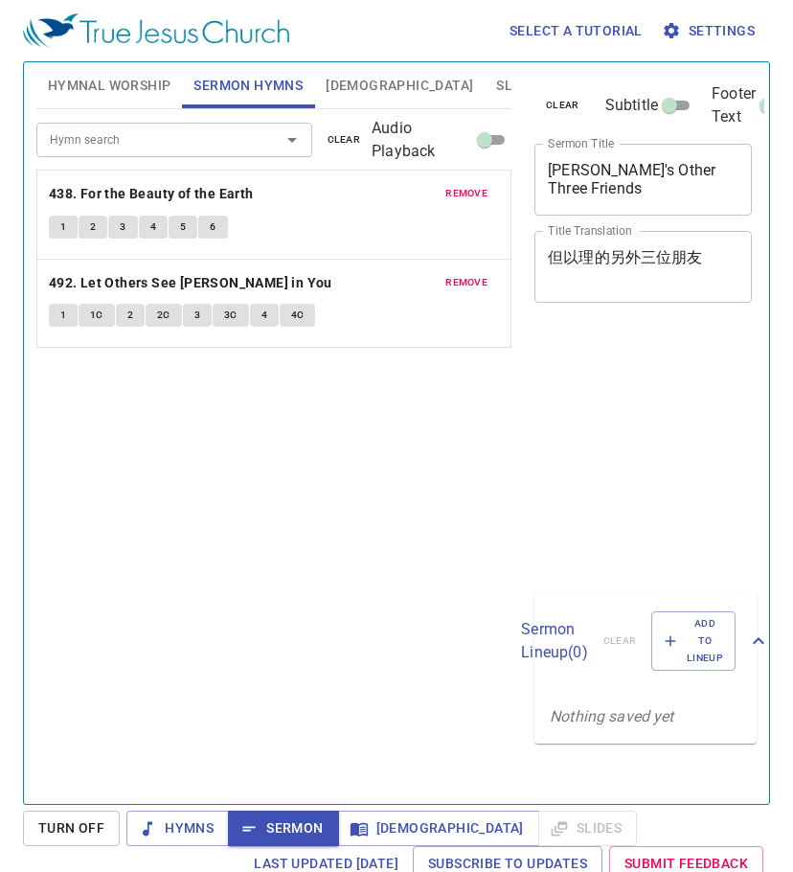
scroll to position [9, 0]
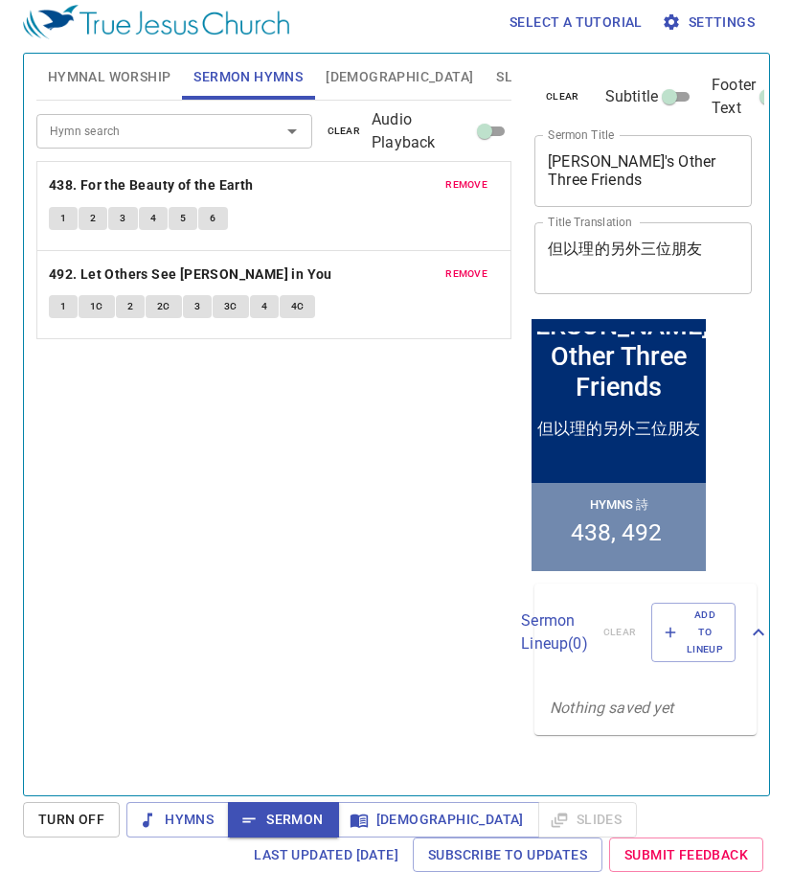
scroll to position [9, 0]
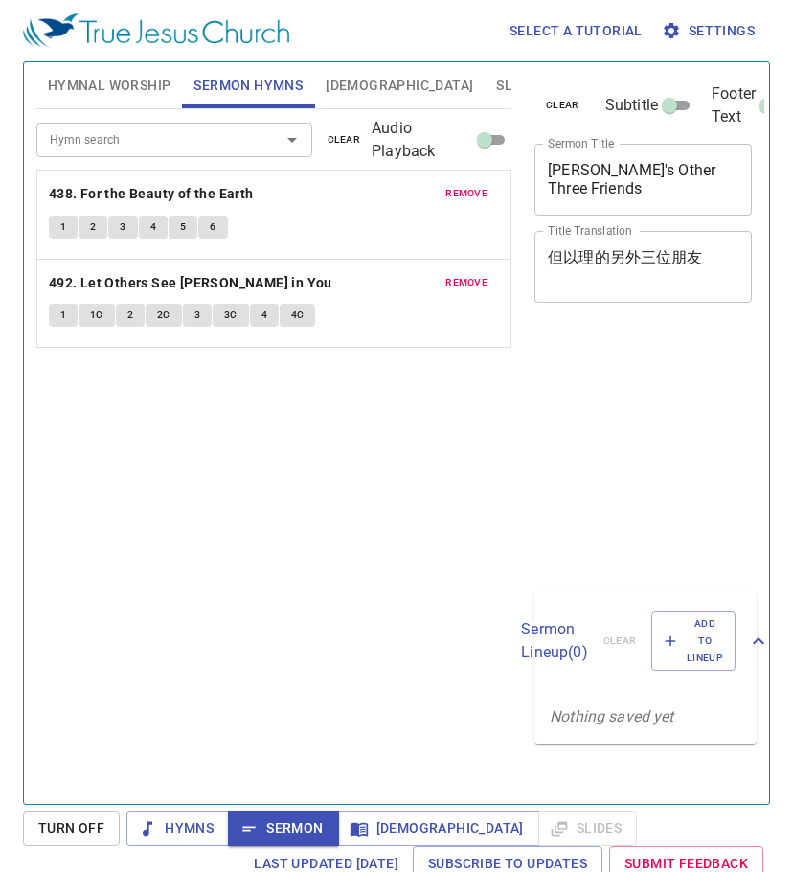
scroll to position [9, 0]
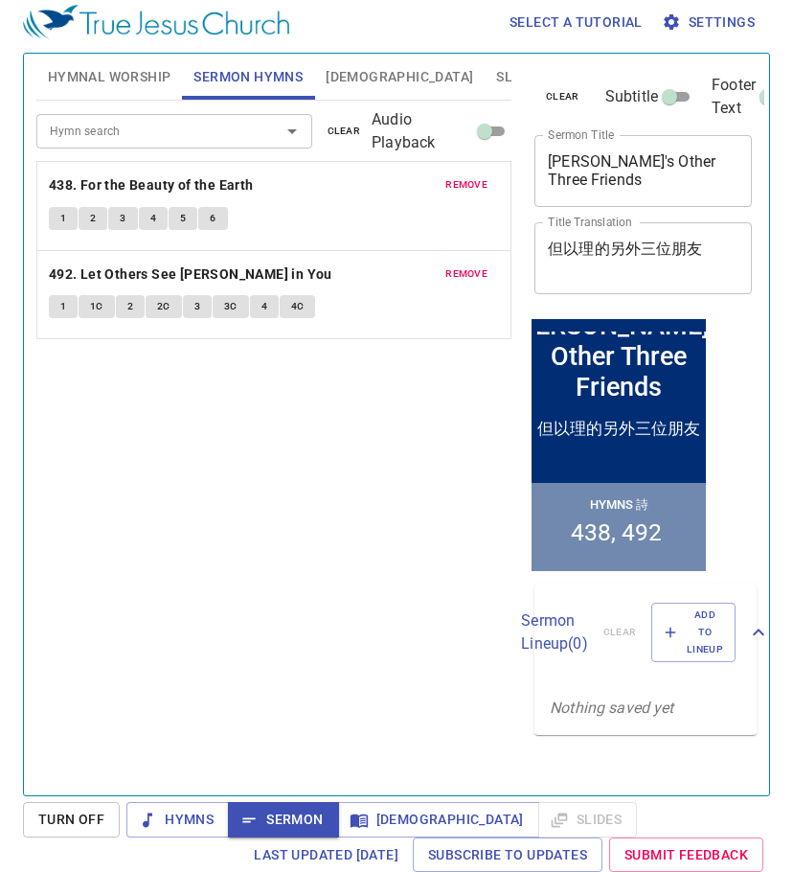
scroll to position [9, 0]
